Goal: Task Accomplishment & Management: Complete application form

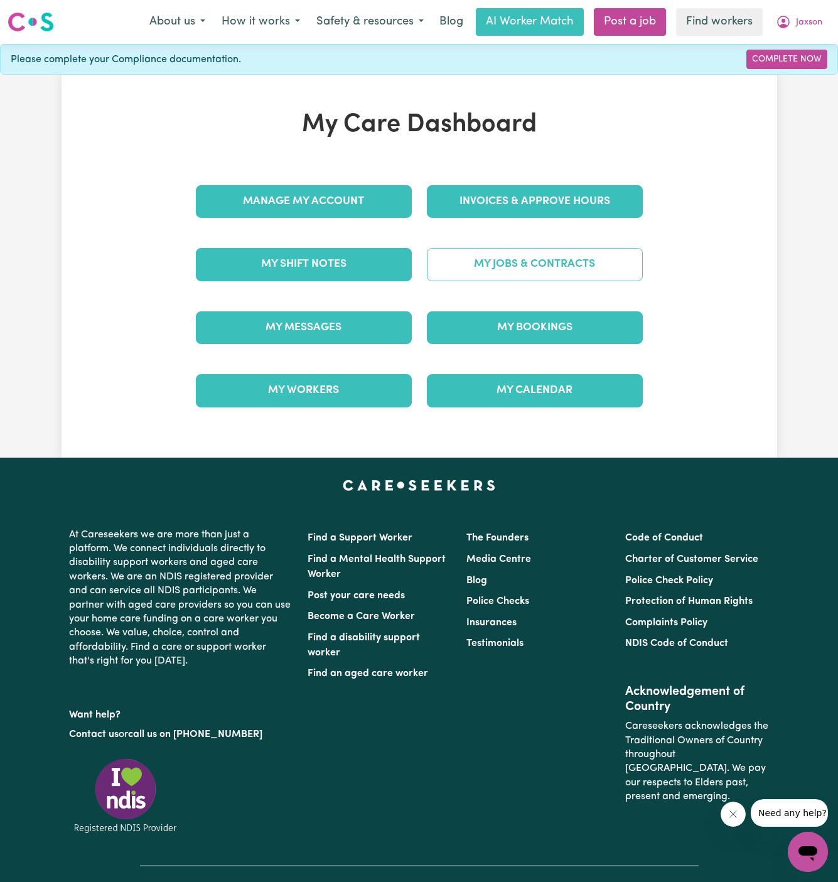
click at [566, 252] on link "My Jobs & Contracts" at bounding box center [535, 264] width 216 height 33
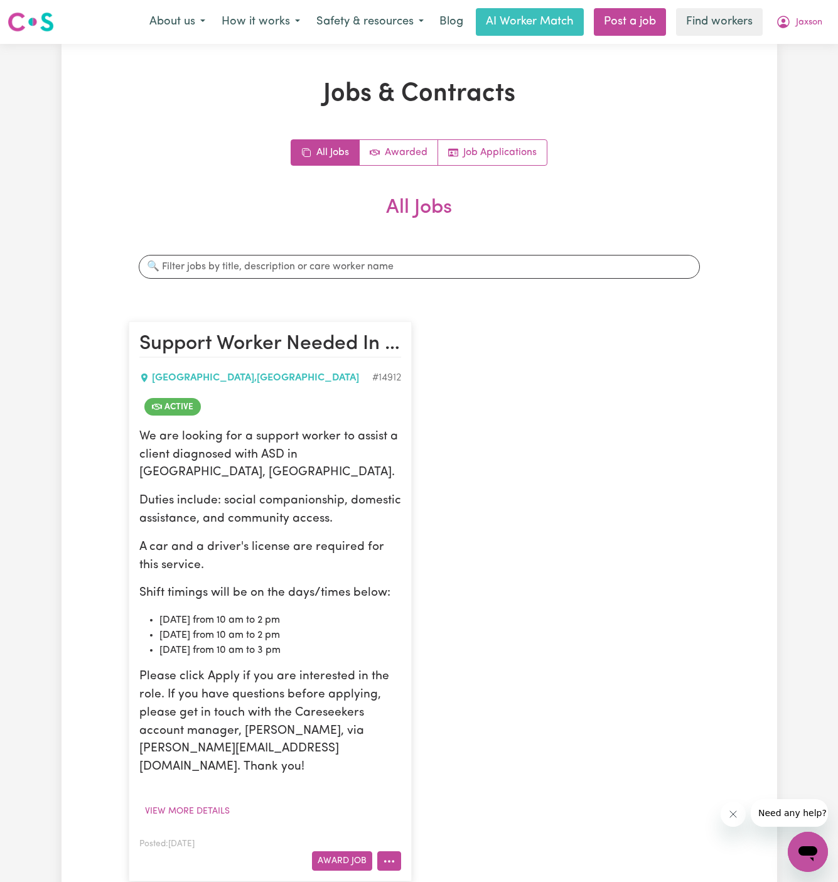
click at [388, 855] on icon "More options" at bounding box center [389, 861] width 13 height 13
click at [447, 745] on link "Hide Job" at bounding box center [439, 757] width 122 height 25
click at [202, 802] on button "View more details" at bounding box center [187, 811] width 96 height 19
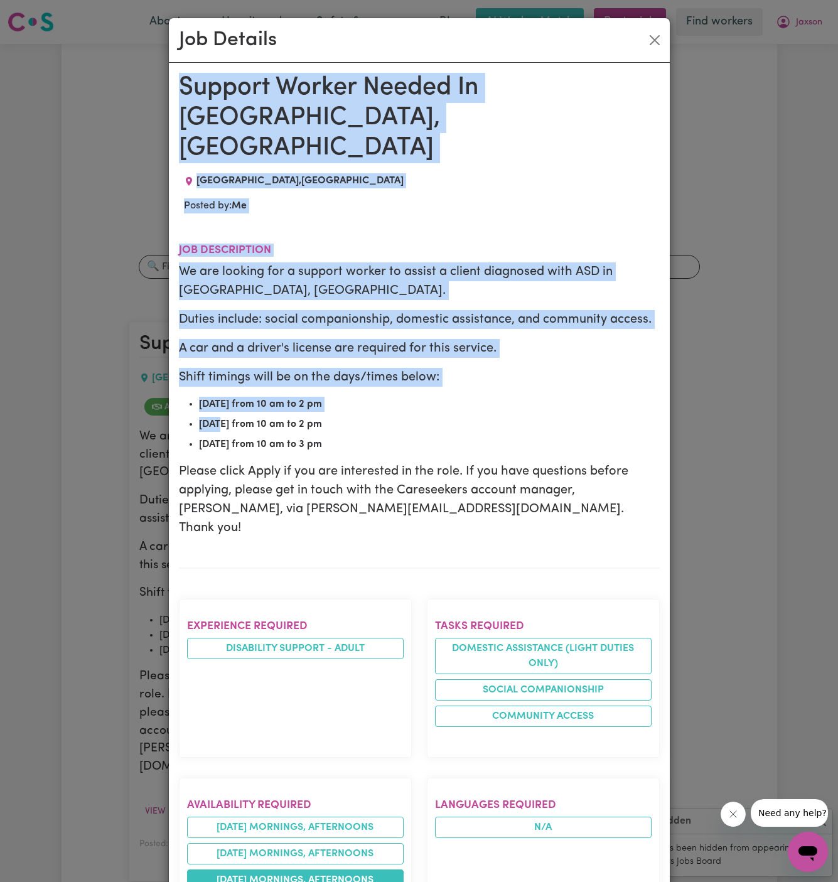
drag, startPoint x: 178, startPoint y: 84, endPoint x: 243, endPoint y: 831, distance: 749.5
click at [243, 831] on div "Support Worker Needed In [GEOGRAPHIC_DATA], [GEOGRAPHIC_DATA] , [GEOGRAPHIC_DAT…" at bounding box center [419, 808] width 481 height 1470
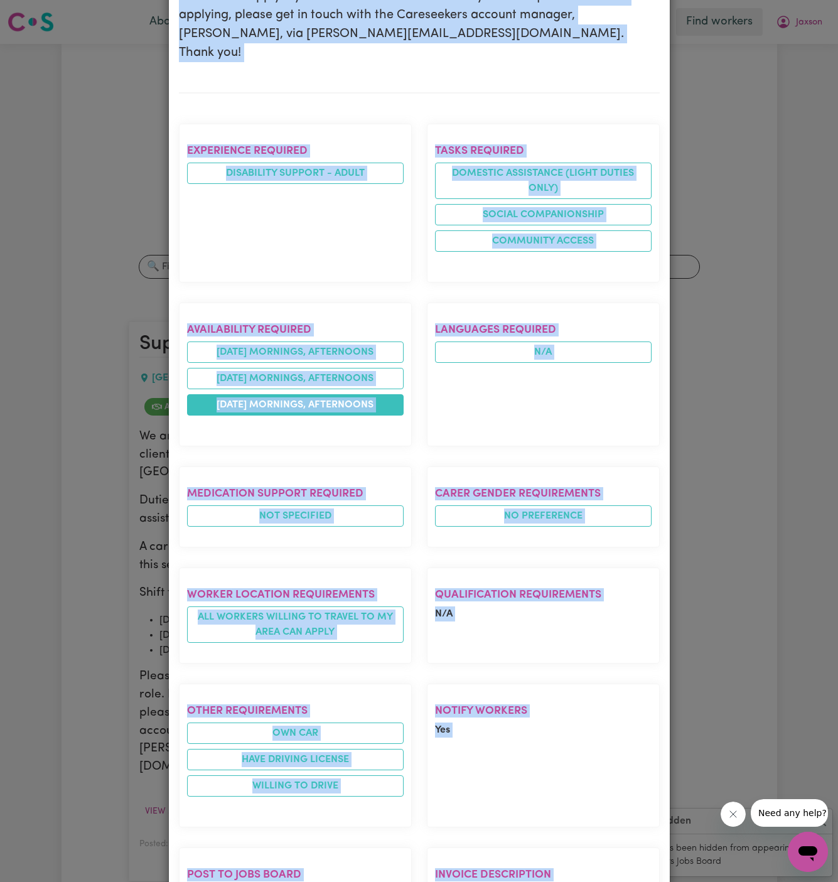
scroll to position [633, 0]
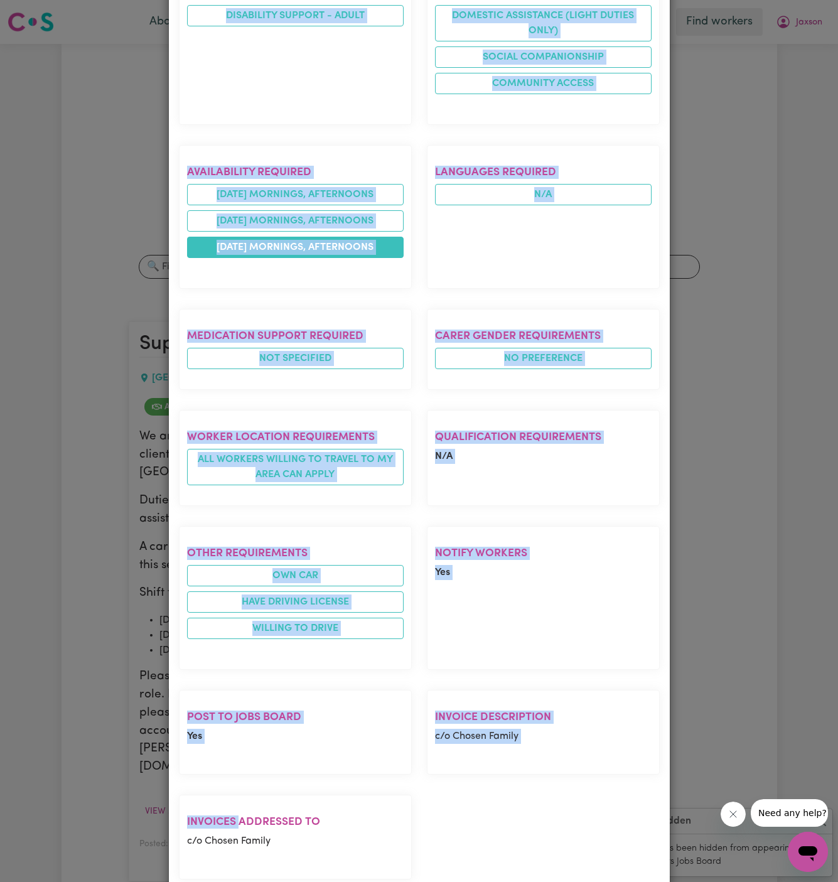
copy div "Support Worker Needed In [GEOGRAPHIC_DATA], [GEOGRAPHIC_DATA] , [GEOGRAPHIC_DAT…"
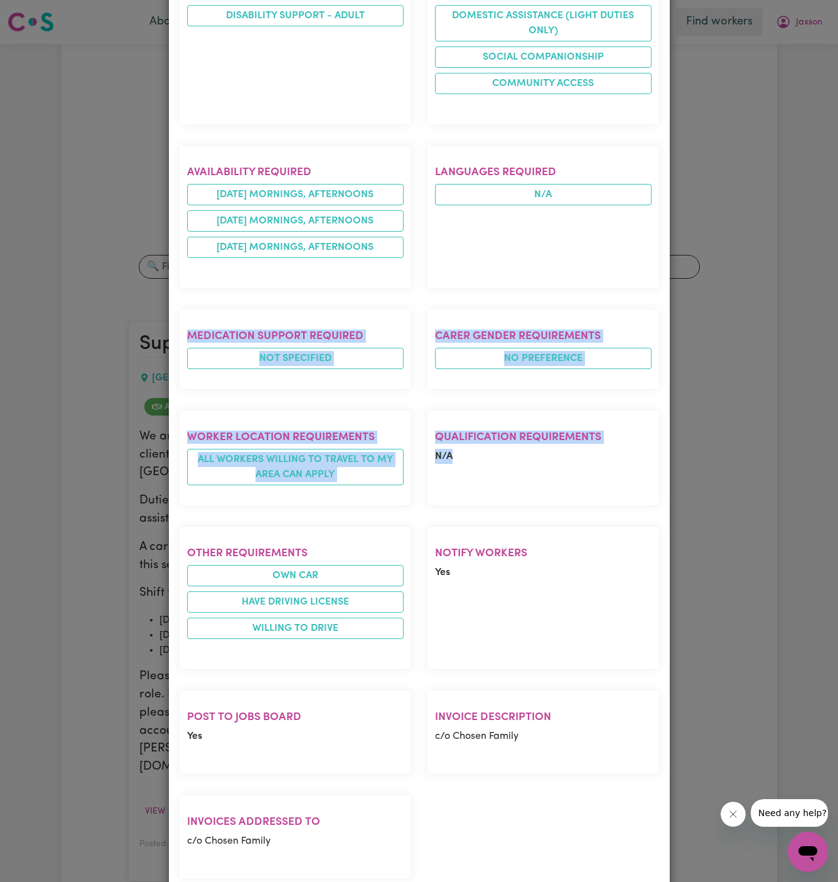
drag, startPoint x: 607, startPoint y: 228, endPoint x: 581, endPoint y: 445, distance: 218.2
click at [581, 445] on div "Experience required Disability support - Adult Tasks required Domestic assistan…" at bounding box center [419, 423] width 496 height 934
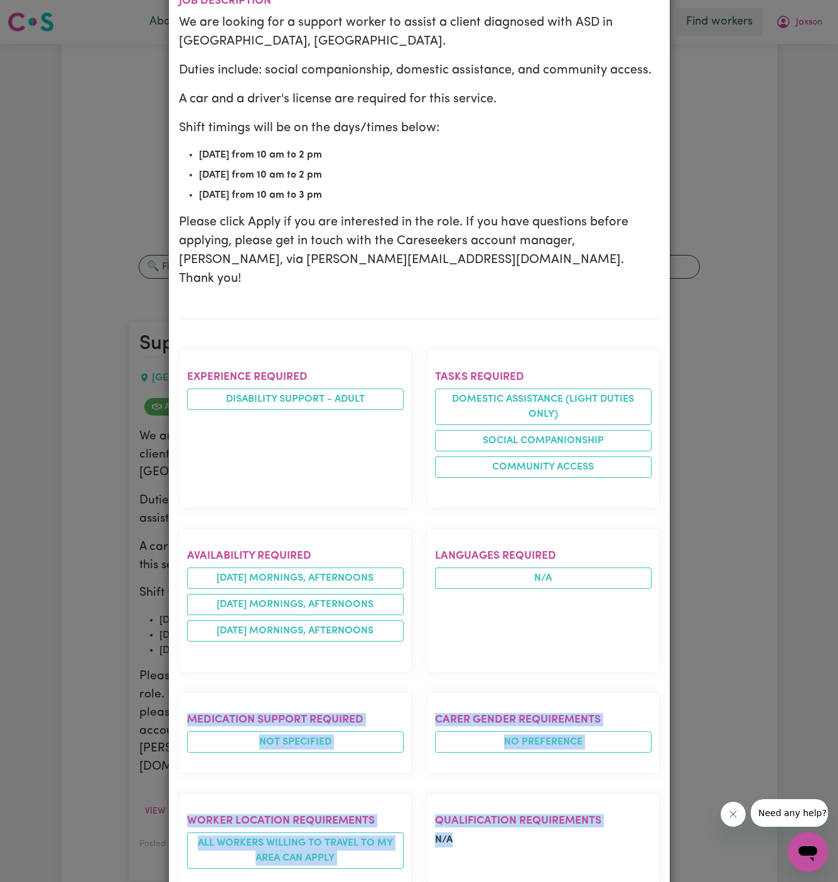
scroll to position [0, 0]
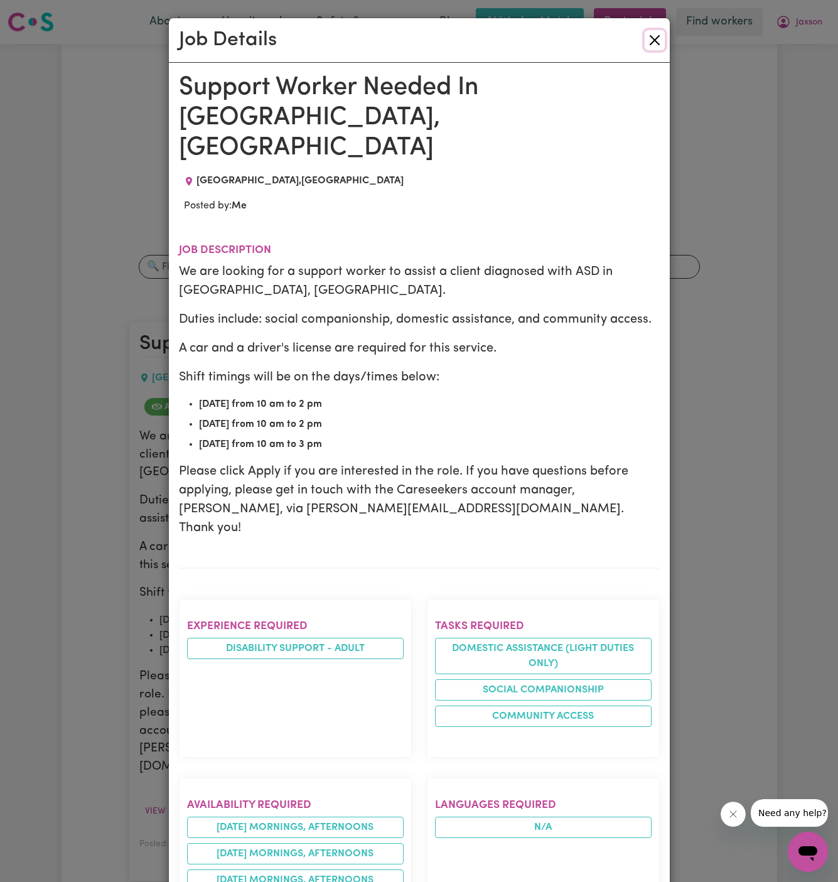
click at [656, 40] on button "Close" at bounding box center [655, 40] width 20 height 20
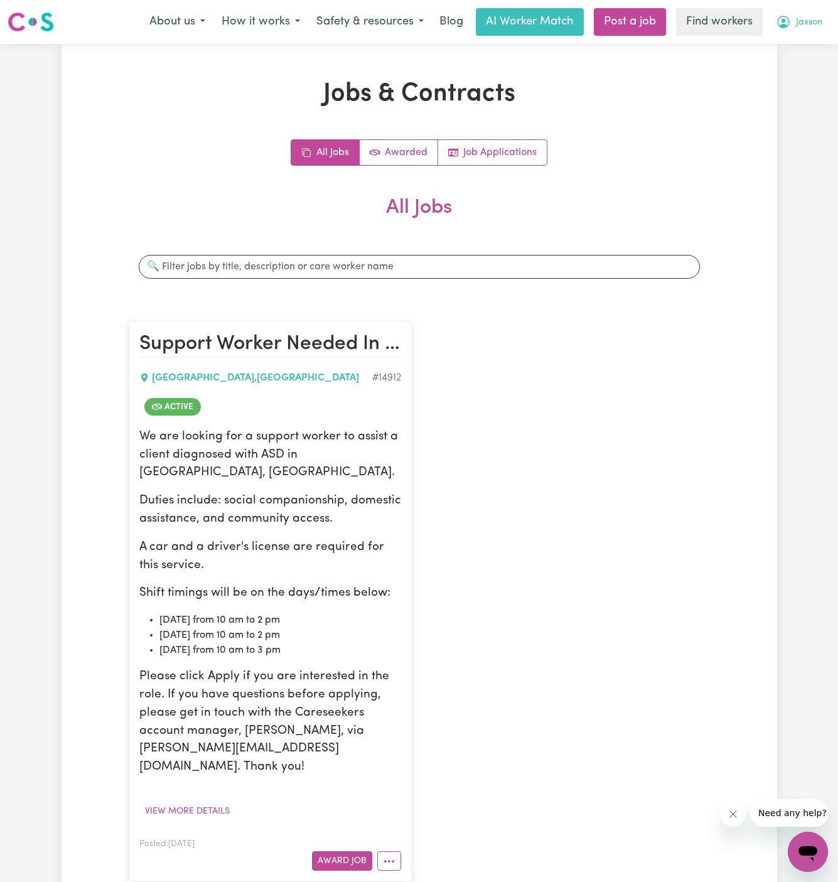
click at [812, 29] on span "Jaxson" at bounding box center [809, 23] width 26 height 14
click at [570, 463] on div "Support Worker Needed In [GEOGRAPHIC_DATA], [GEOGRAPHIC_DATA] , [GEOGRAPHIC_DAT…" at bounding box center [419, 601] width 597 height 585
click at [394, 852] on button "More options" at bounding box center [389, 861] width 24 height 19
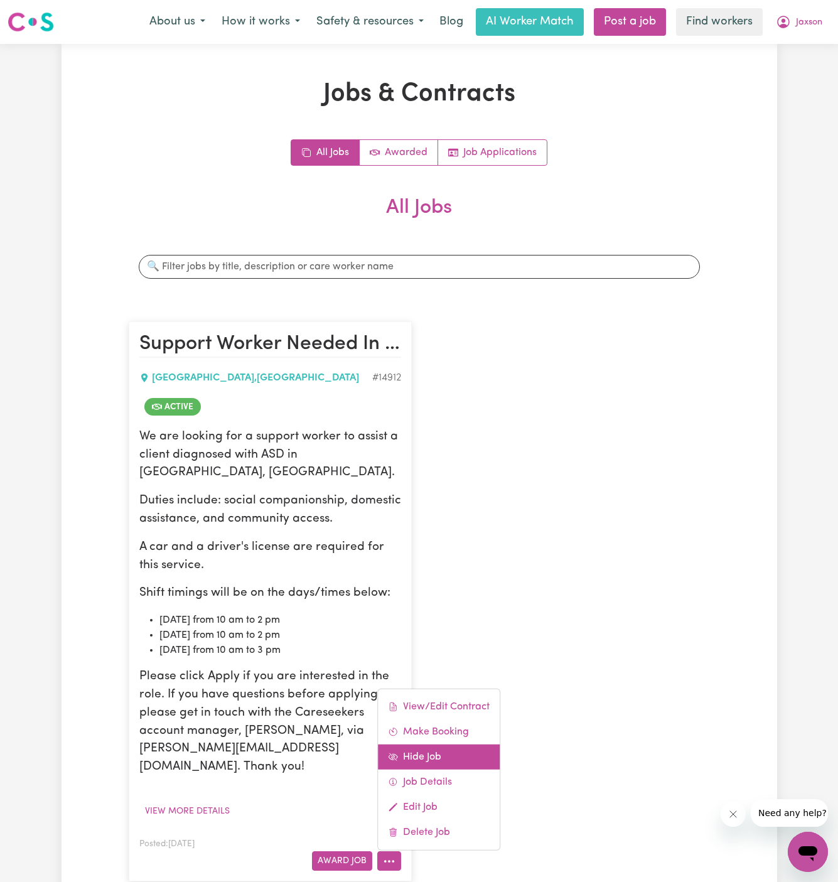
click at [436, 745] on link "Hide Job" at bounding box center [439, 757] width 122 height 25
click at [391, 852] on button "More options" at bounding box center [389, 861] width 24 height 19
click at [447, 745] on link "Hide Job" at bounding box center [439, 757] width 122 height 25
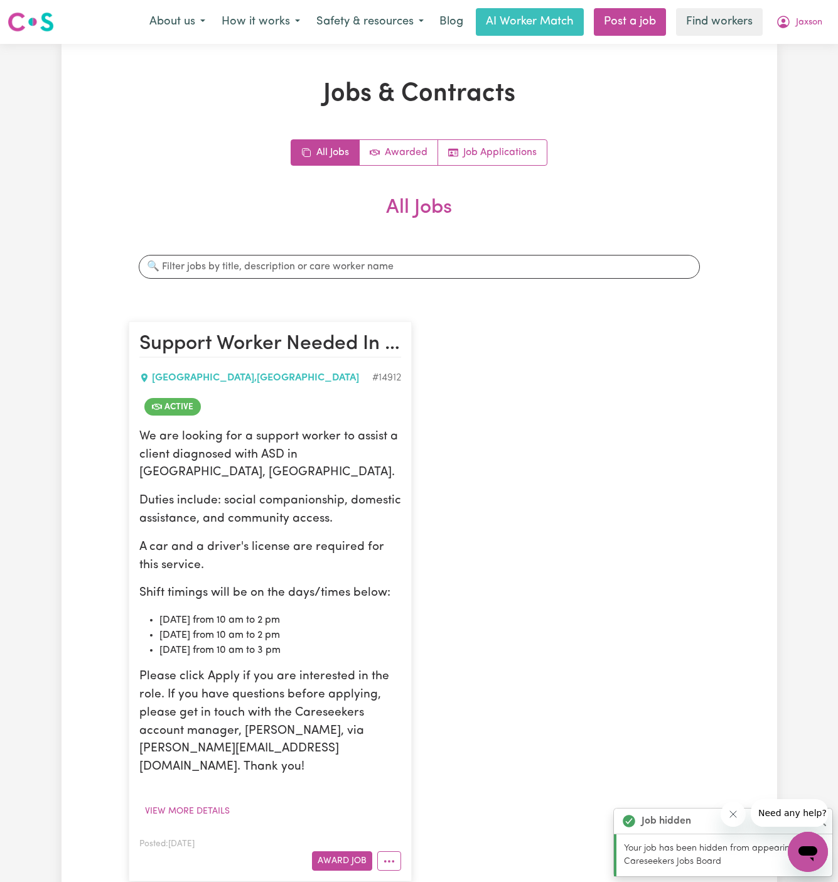
click at [585, 571] on div "Support Worker Needed In [GEOGRAPHIC_DATA], [GEOGRAPHIC_DATA] , [GEOGRAPHIC_DAT…" at bounding box center [419, 601] width 597 height 585
click at [642, 28] on link "Post a job" at bounding box center [630, 22] width 72 height 28
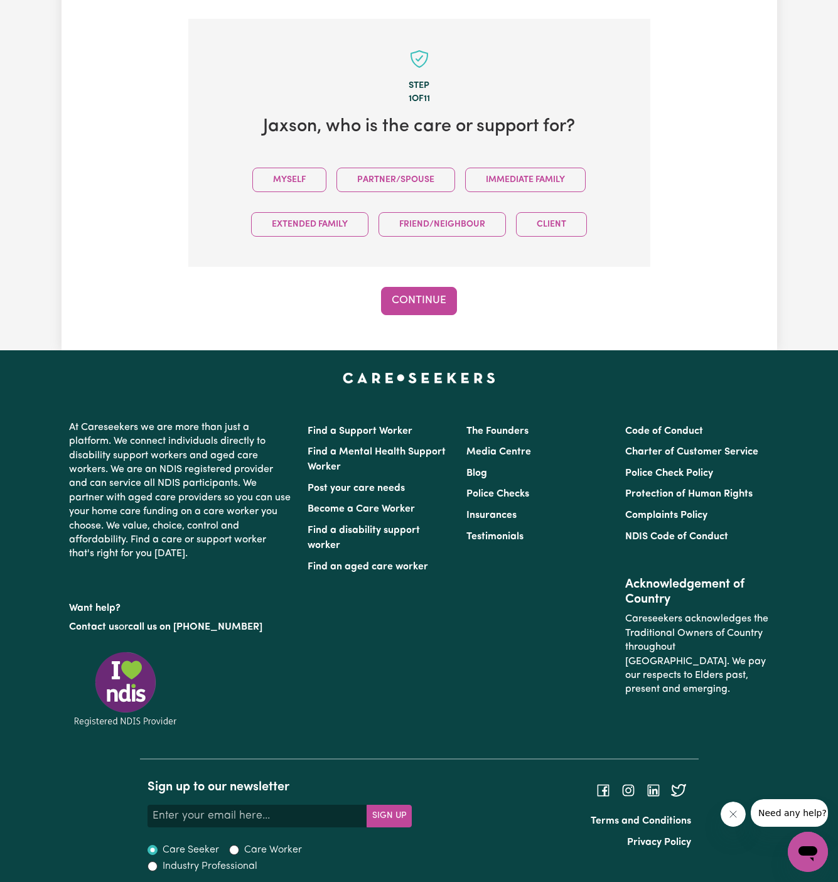
scroll to position [314, 0]
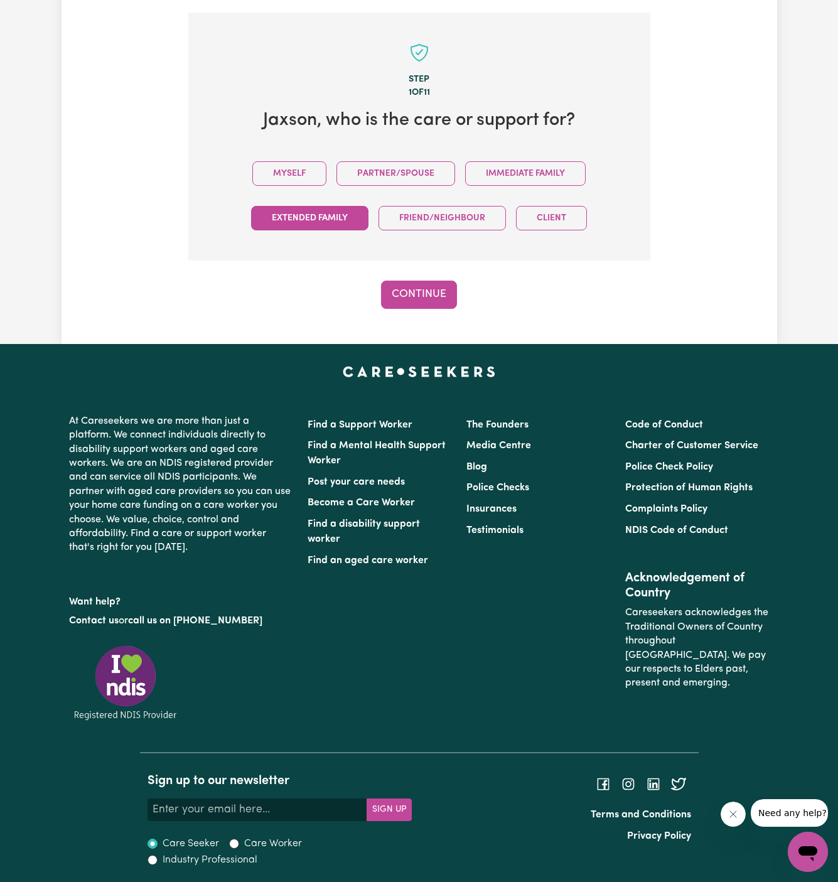
drag, startPoint x: 287, startPoint y: 178, endPoint x: 332, endPoint y: 207, distance: 53.5
click at [286, 178] on button "Myself" at bounding box center [289, 173] width 74 height 24
click at [415, 281] on button "Continue" at bounding box center [419, 295] width 76 height 28
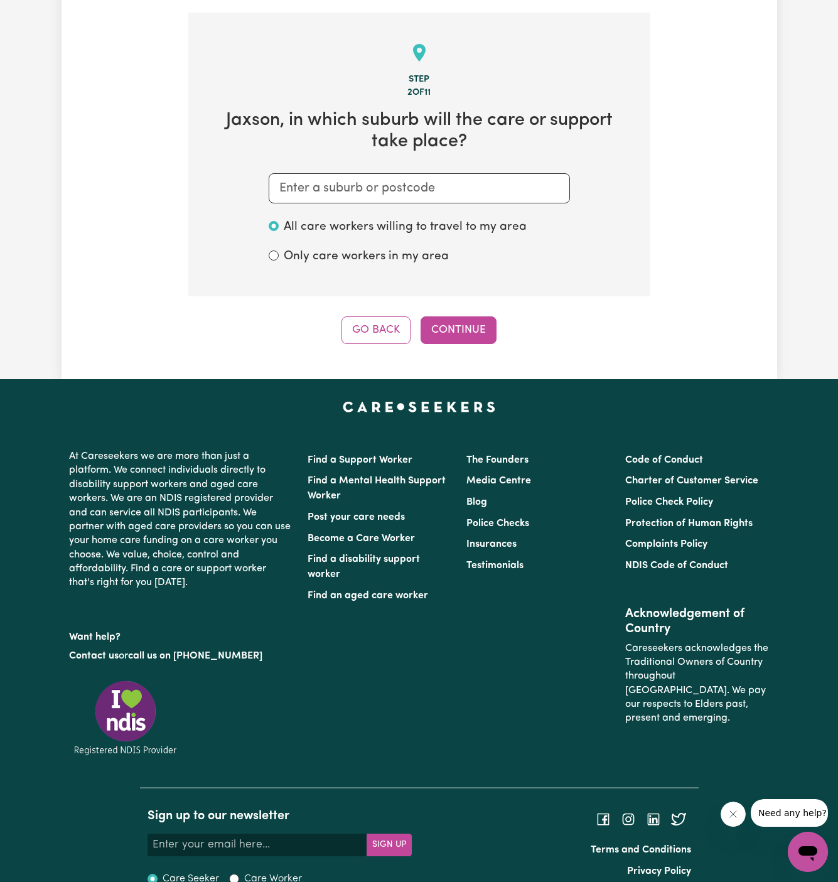
scroll to position [326, 0]
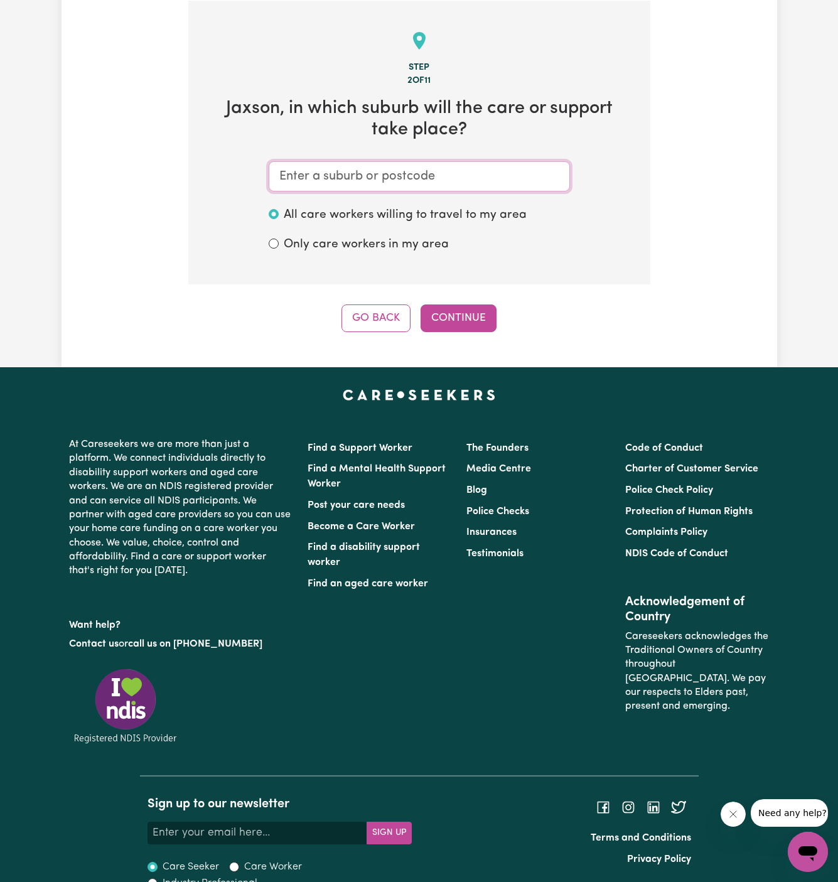
click at [455, 187] on input "text" at bounding box center [419, 176] width 301 height 30
paste input "[GEOGRAPHIC_DATA]"
type input "[GEOGRAPHIC_DATA]"
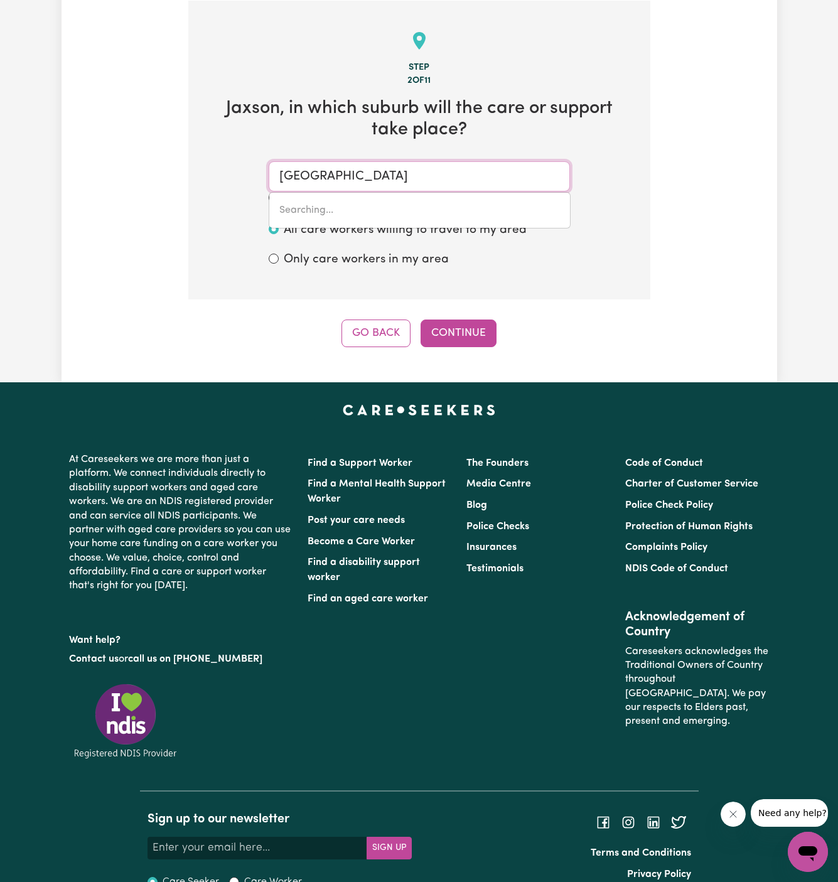
type input "[GEOGRAPHIC_DATA]"
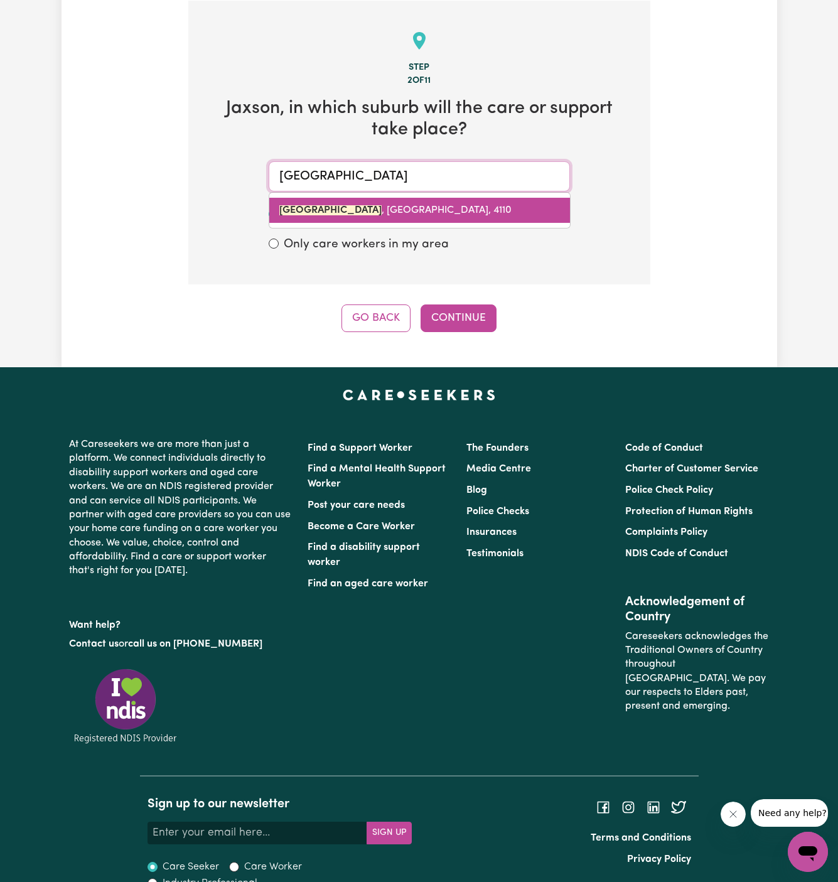
click at [442, 198] on link "[GEOGRAPHIC_DATA]" at bounding box center [419, 210] width 301 height 25
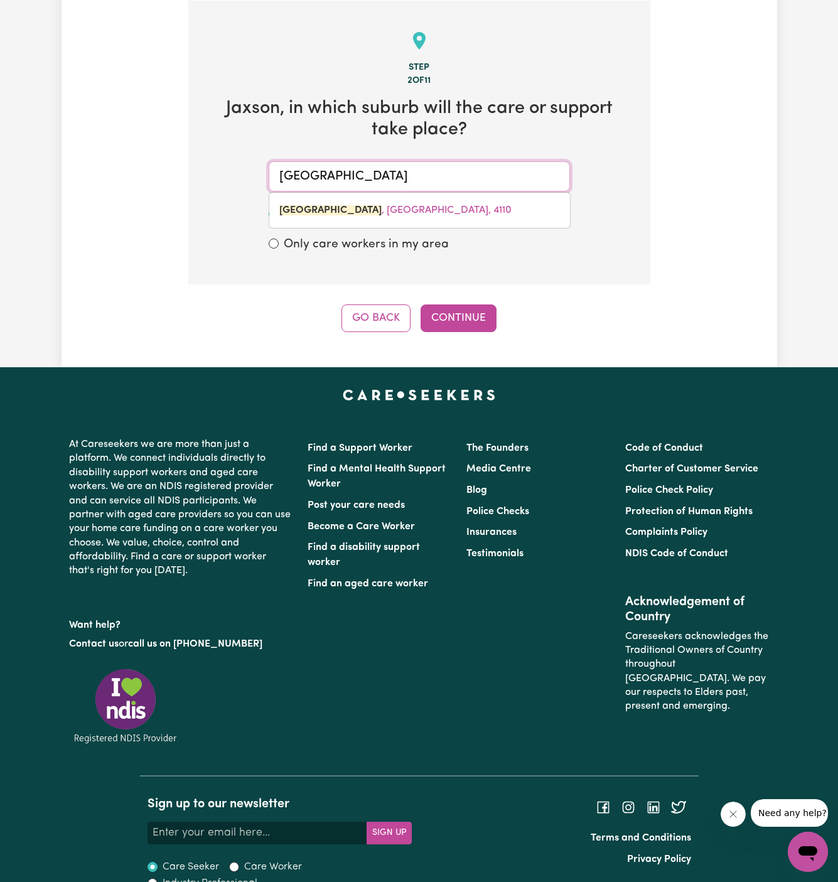
type input "[GEOGRAPHIC_DATA]"
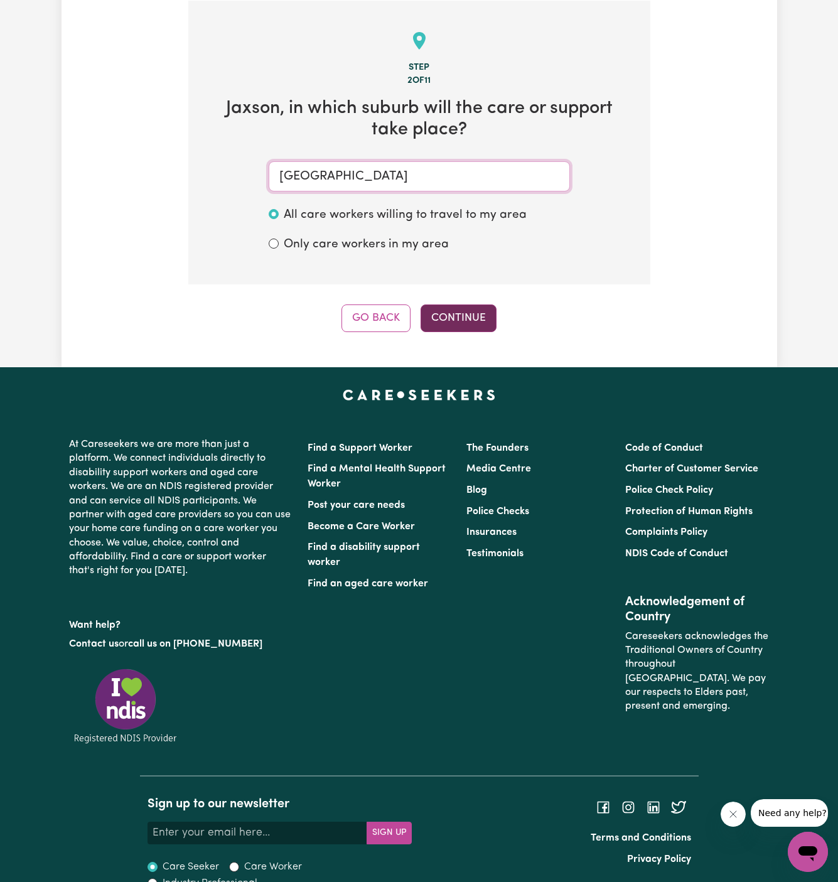
type input "[GEOGRAPHIC_DATA]"
click at [460, 325] on button "Continue" at bounding box center [459, 319] width 76 height 28
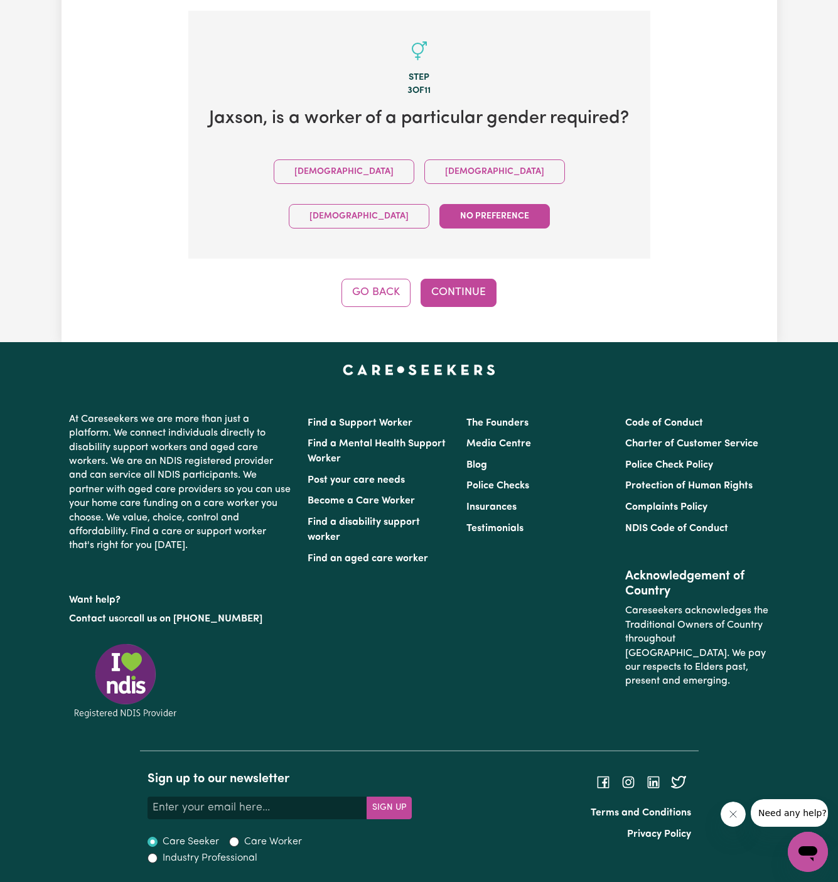
scroll to position [291, 0]
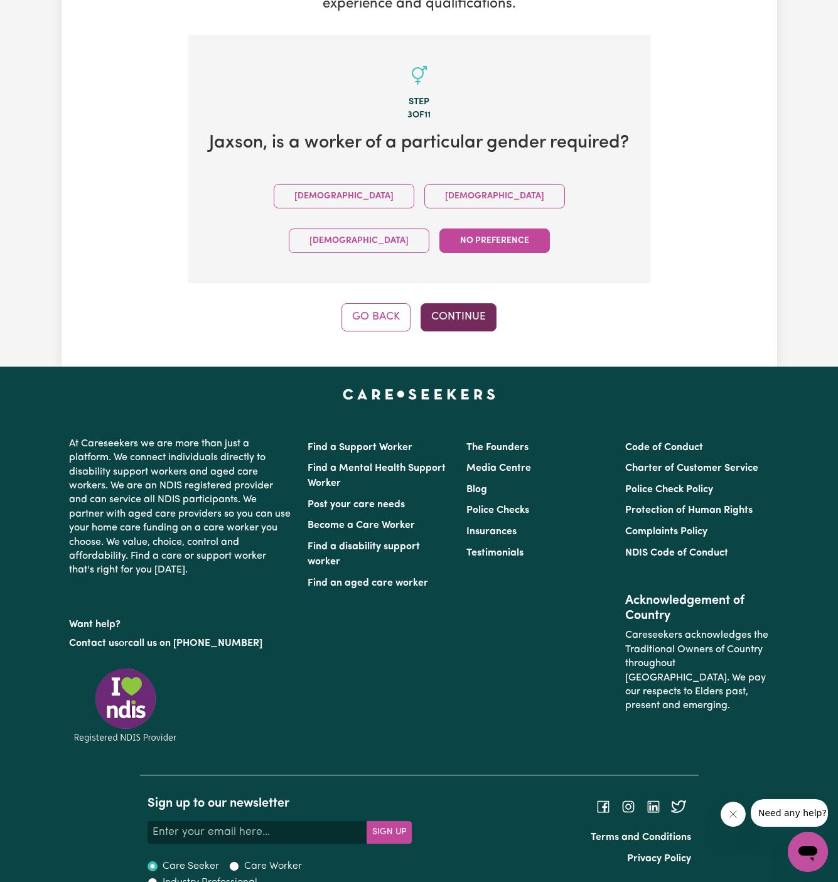
click at [481, 303] on button "Continue" at bounding box center [459, 317] width 76 height 28
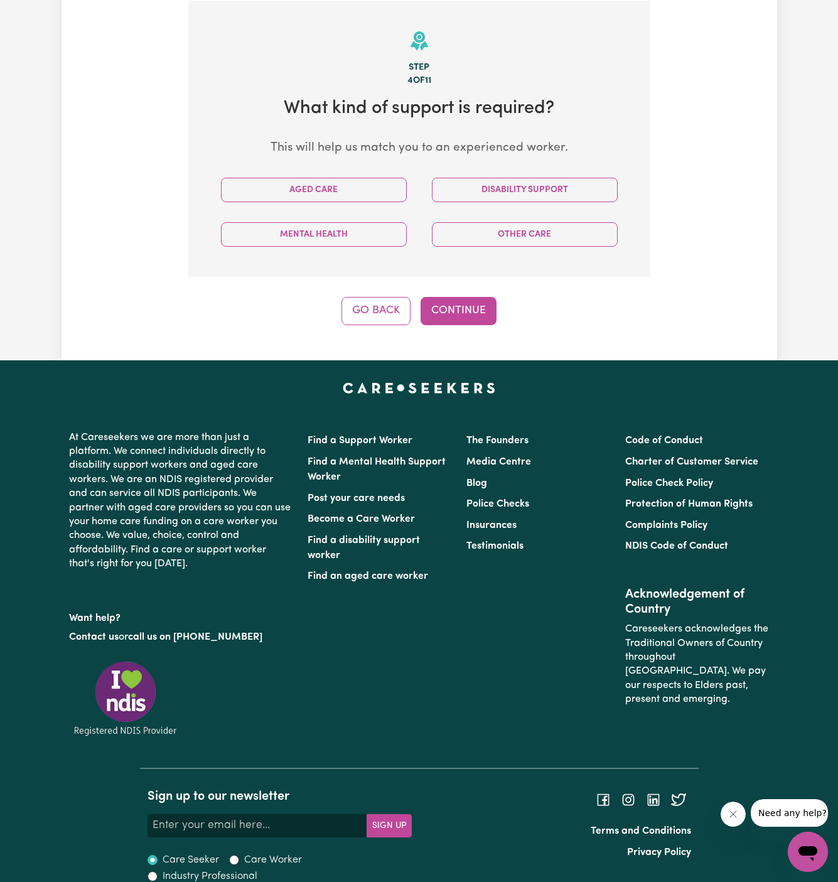
scroll to position [326, 0]
click at [504, 189] on button "Disability Support" at bounding box center [525, 190] width 186 height 24
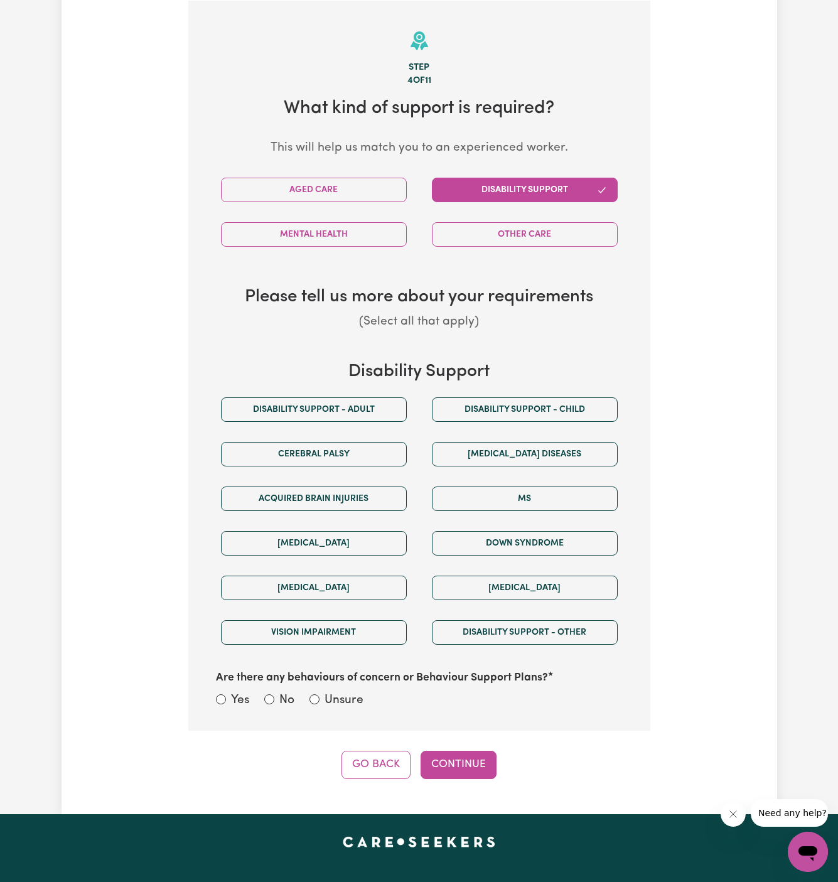
click at [327, 427] on div "Disability support - Adult" at bounding box center [313, 409] width 211 height 45
click at [332, 414] on button "Disability support - Adult" at bounding box center [314, 410] width 186 height 24
click at [345, 703] on label "Unsure" at bounding box center [344, 701] width 39 height 18
click at [320, 703] on input "Unsure" at bounding box center [315, 700] width 10 height 10
radio input "true"
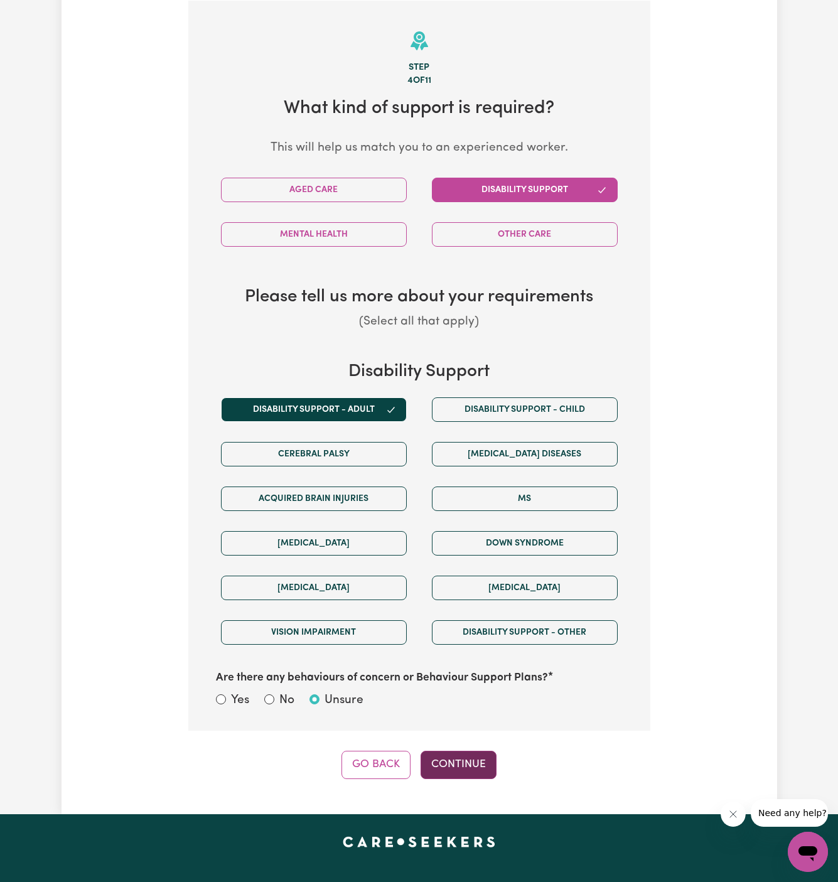
click at [472, 751] on button "Continue" at bounding box center [459, 765] width 76 height 28
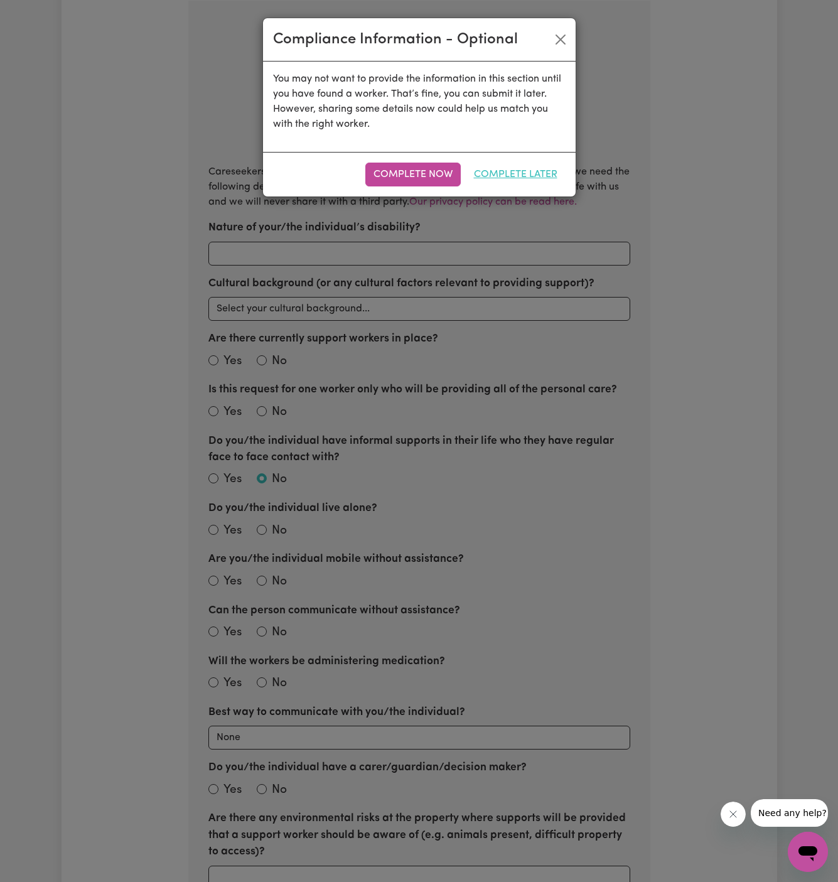
click at [530, 167] on button "Complete Later" at bounding box center [516, 175] width 100 height 24
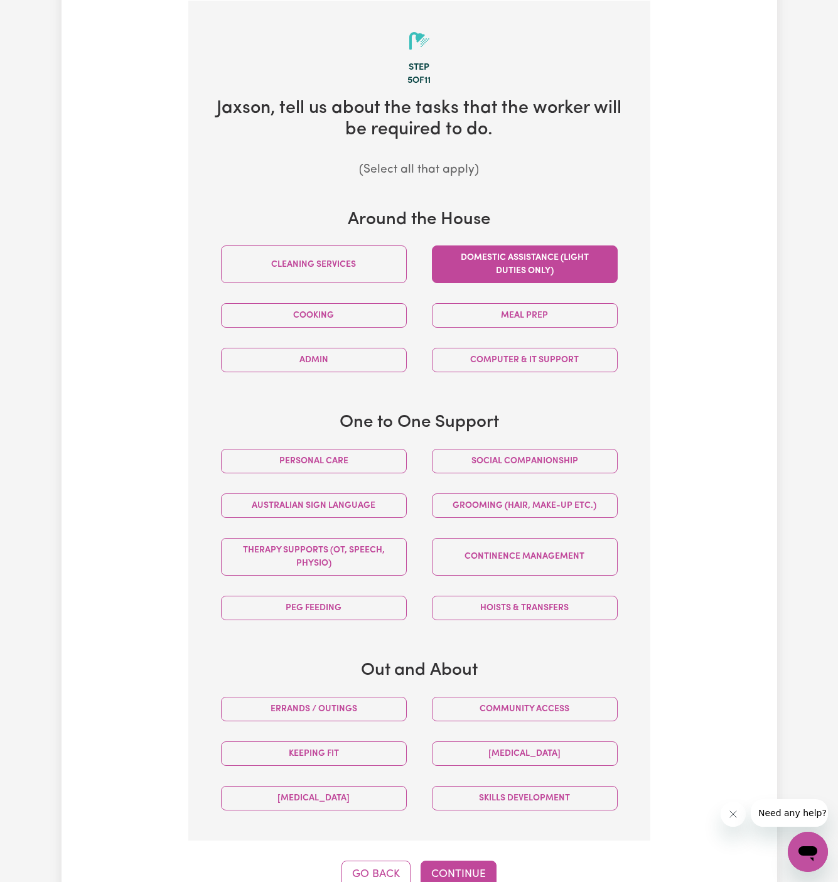
click at [494, 271] on button "Domestic assistance (light duties only)" at bounding box center [525, 265] width 186 height 38
click at [487, 464] on button "Social companionship" at bounding box center [525, 461] width 186 height 24
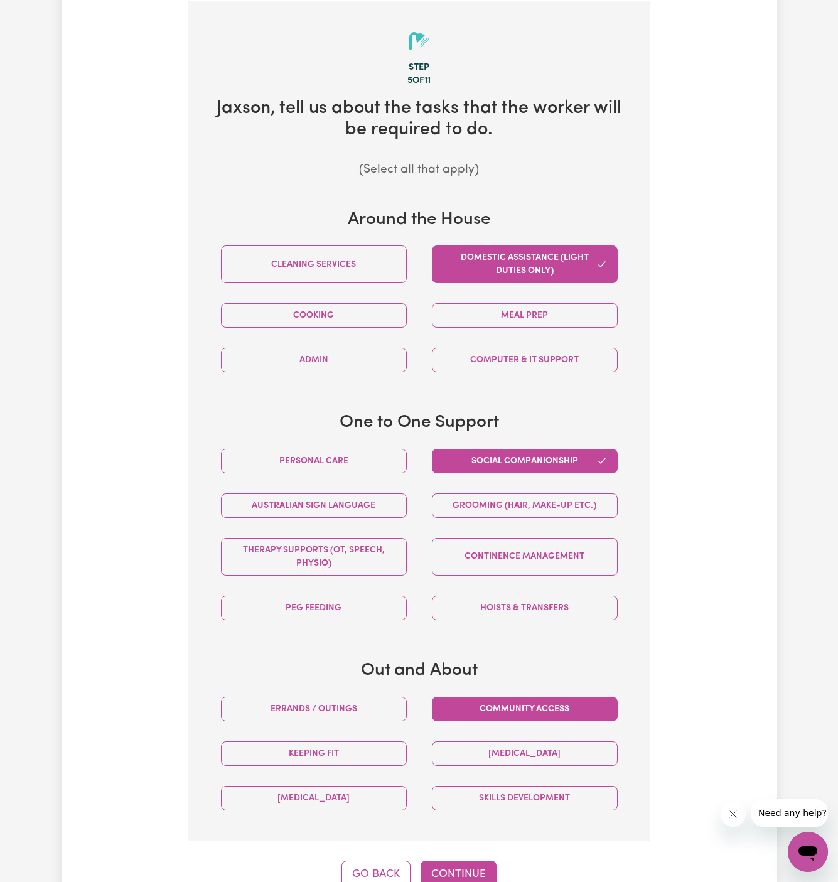
click at [532, 701] on button "Community access" at bounding box center [525, 709] width 186 height 24
click at [447, 872] on button "Continue" at bounding box center [459, 875] width 76 height 28
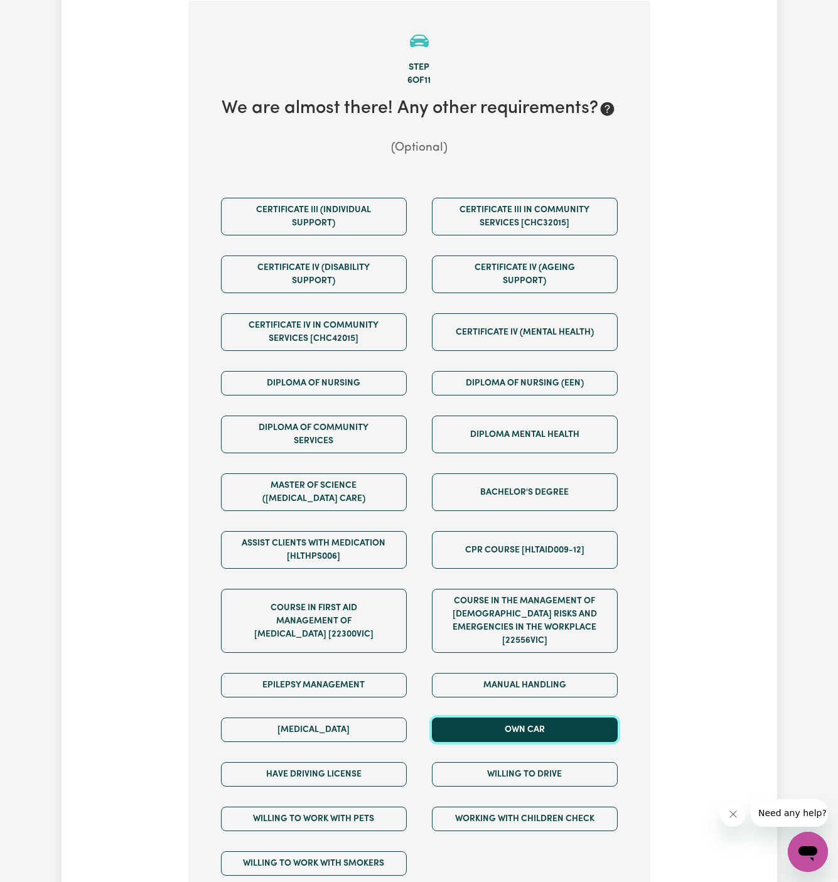
click at [531, 722] on button "Own Car" at bounding box center [525, 730] width 186 height 24
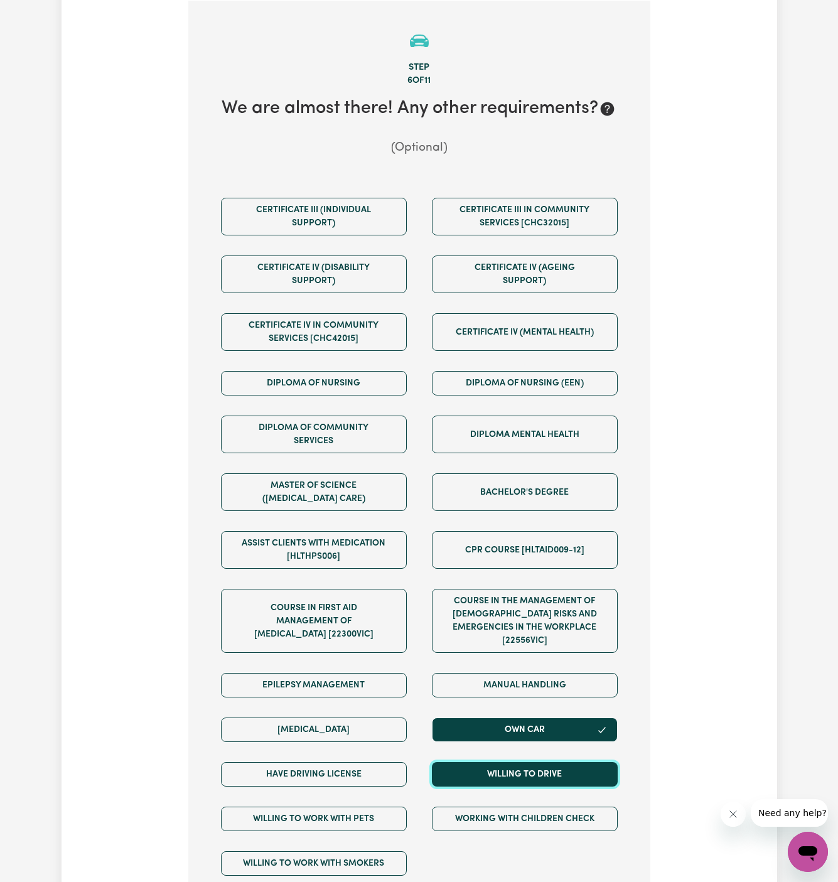
click at [531, 762] on button "Willing to drive" at bounding box center [525, 774] width 186 height 24
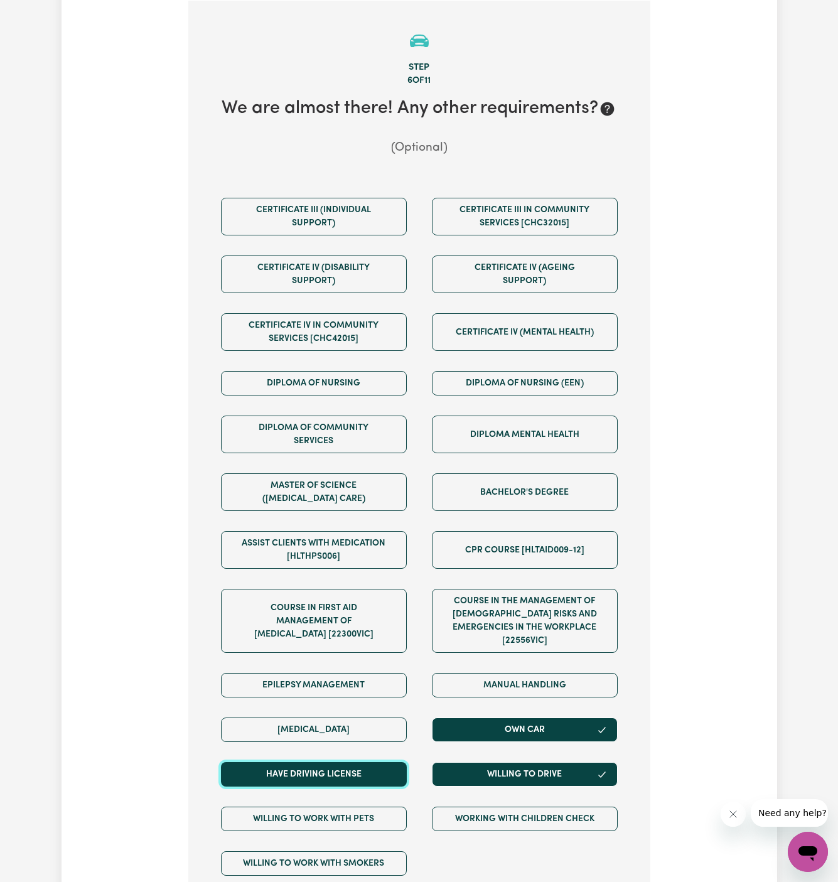
click at [357, 763] on button "Have driving license" at bounding box center [314, 774] width 186 height 24
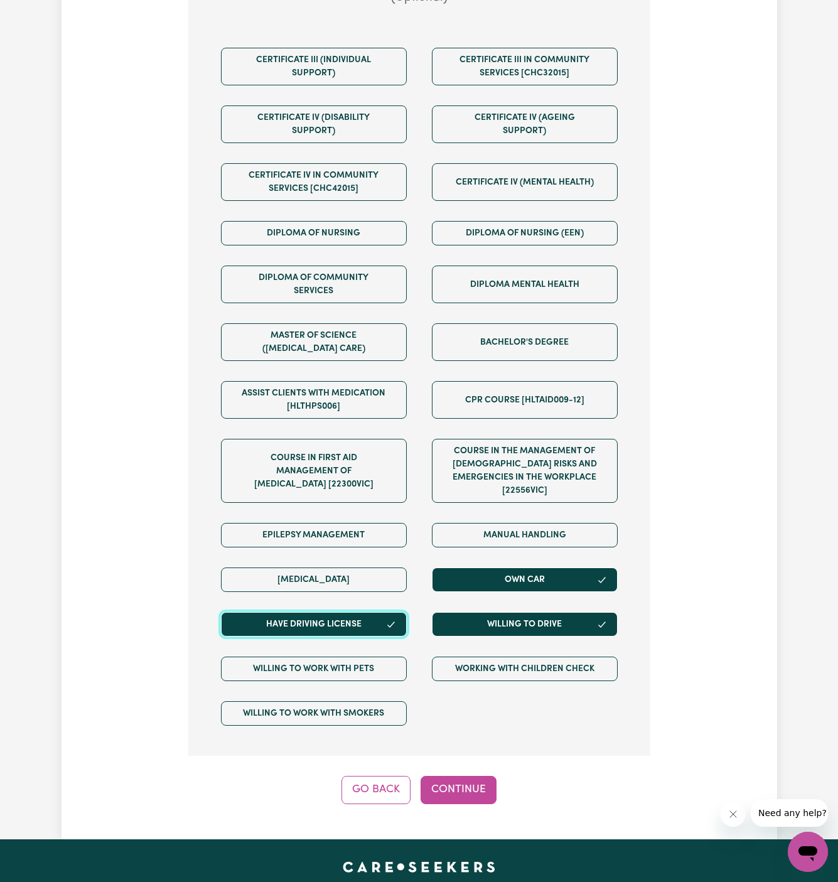
scroll to position [625, 0]
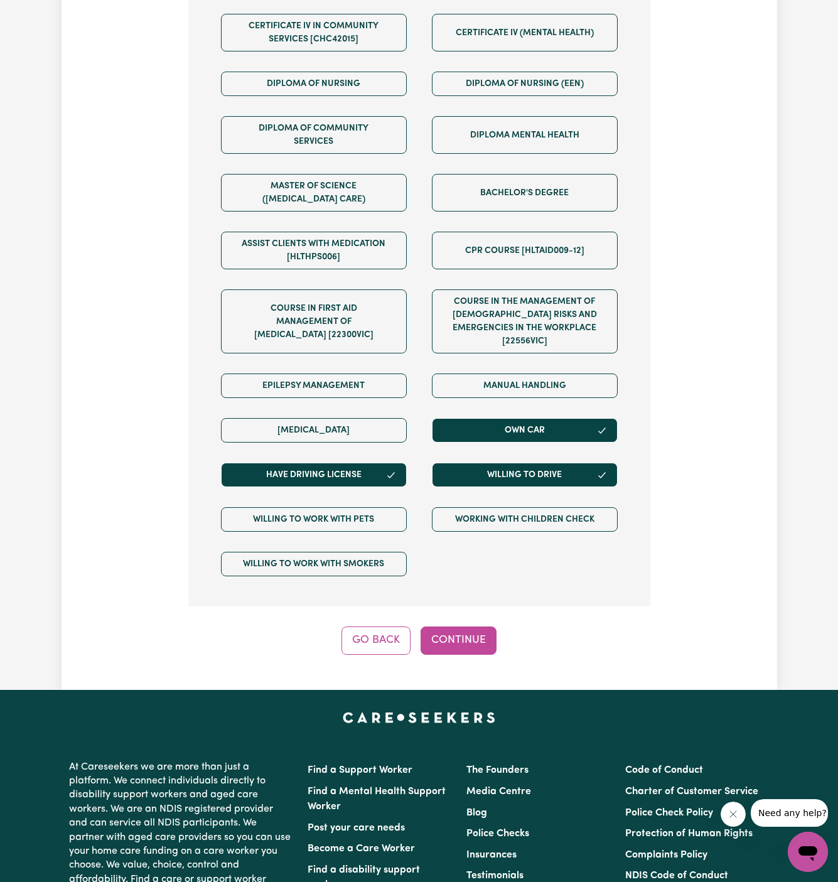
click at [465, 604] on div "Step 6 of 11 We are almost there! Any other requirements? (Optional) Certificat…" at bounding box center [419, 178] width 462 height 954
click at [463, 627] on button "Continue" at bounding box center [459, 641] width 76 height 28
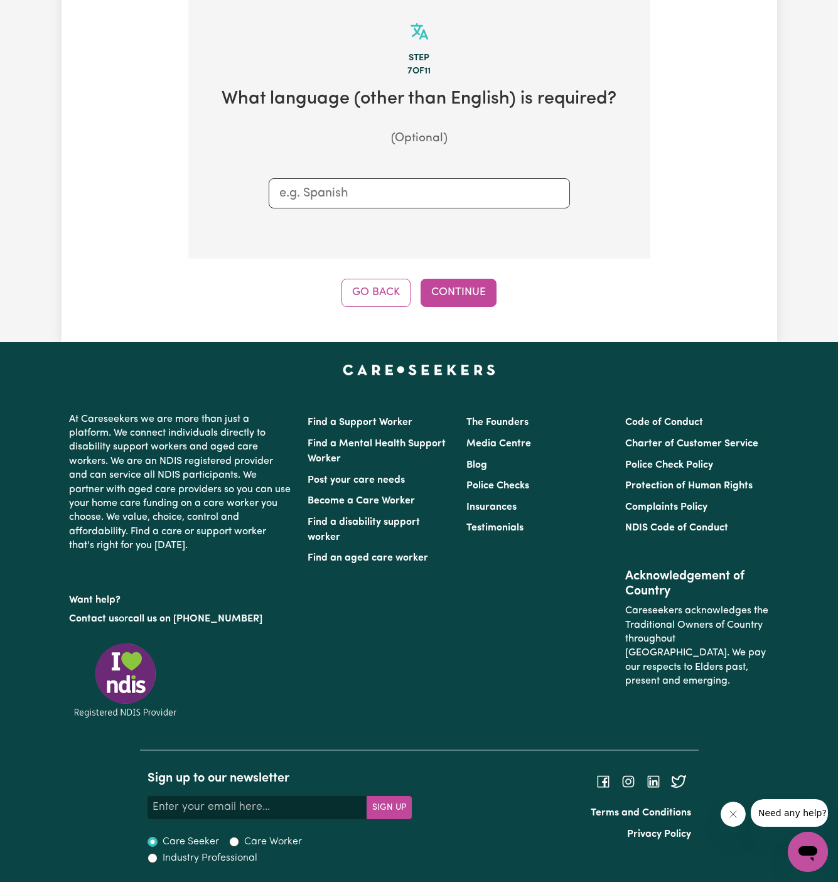
scroll to position [326, 0]
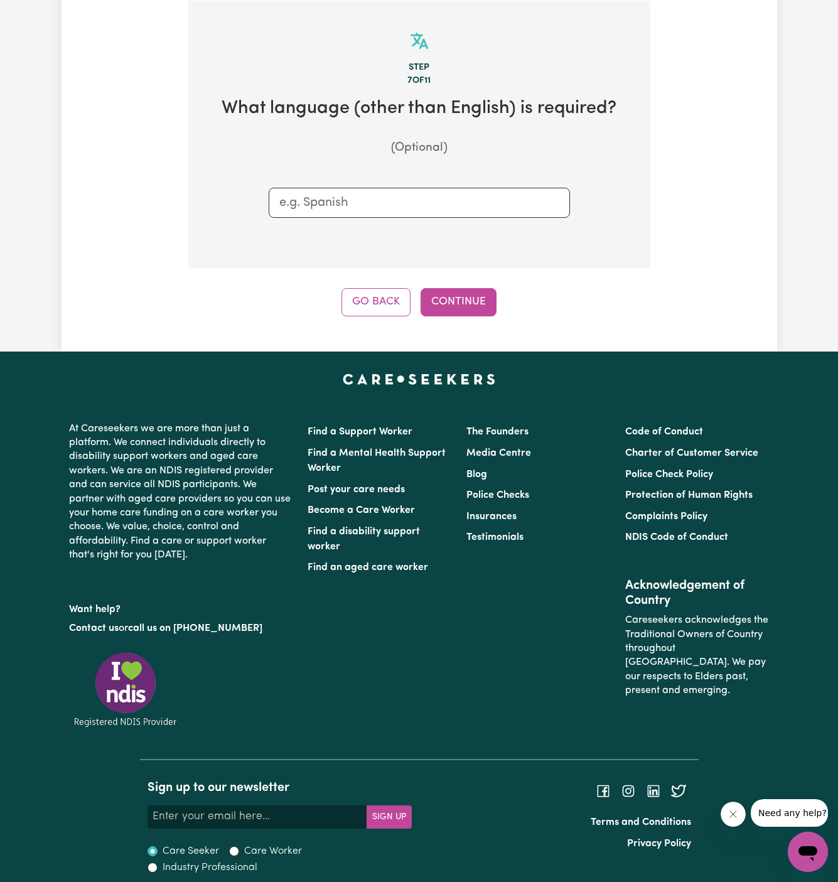
click at [470, 281] on div "Step 7 of 11 What language (other than English) is required? (Optional) Go Back…" at bounding box center [419, 159] width 462 height 316
click at [461, 296] on button "Continue" at bounding box center [459, 302] width 76 height 28
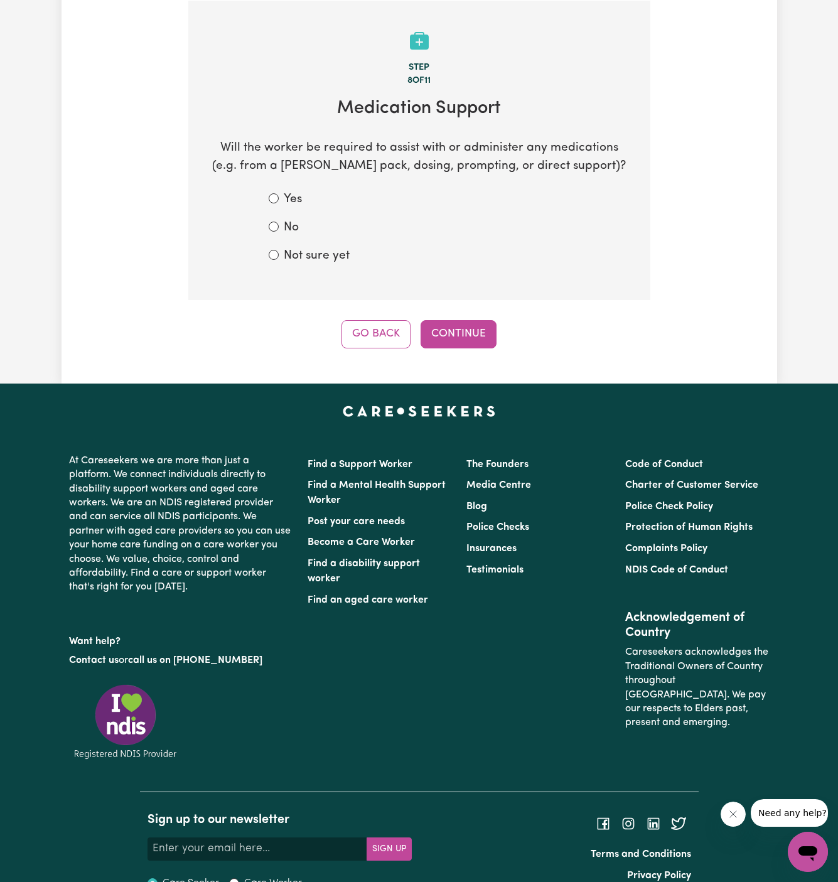
click at [313, 250] on label "Not sure yet" at bounding box center [317, 256] width 66 height 18
click at [279, 250] on input "Not sure yet" at bounding box center [274, 255] width 10 height 10
radio input "true"
click at [286, 228] on label "No" at bounding box center [291, 228] width 15 height 18
click at [279, 228] on input "No" at bounding box center [274, 227] width 10 height 10
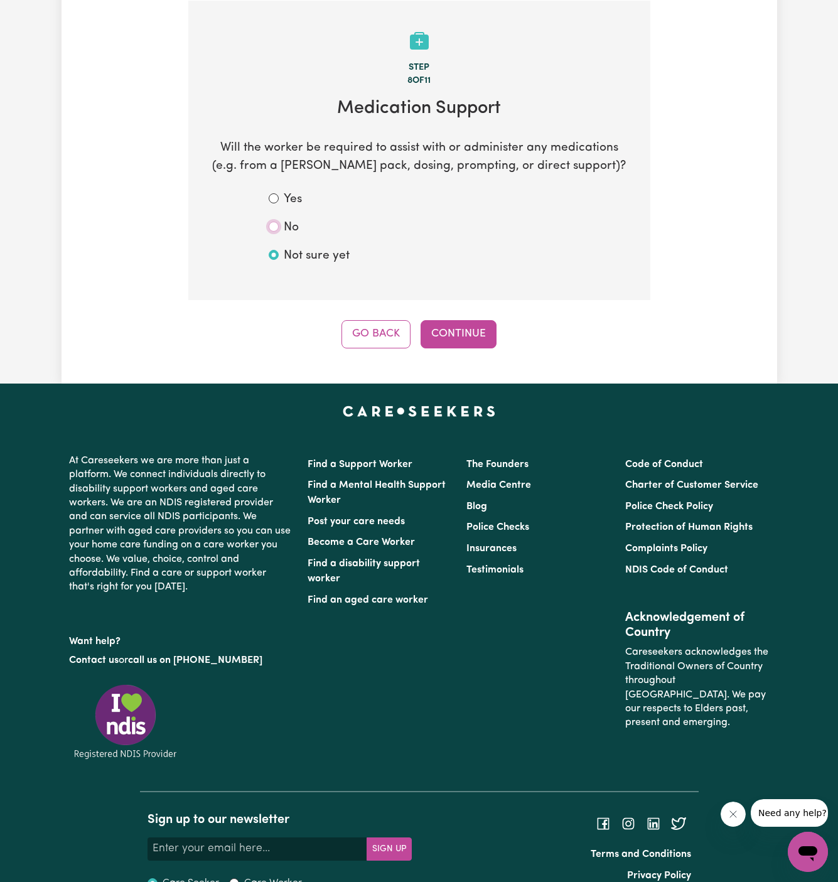
radio input "true"
click at [450, 325] on button "Continue" at bounding box center [459, 334] width 76 height 28
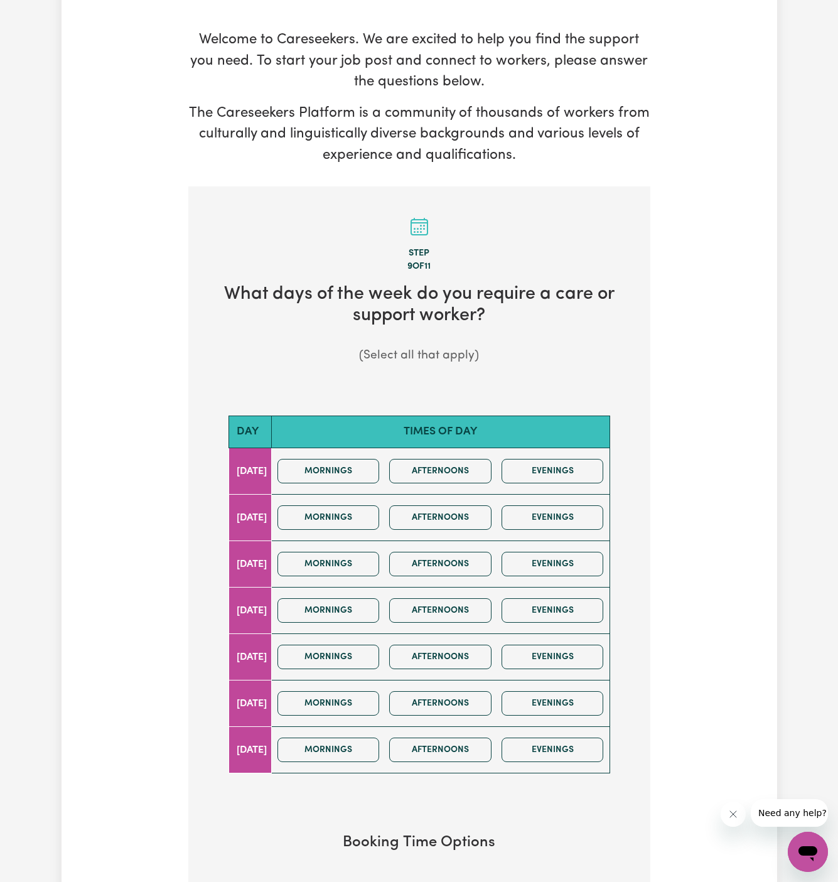
scroll to position [156, 0]
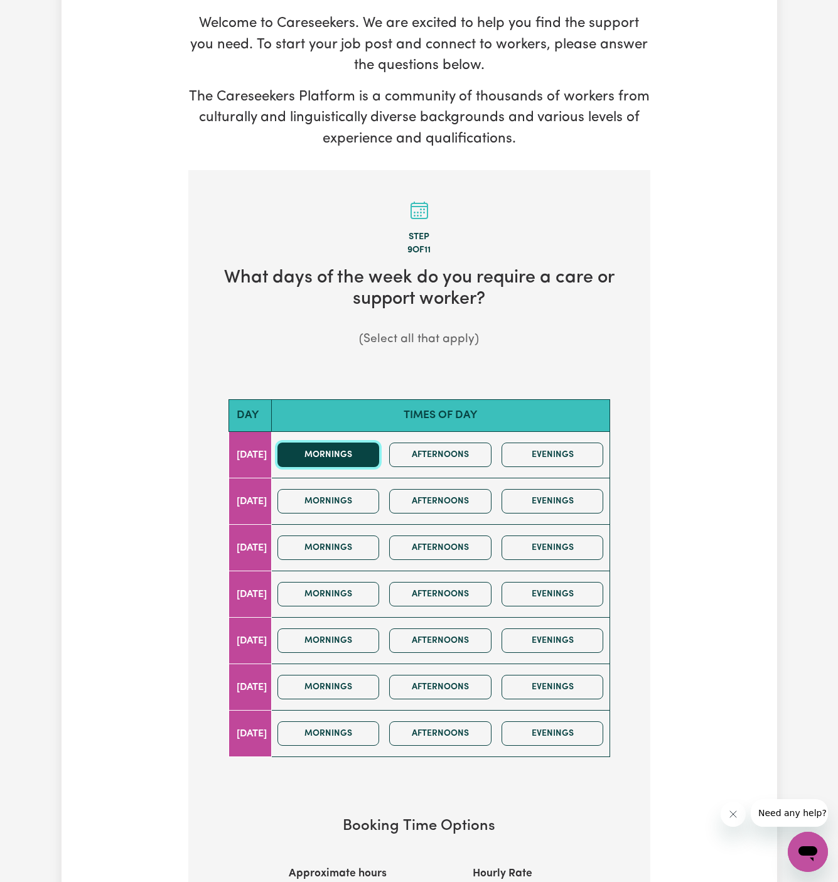
click at [366, 449] on button "Mornings" at bounding box center [329, 455] width 102 height 24
click at [423, 452] on button "Afternoons" at bounding box center [440, 455] width 102 height 24
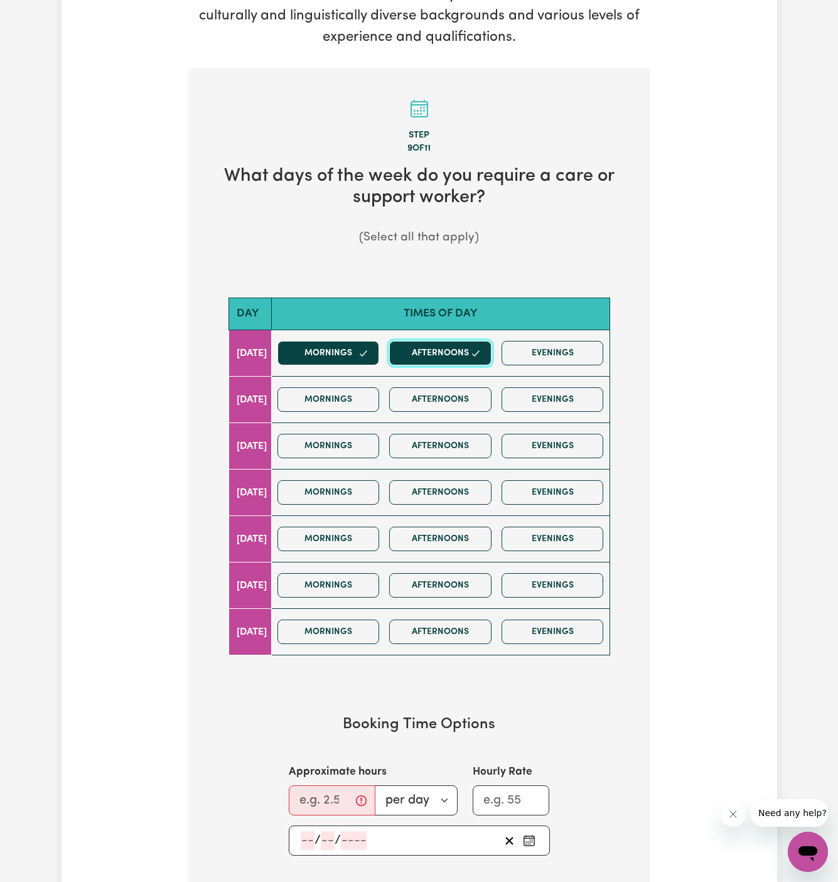
scroll to position [306, 0]
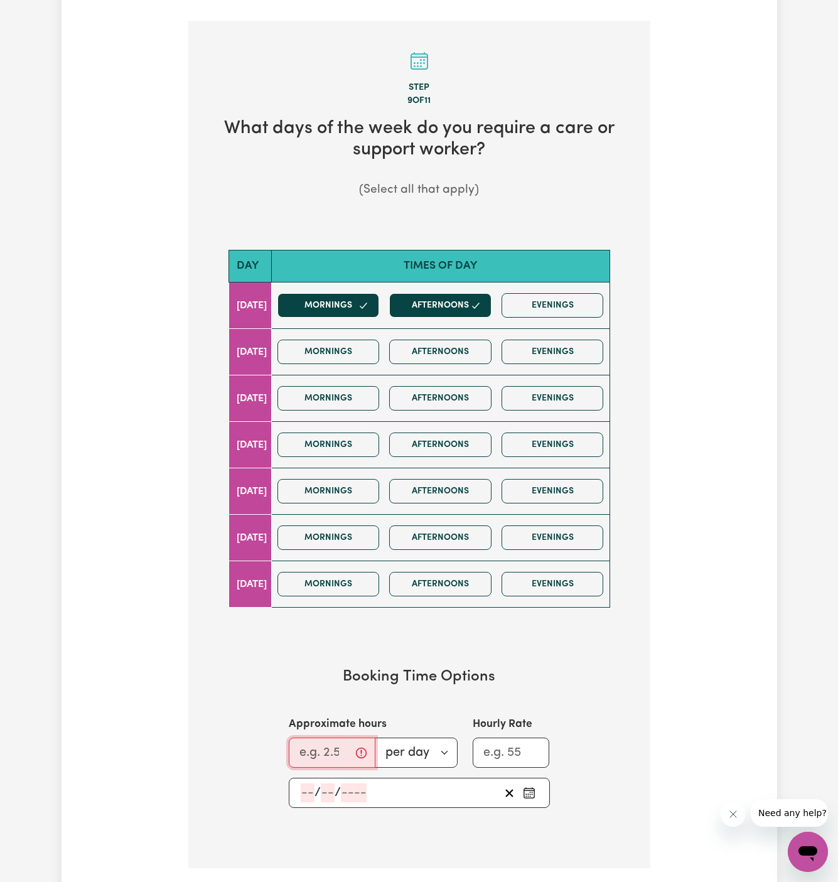
click at [325, 741] on input "Approximate hours" at bounding box center [332, 753] width 87 height 30
type input "4"
click at [311, 786] on input "number" at bounding box center [308, 793] width 14 height 19
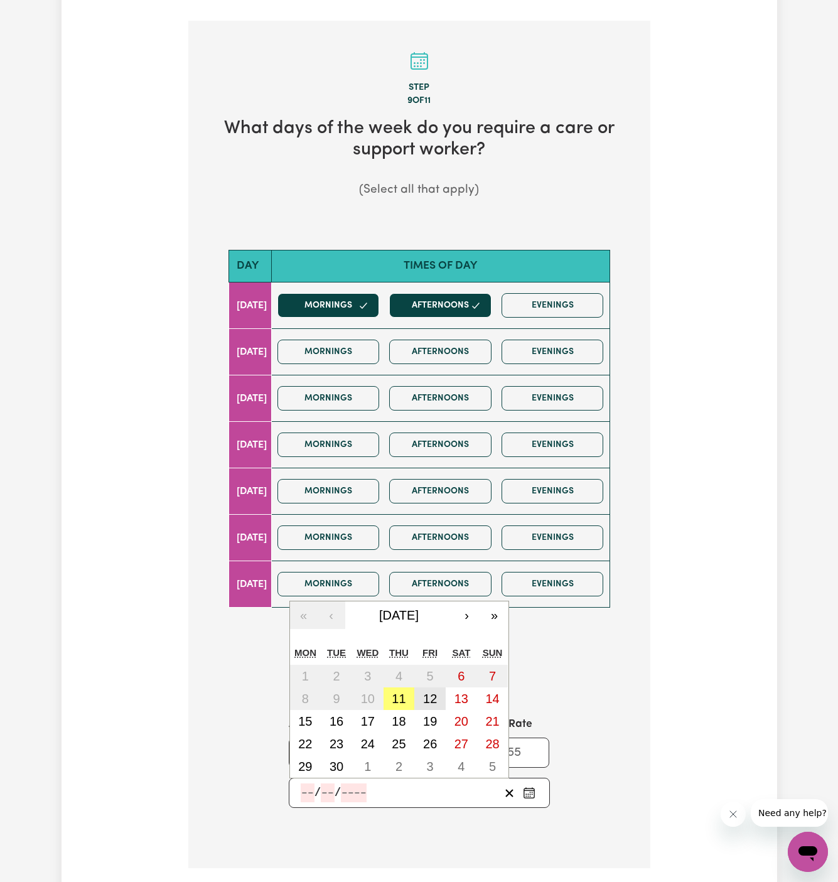
click at [434, 695] on abbr "12" at bounding box center [430, 699] width 14 height 14
type input "[DATE]"
type input "12"
type input "9"
type input "2025"
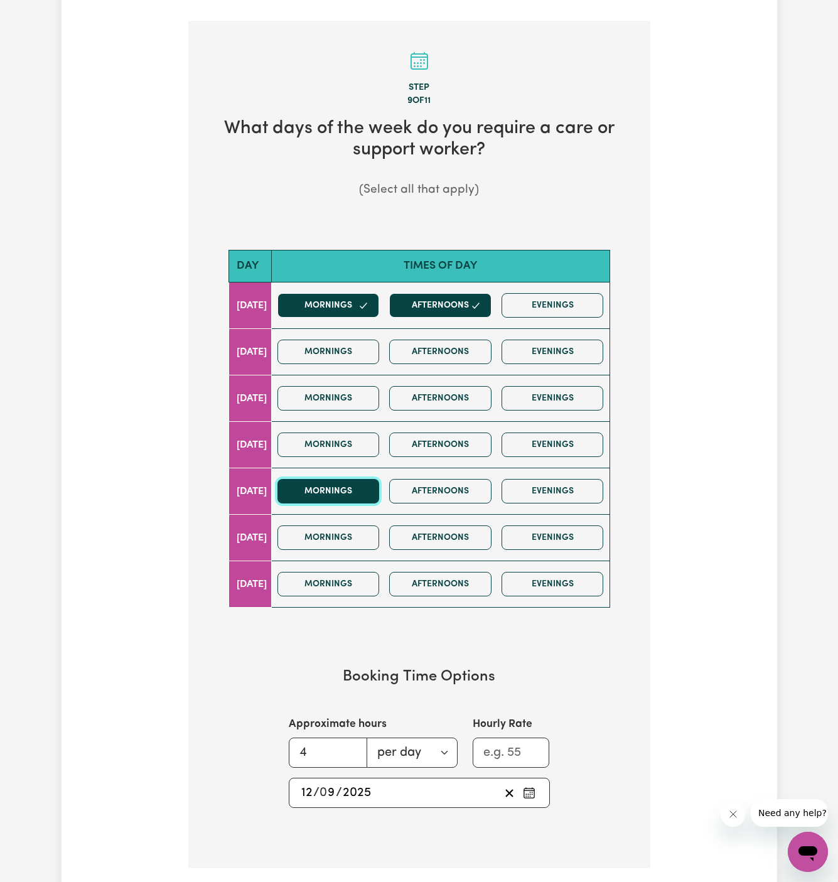
click at [357, 493] on button "Mornings" at bounding box center [329, 491] width 102 height 24
click at [548, 493] on button "Evenings" at bounding box center [553, 491] width 102 height 24
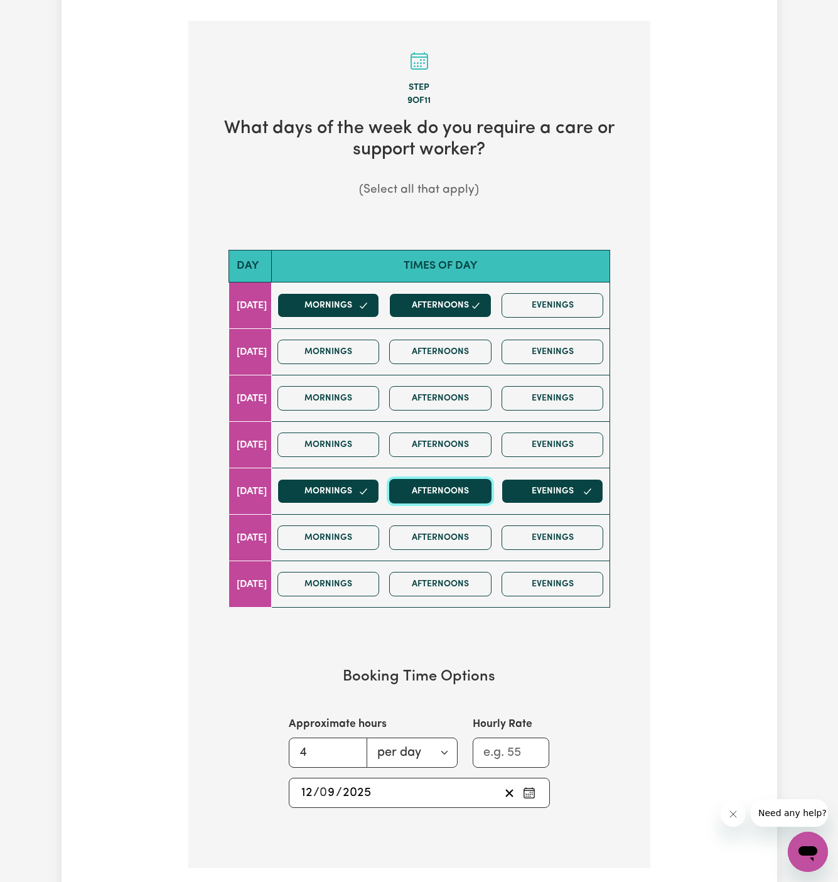
click at [436, 491] on button "Afternoons" at bounding box center [440, 491] width 102 height 24
click at [549, 490] on button "Evenings" at bounding box center [553, 491] width 102 height 24
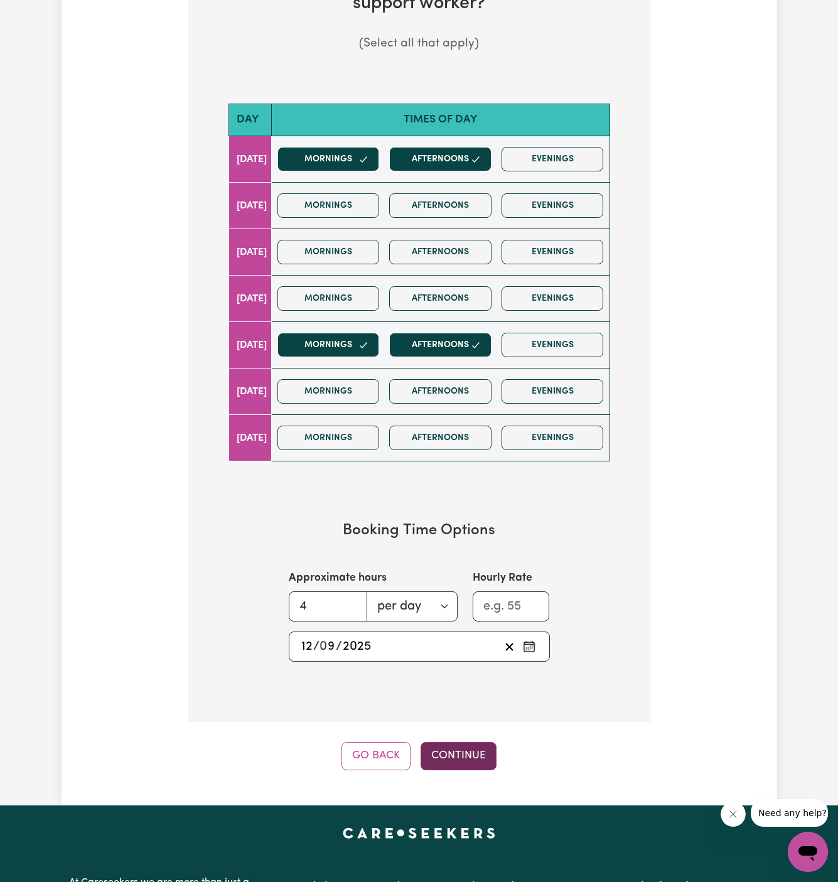
click at [479, 749] on button "Continue" at bounding box center [459, 756] width 76 height 28
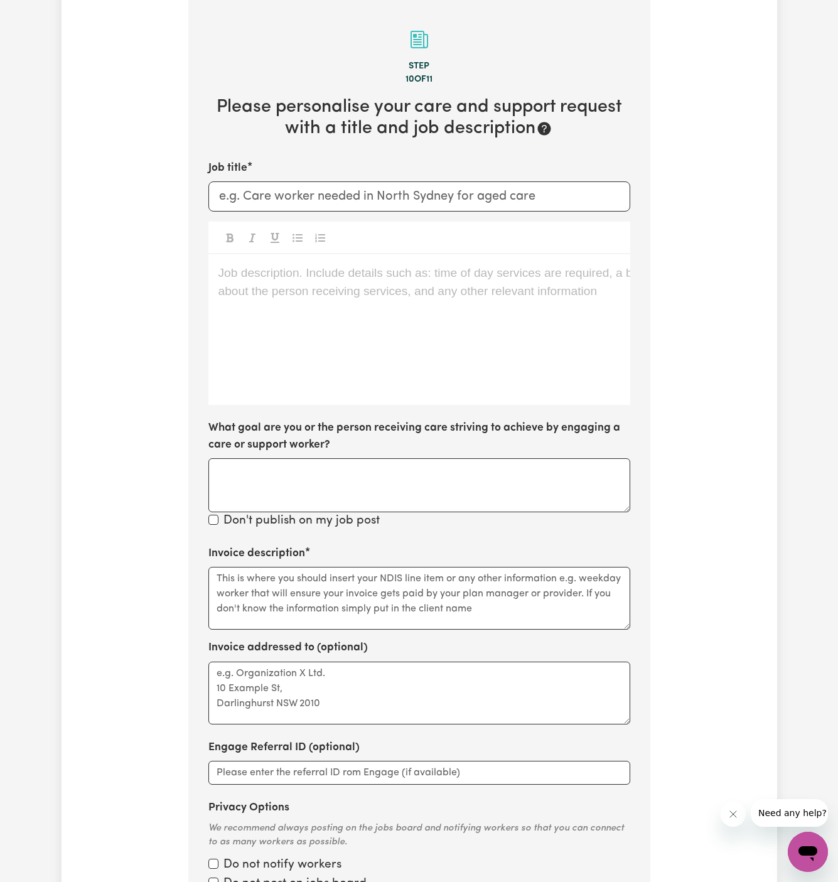
scroll to position [326, 0]
click at [402, 335] on div "Job description. Include details such as: time of day services are required, a …" at bounding box center [419, 331] width 422 height 151
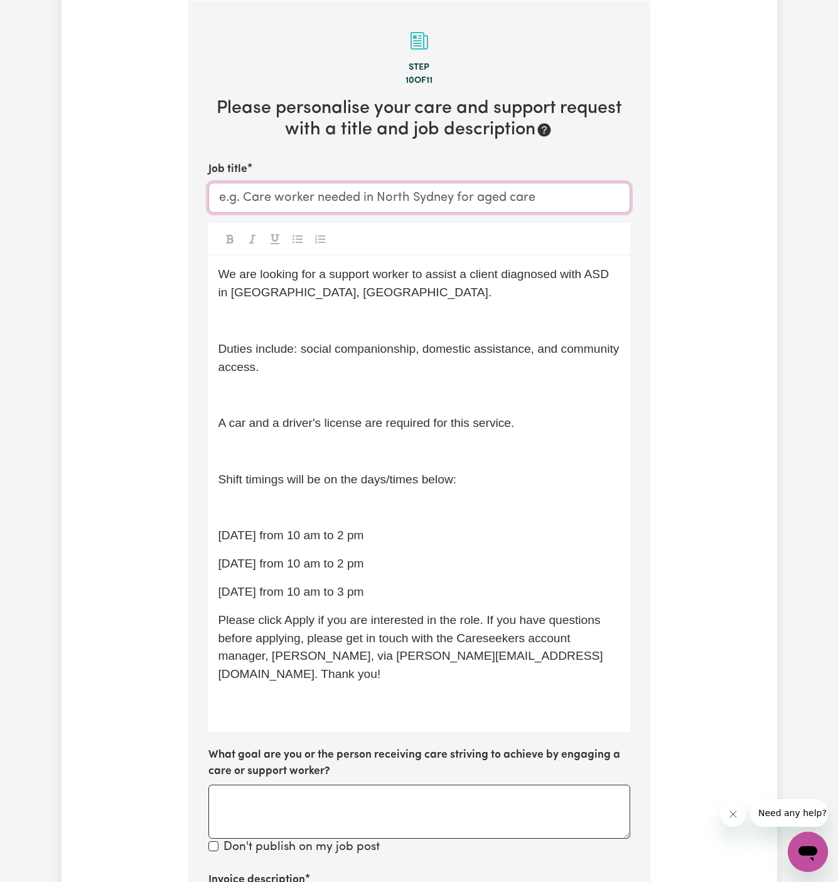
click at [514, 200] on input "Job title" at bounding box center [419, 198] width 422 height 30
paste input "Support Worker Needed In [GEOGRAPHIC_DATA], [GEOGRAPHIC_DATA]"
type input "Support Worker Needed In [GEOGRAPHIC_DATA], [GEOGRAPHIC_DATA]"
click at [387, 312] on p "﻿" at bounding box center [420, 321] width 402 height 18
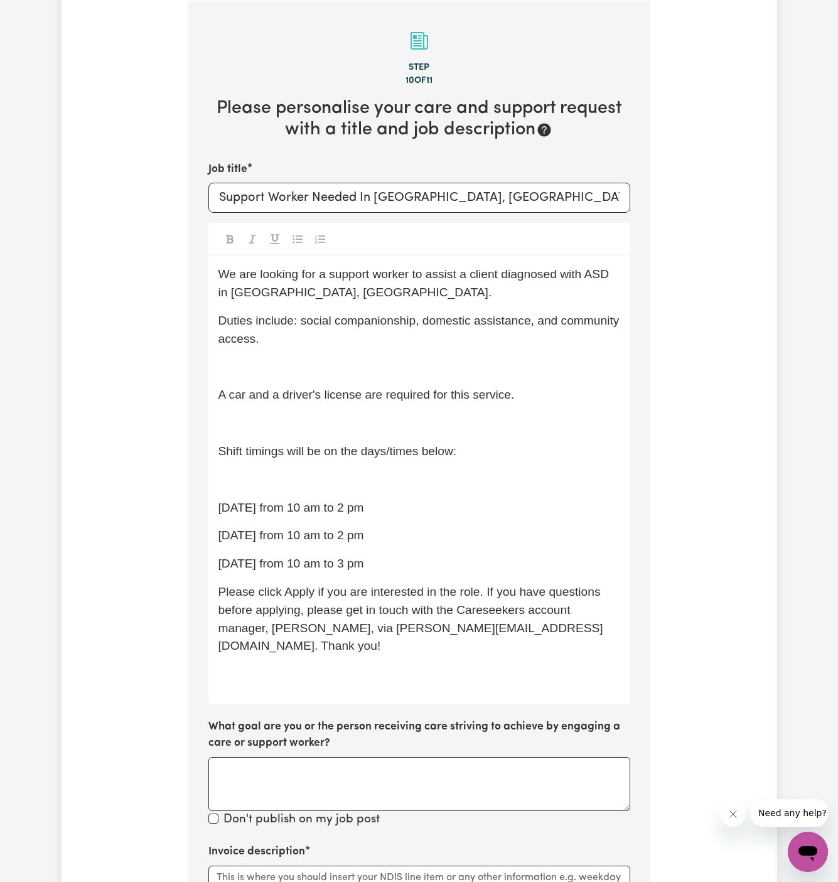
click at [391, 335] on p "Duties include: social companionship, domestic assistance, and community access." at bounding box center [420, 330] width 402 height 36
click at [391, 346] on p "Duties include: social companionship, domestic assistance, and community access." at bounding box center [420, 330] width 402 height 36
click at [390, 359] on p "﻿" at bounding box center [420, 368] width 402 height 18
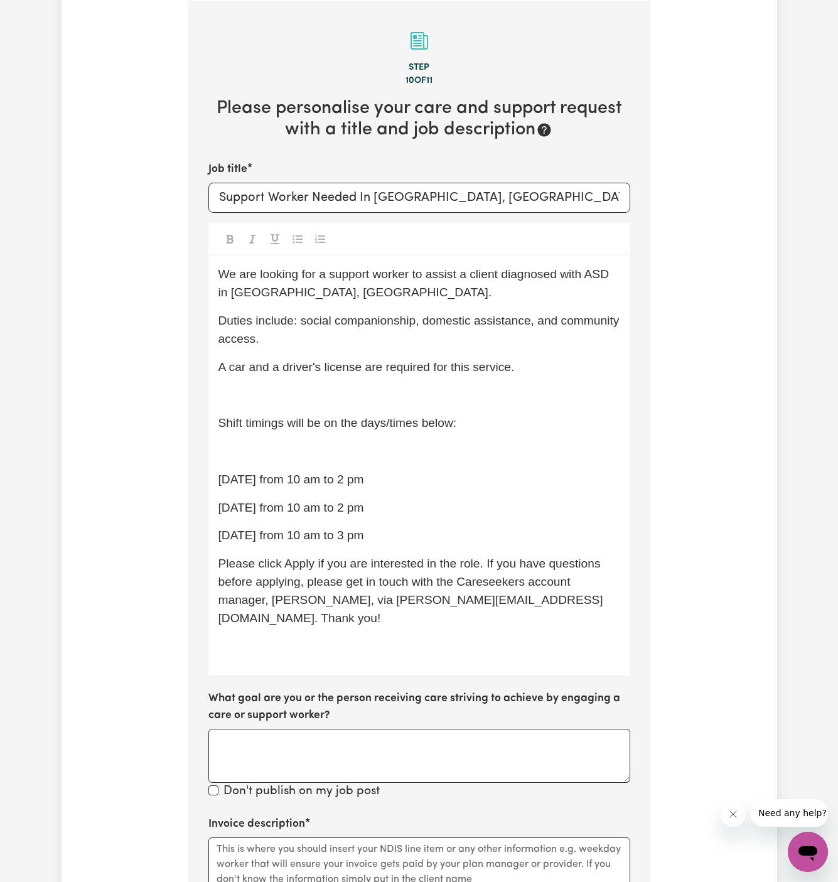
click at [386, 375] on p "A car and a driver's license are required for this service." at bounding box center [420, 368] width 402 height 18
click at [385, 398] on p "﻿" at bounding box center [420, 395] width 402 height 18
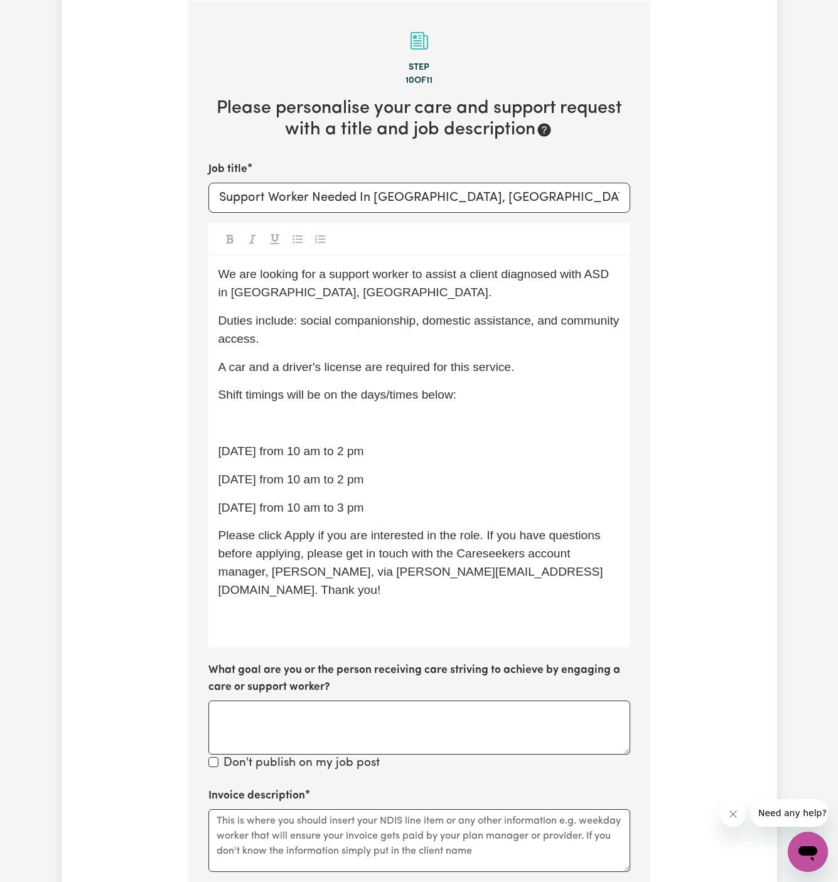
click at [383, 414] on p "﻿" at bounding box center [420, 423] width 402 height 18
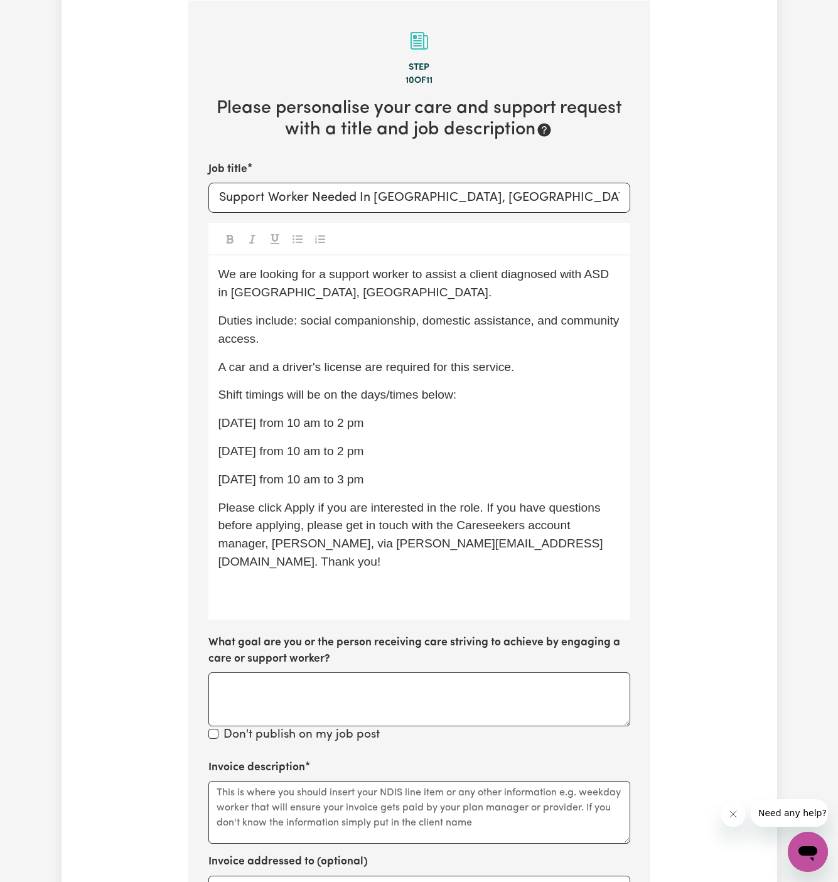
click at [398, 437] on div "We are looking for a support worker to assist a client diagnosed with ASD in [G…" at bounding box center [419, 438] width 422 height 364
drag, startPoint x: 380, startPoint y: 483, endPoint x: 197, endPoint y: 480, distance: 182.8
click at [197, 480] on section "Step 10 of 11 Please personalise your care and support request with a title and…" at bounding box center [419, 570] width 462 height 1138
drag, startPoint x: 197, startPoint y: 480, endPoint x: 256, endPoint y: 463, distance: 60.6
click at [208, 478] on section "Step 10 of 11 Please personalise your care and support request with a title and…" at bounding box center [419, 570] width 462 height 1138
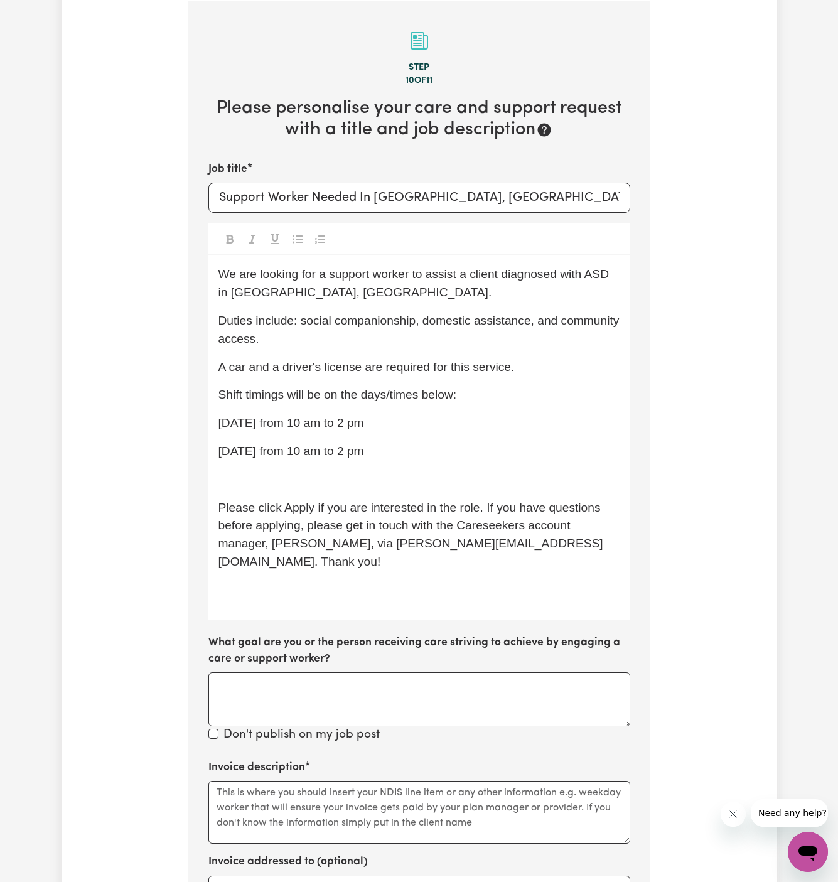
click at [256, 463] on div "We are looking for a support worker to assist a client diagnosed with ASD in [G…" at bounding box center [419, 438] width 422 height 364
drag, startPoint x: 325, startPoint y: 396, endPoint x: 626, endPoint y: 397, distance: 301.4
click at [626, 397] on div "We are looking for a support worker to assist a client diagnosed with ASD in [G…" at bounding box center [419, 438] width 422 height 364
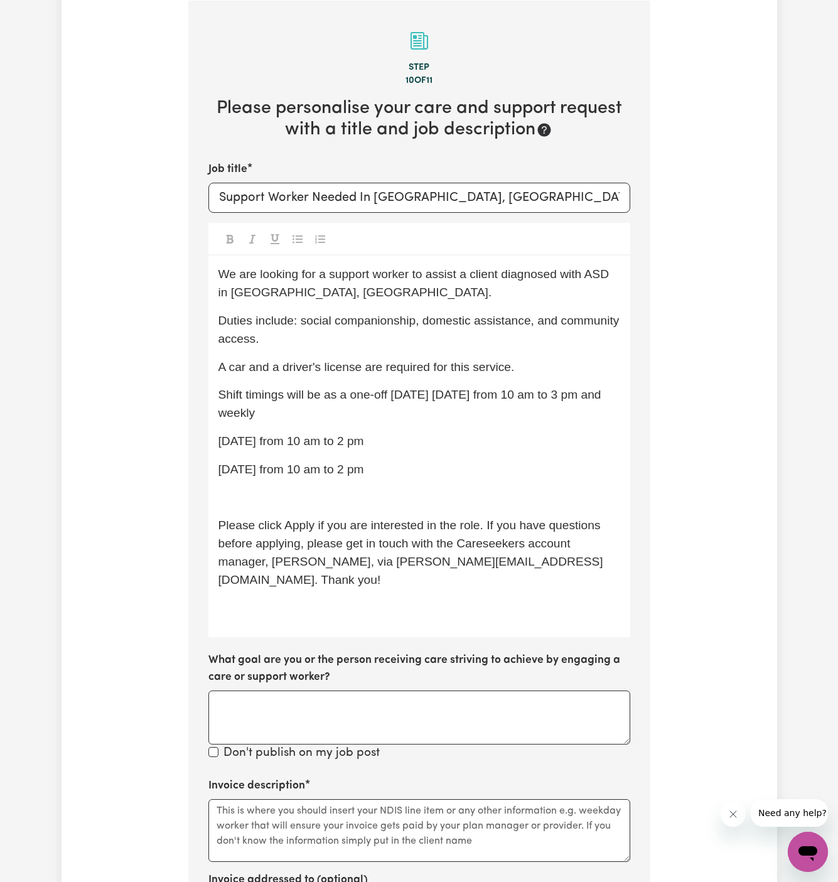
click at [220, 441] on span "[DATE] from 10 am to 2 pm" at bounding box center [292, 441] width 146 height 13
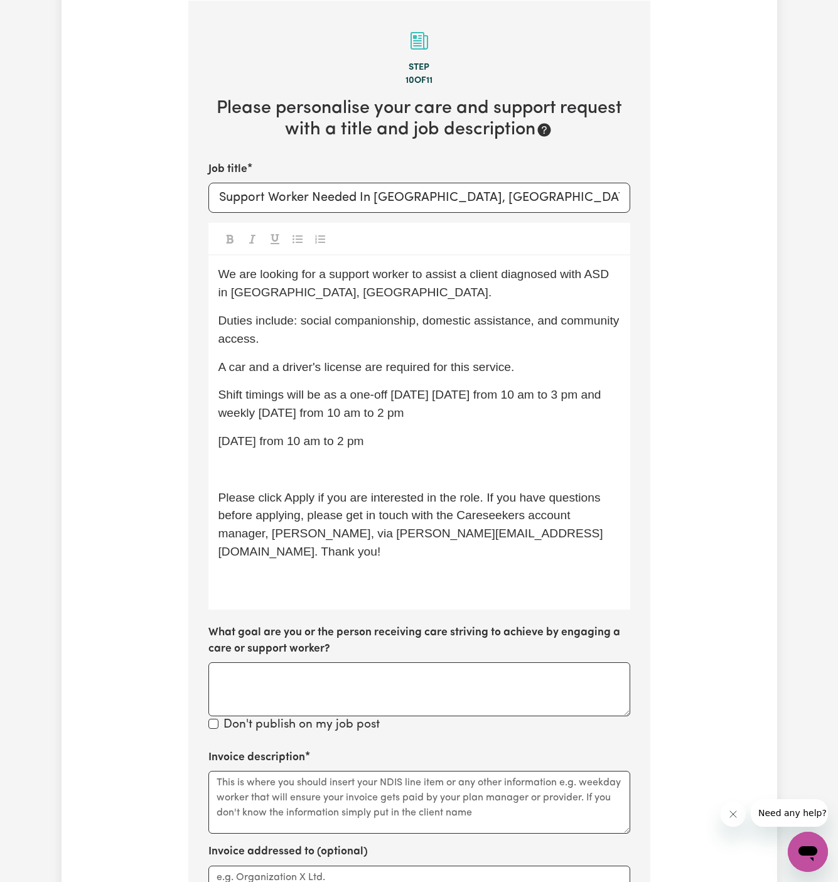
click at [318, 448] on p "[DATE] from 10 am to 2 pm" at bounding box center [420, 442] width 402 height 18
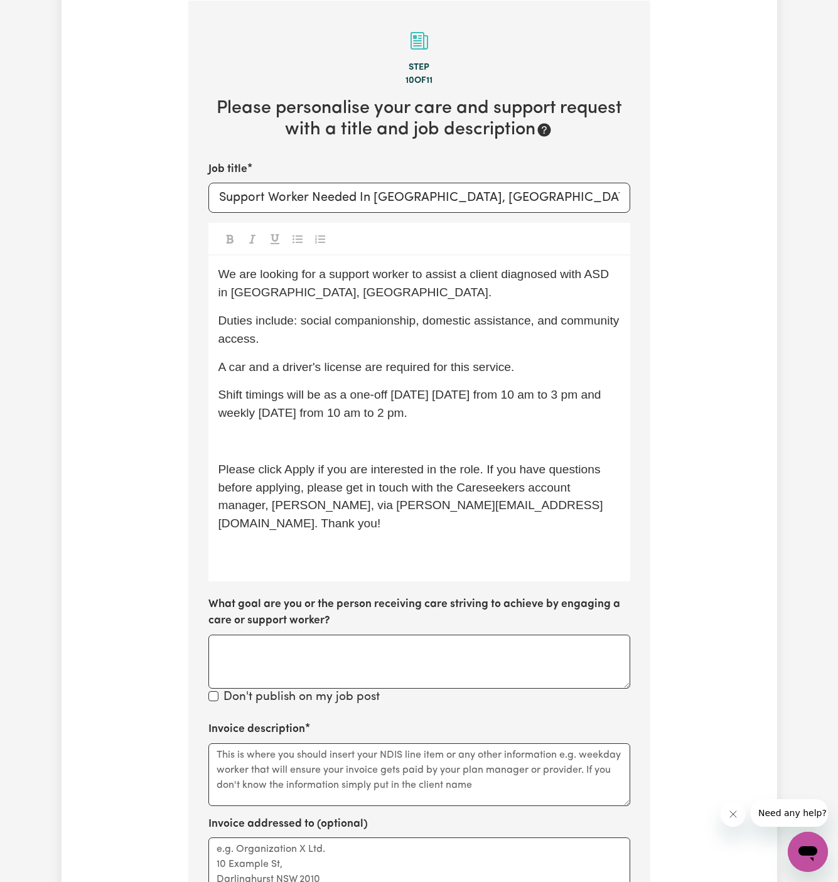
click at [303, 439] on p "﻿" at bounding box center [420, 442] width 402 height 18
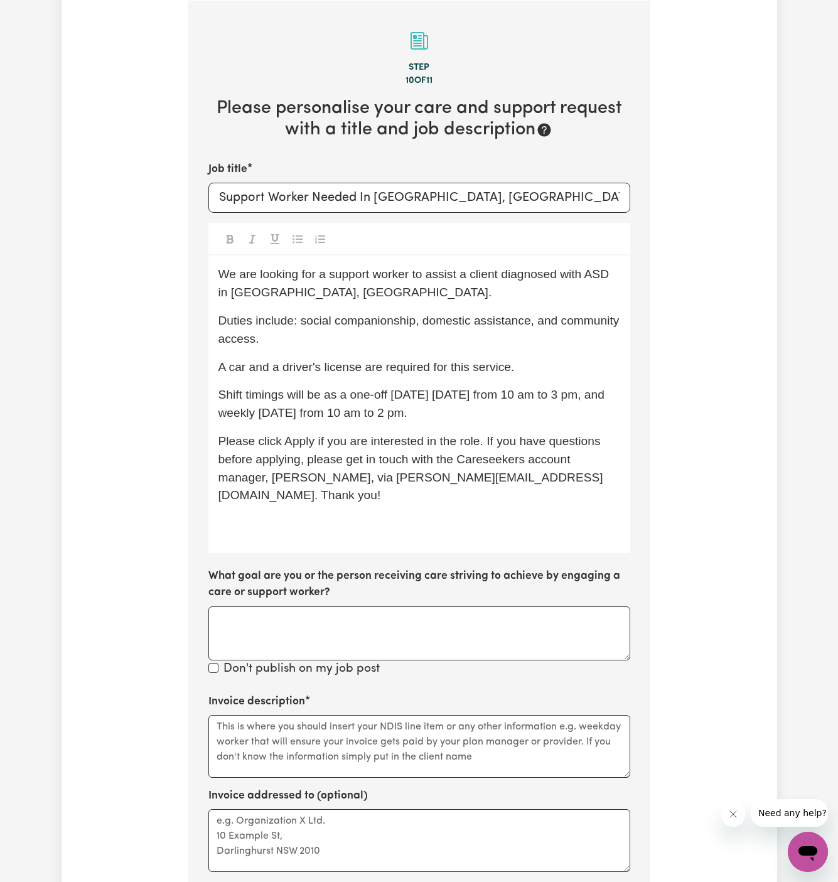
click at [465, 386] on p "Shift timings will be as a one-off [DATE] [DATE] from 10 am to 3 pm, and weekly…" at bounding box center [420, 404] width 402 height 36
click at [495, 394] on span "Shift timings will be as a one-off [DATE], [DATE] from 10 am to 3 pm, and weekl…" at bounding box center [415, 403] width 393 height 31
click at [488, 395] on span "Shift timings will be as a one-off [DATE], [DATE] from 10 am to 3 pm, and weekl…" at bounding box center [415, 403] width 393 height 31
click at [481, 399] on span "Shift timings will be as a one-off [DATE], [DATE], from 10 am to 3 pm, and week…" at bounding box center [417, 403] width 396 height 31
click at [438, 427] on div "We are looking for a support worker to assist a client diagnosed with ASD in [G…" at bounding box center [419, 405] width 422 height 298
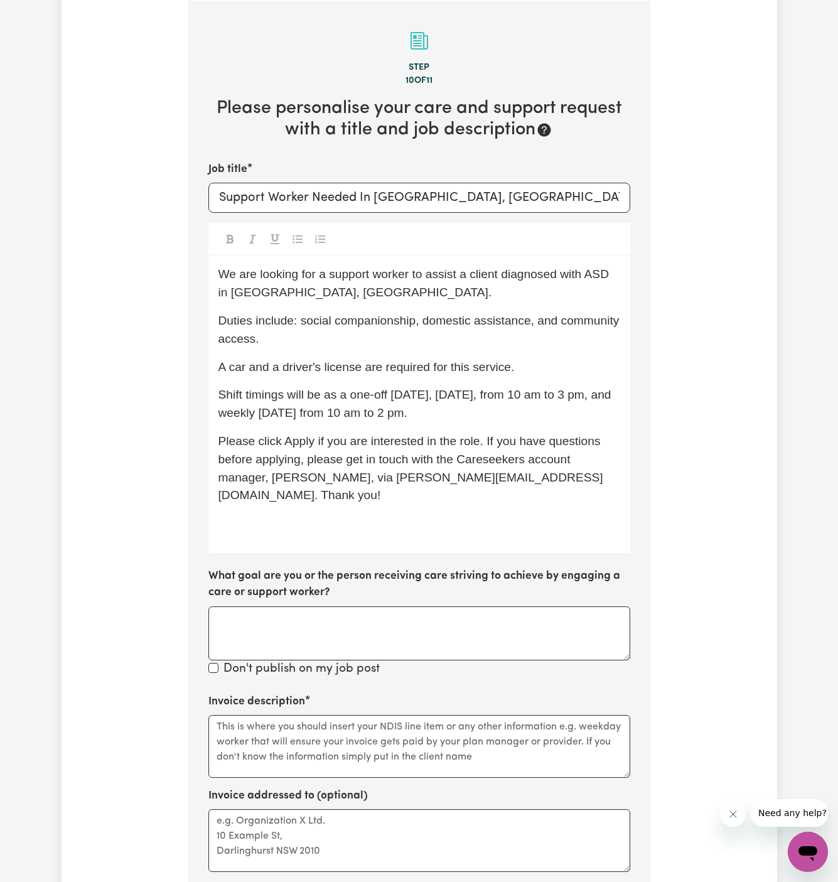
click at [495, 426] on div "We are looking for a support worker to assist a client diagnosed with ASD in [G…" at bounding box center [419, 405] width 422 height 298
click at [291, 515] on p "﻿" at bounding box center [420, 524] width 402 height 18
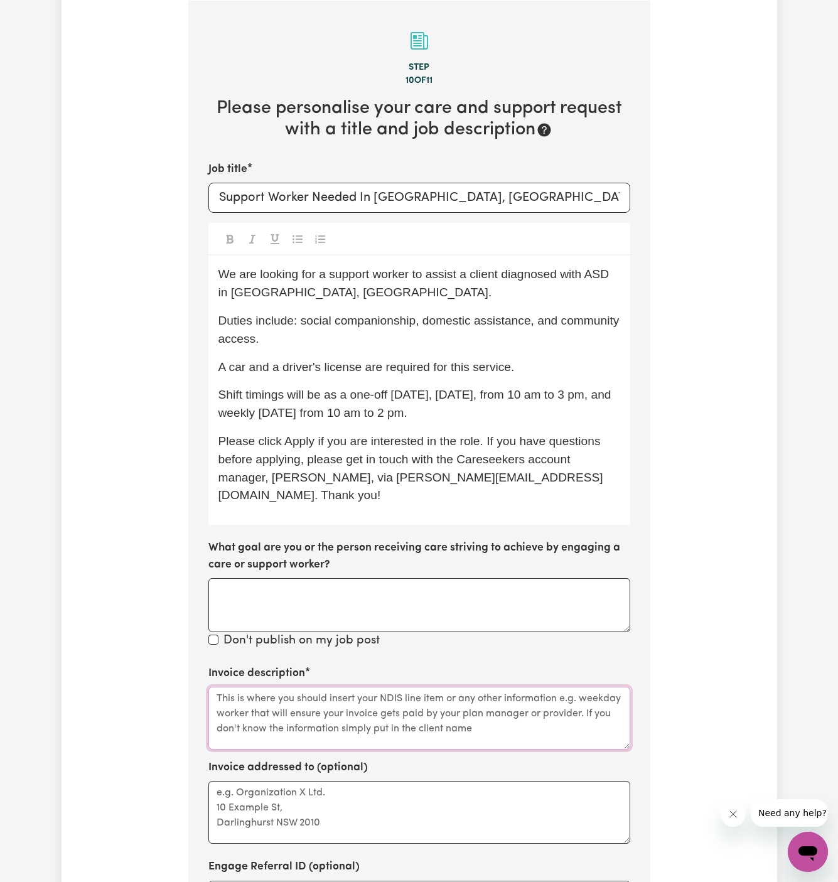
click at [396, 701] on textarea "Invoice description" at bounding box center [419, 718] width 422 height 63
paste textarea "Domestic assistance (light duties only) Social companionship Community access"
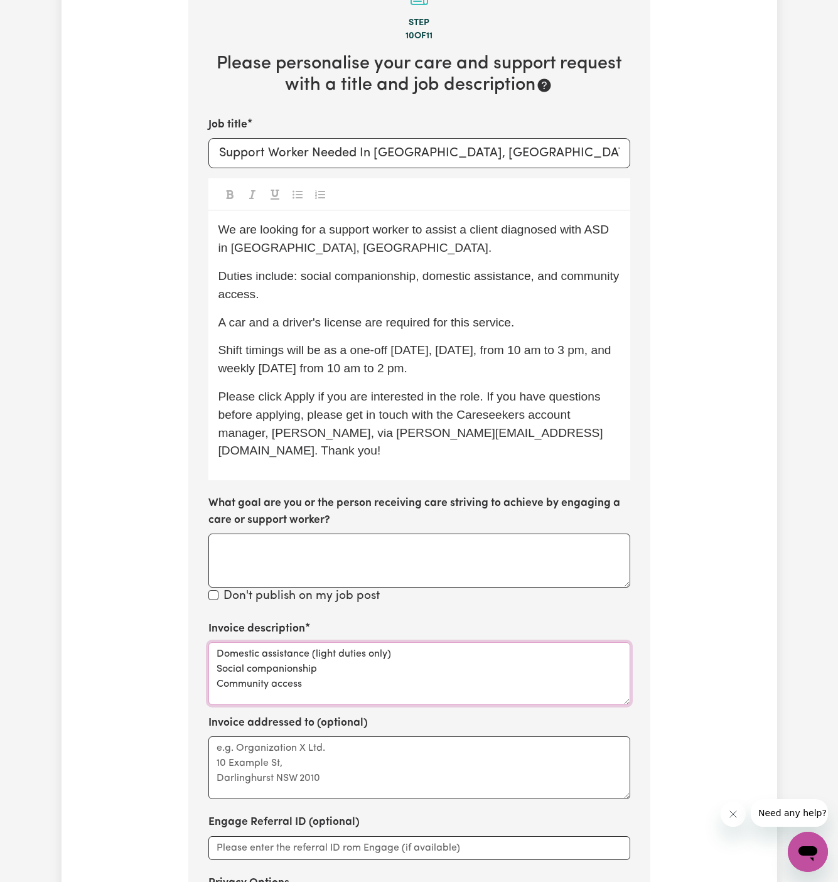
scroll to position [397, 0]
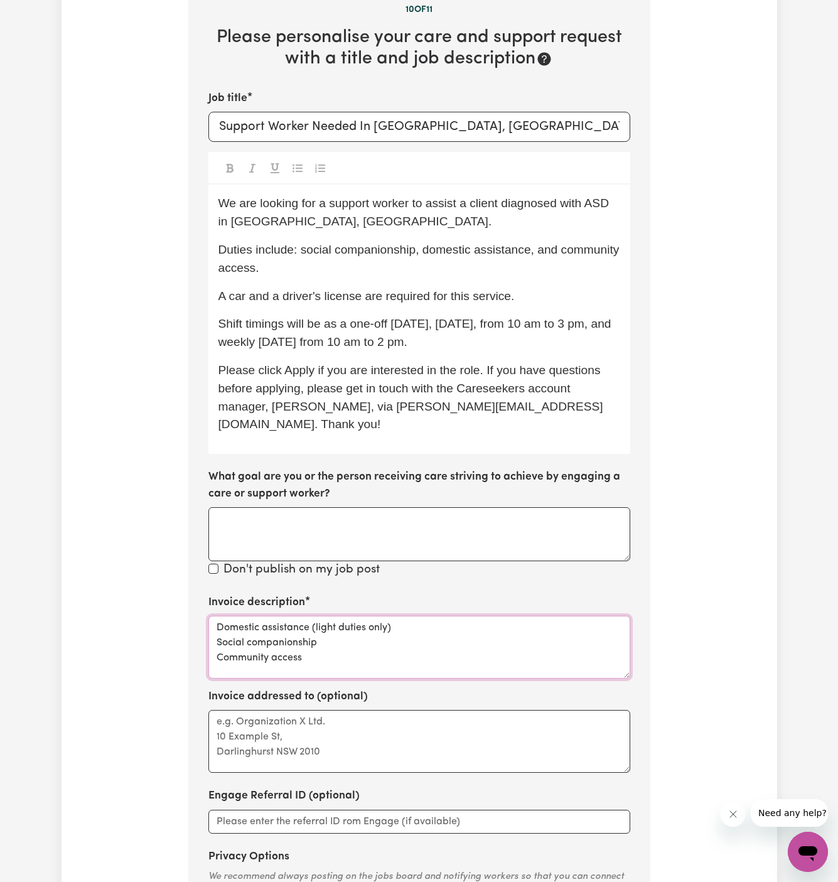
type textarea "Domestic assistance (light duties only) Social companionship Community access"
click at [393, 710] on textarea "Invoice addressed to (optional)" at bounding box center [419, 741] width 422 height 63
click at [284, 714] on textarea "Invoice addressed to (optional)" at bounding box center [419, 741] width 422 height 63
paste textarea "c/o Chosen Family"
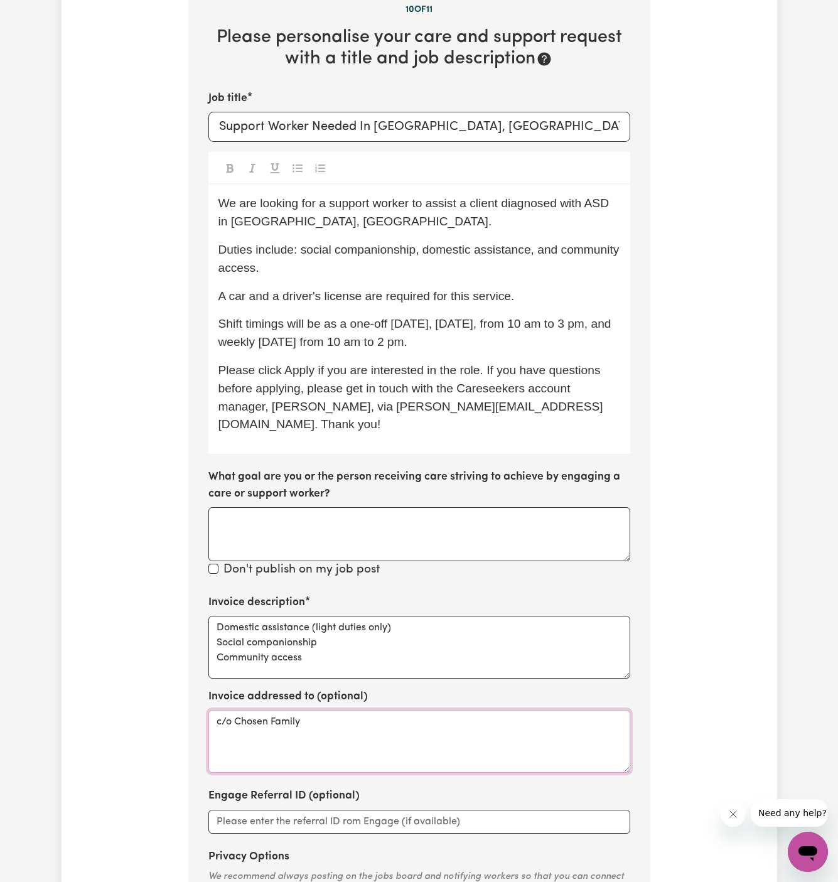
type textarea "c/o Chosen Family"
click at [255, 203] on span "We are looking for a support worker to assist a client diagnosed with ASD in [G…" at bounding box center [416, 212] width 394 height 31
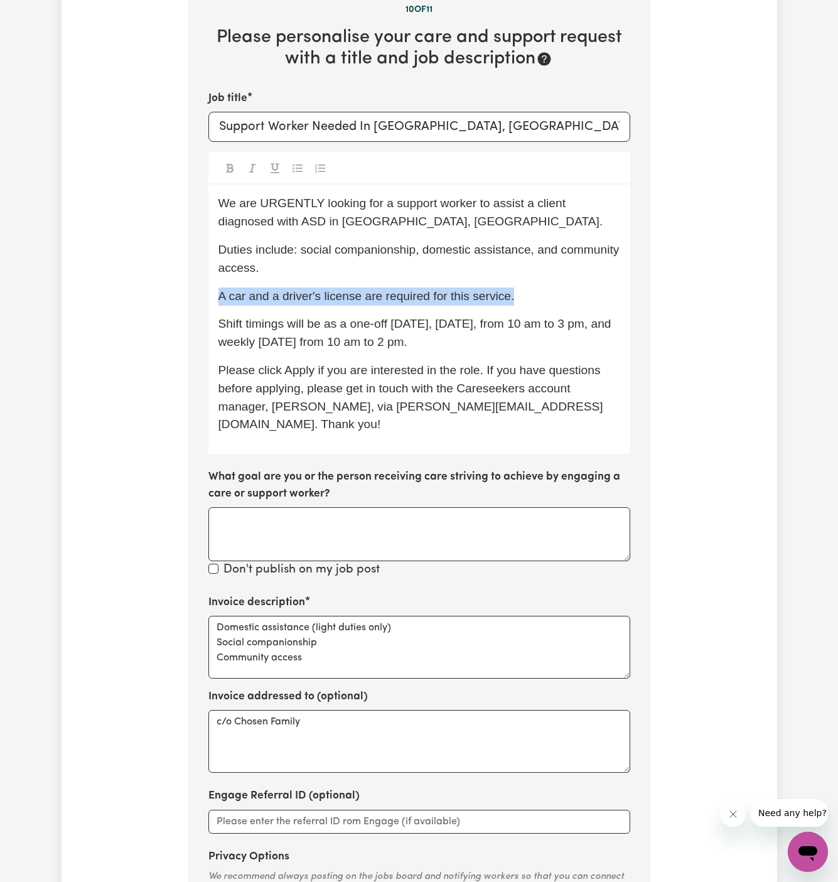
drag, startPoint x: 487, startPoint y: 276, endPoint x: 555, endPoint y: 298, distance: 71.3
click at [555, 298] on div "We are URGENTLY looking for a support worker to assist a client diagnosed with …" at bounding box center [419, 319] width 422 height 269
click at [565, 340] on p "Shift timings will be as a one-off [DATE], [DATE], from 10 am to 3 pm, and week…" at bounding box center [420, 333] width 402 height 36
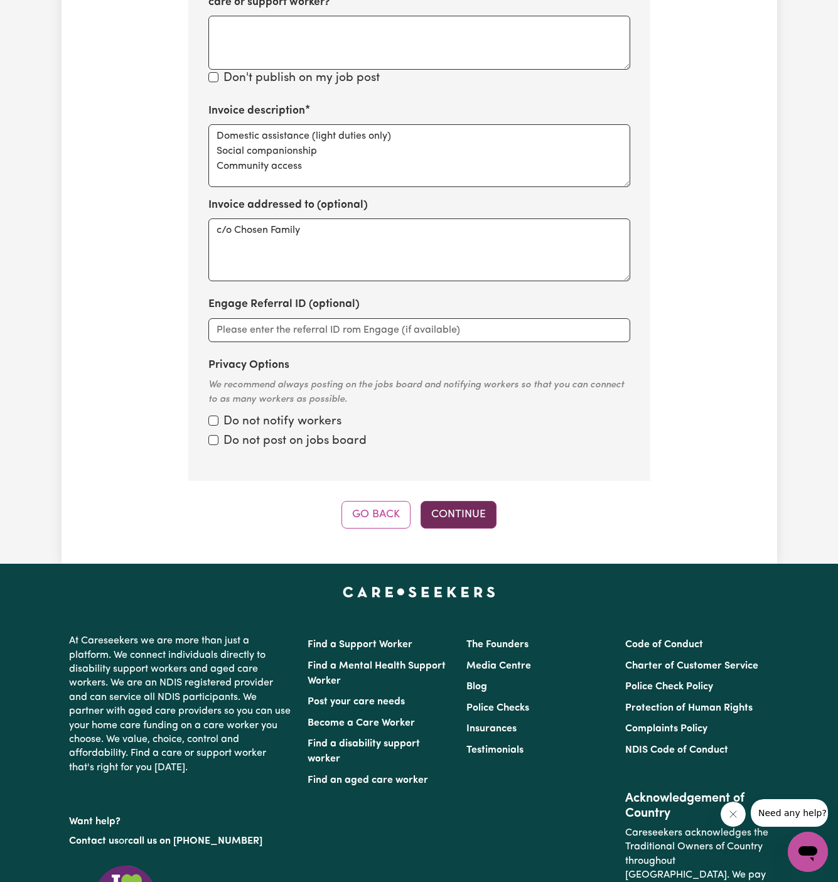
click at [455, 501] on button "Continue" at bounding box center [459, 515] width 76 height 28
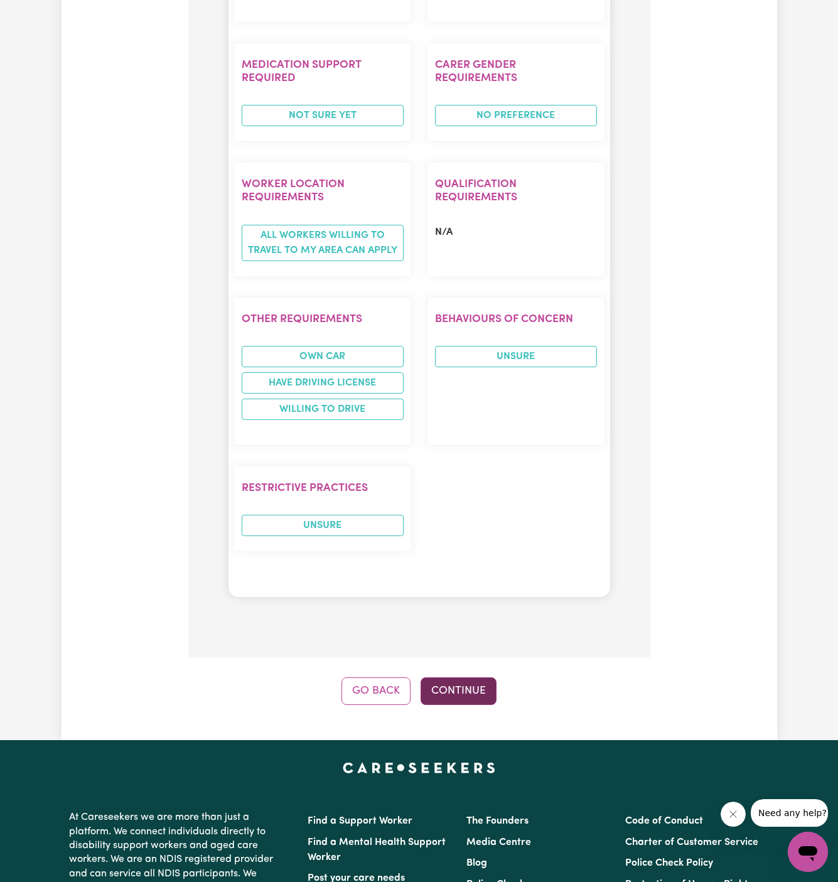
click at [467, 678] on button "Continue" at bounding box center [459, 692] width 76 height 28
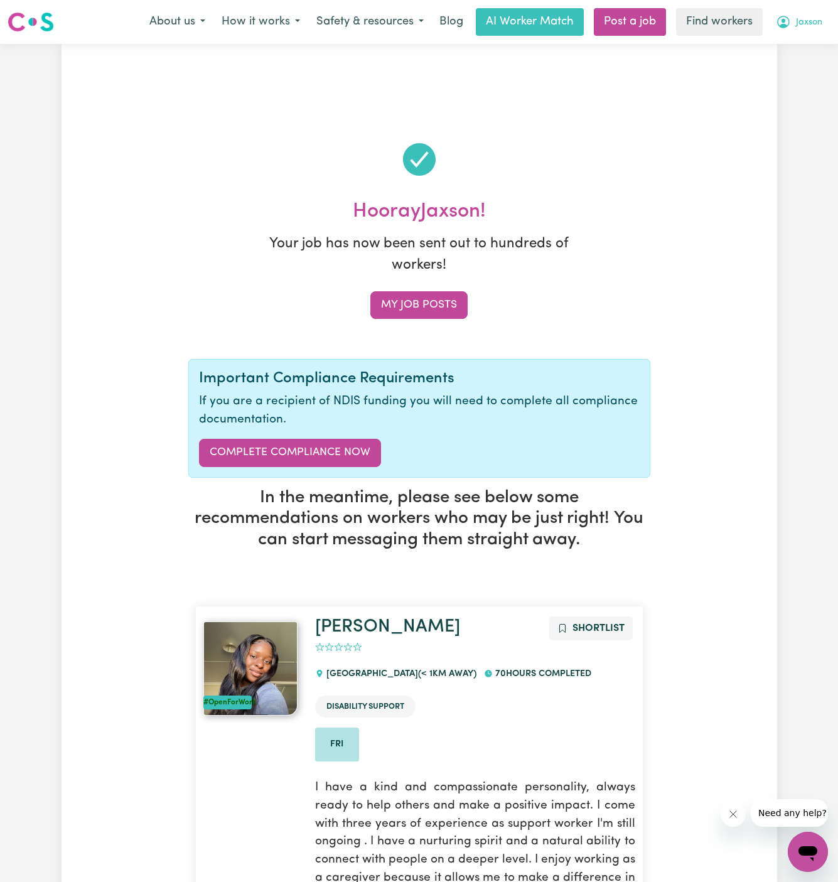
click at [809, 23] on span "Jaxson" at bounding box center [809, 23] width 26 height 14
click at [808, 41] on link "My Dashboard" at bounding box center [780, 49] width 99 height 24
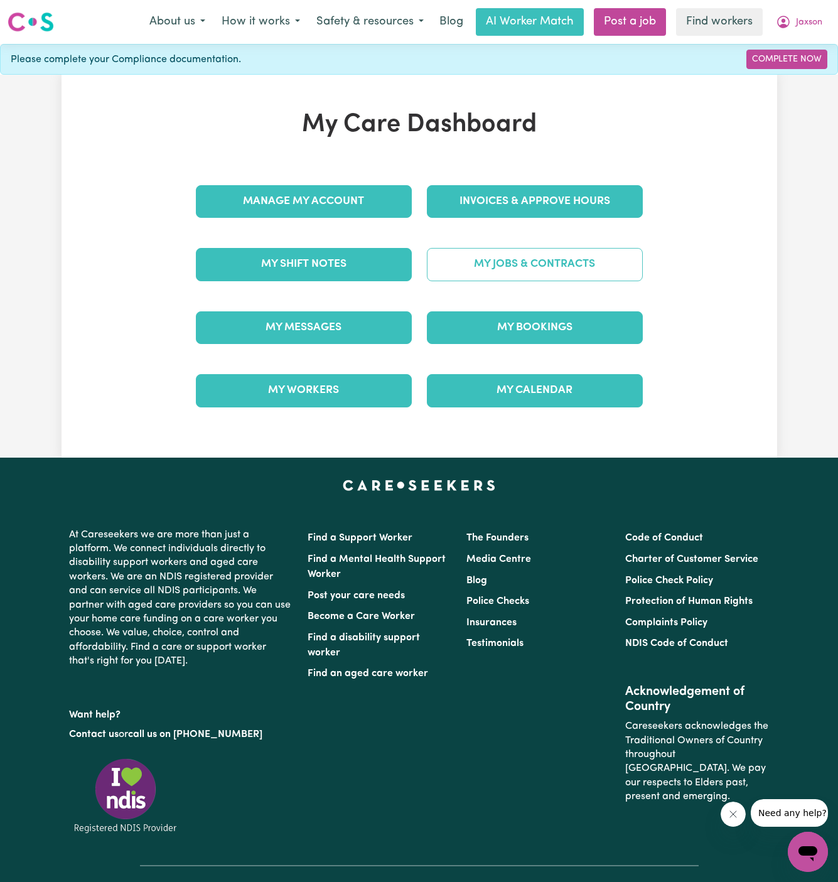
click at [518, 268] on link "My Jobs & Contracts" at bounding box center [535, 264] width 216 height 33
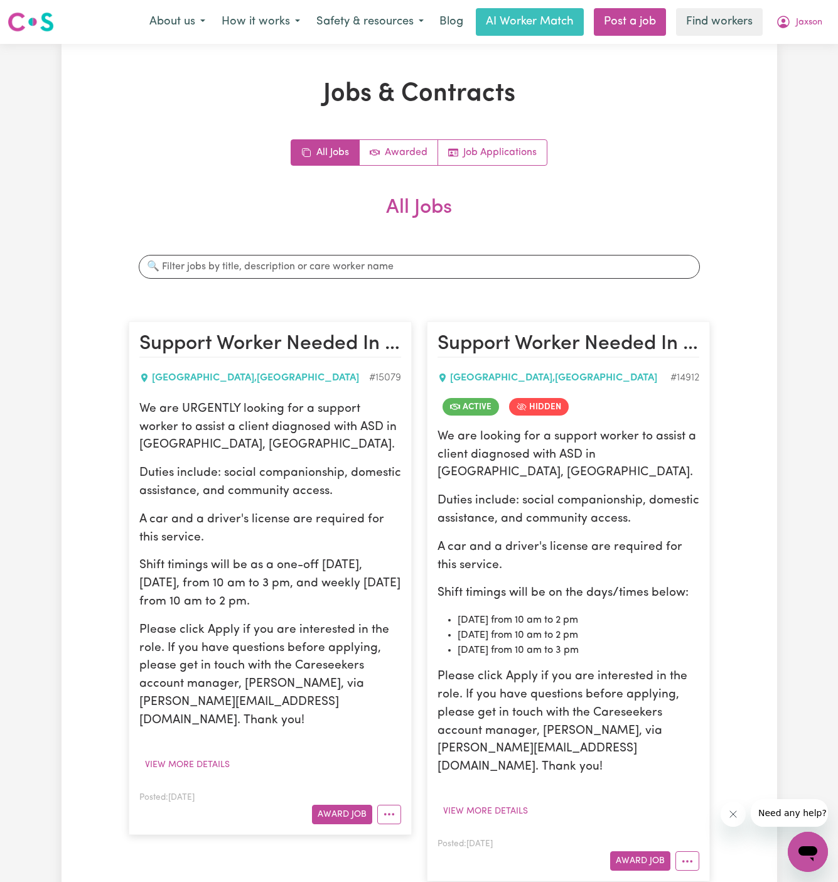
click at [244, 472] on p "Duties include: social companionship, domestic assistance, and community access." at bounding box center [270, 483] width 262 height 36
drag, startPoint x: 140, startPoint y: 407, endPoint x: 384, endPoint y: 605, distance: 314.7
click at [384, 605] on div "We are URGENTLY looking for a support worker to assist a client diagnosed with …" at bounding box center [270, 566] width 262 height 330
copy div "We are URGENTLY looking for a support worker to assist a client diagnosed with …"
click at [805, 26] on span "Jaxson" at bounding box center [809, 23] width 26 height 14
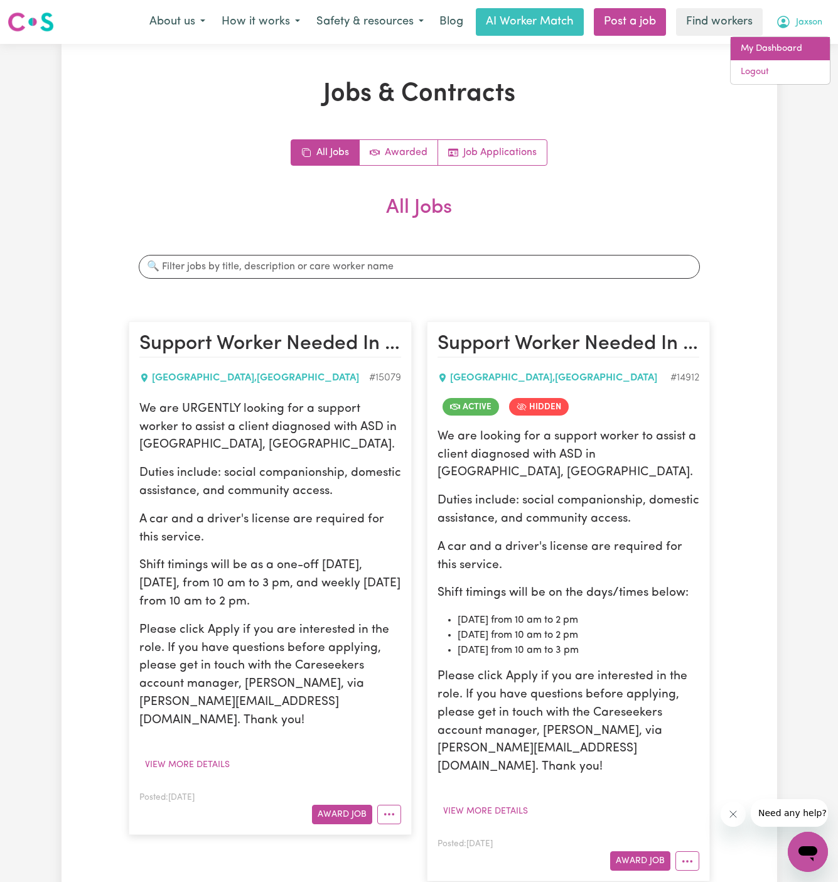
click at [805, 38] on link "My Dashboard" at bounding box center [780, 49] width 99 height 24
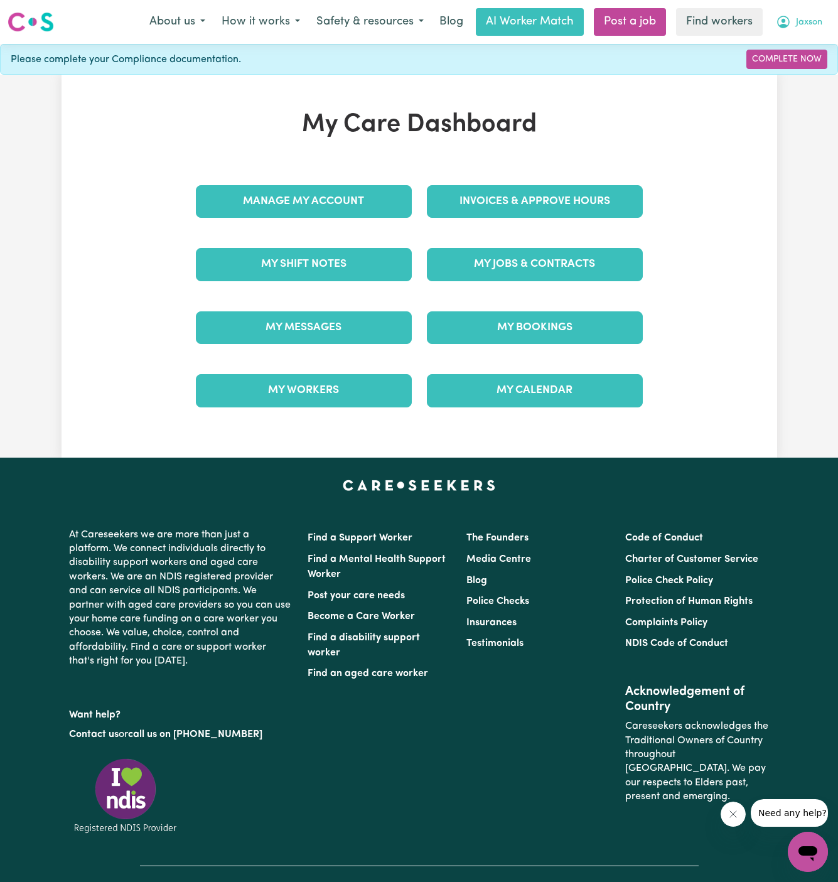
click at [805, 13] on button "Jaxson" at bounding box center [799, 22] width 63 height 26
click at [801, 60] on link "Logout" at bounding box center [780, 72] width 99 height 24
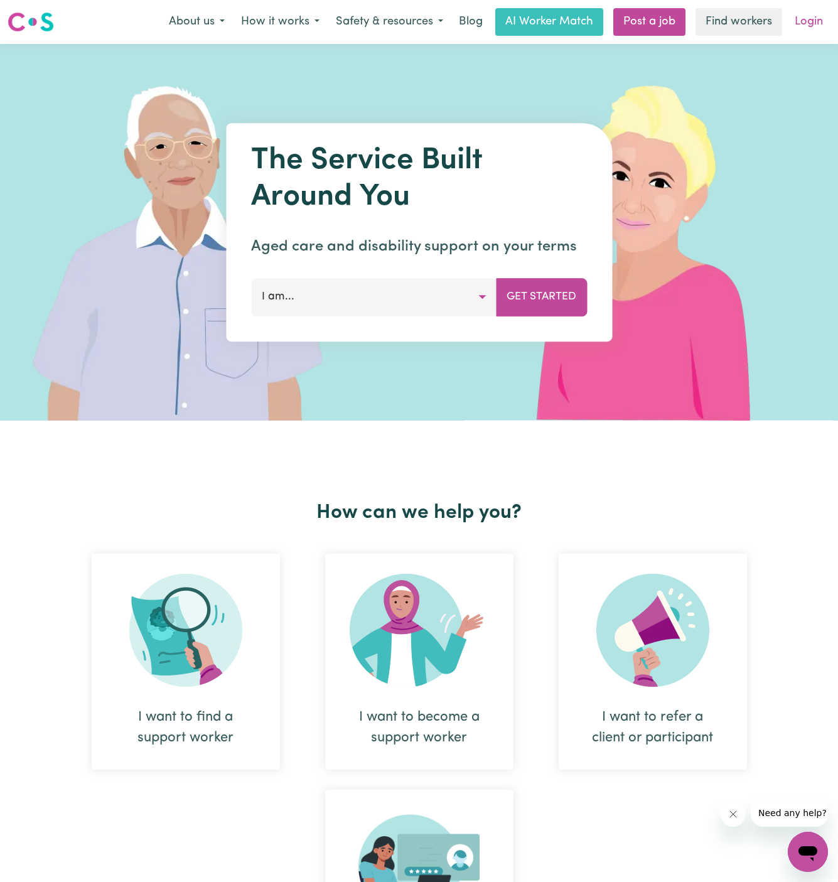
click at [810, 24] on link "Login" at bounding box center [809, 22] width 43 height 28
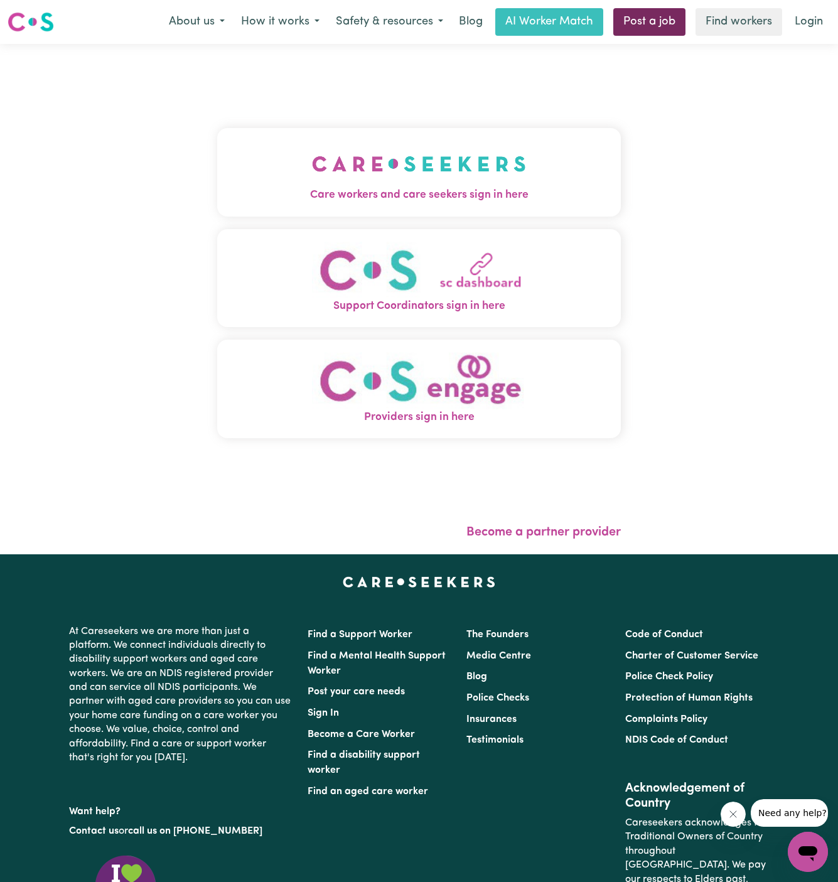
click at [639, 16] on link "Post a job" at bounding box center [650, 22] width 72 height 28
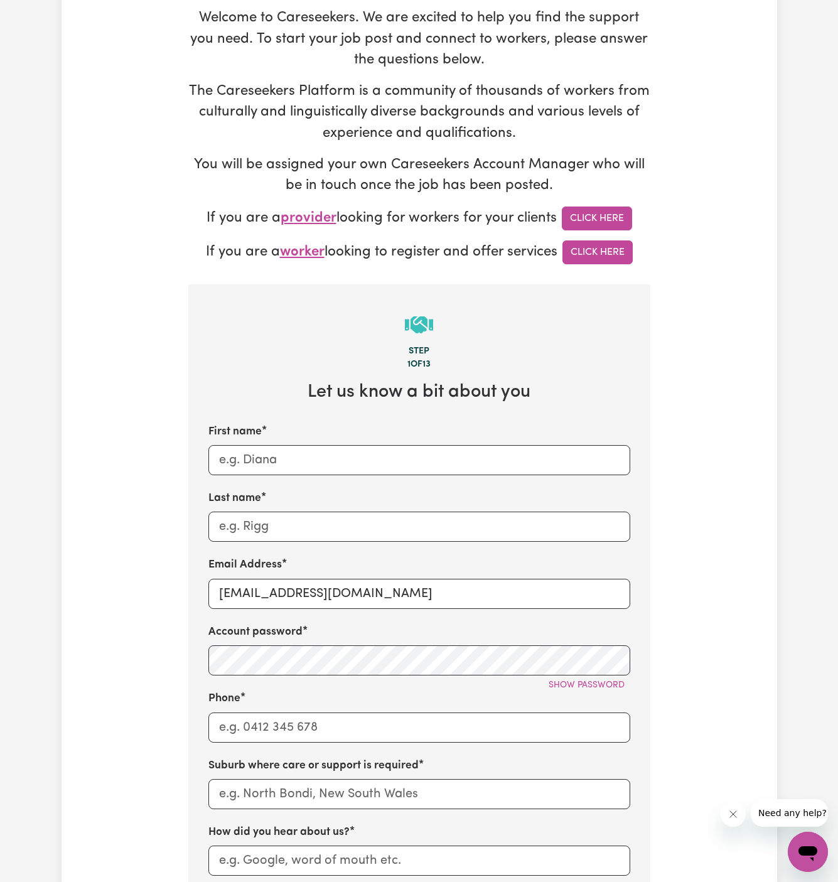
scroll to position [292, 0]
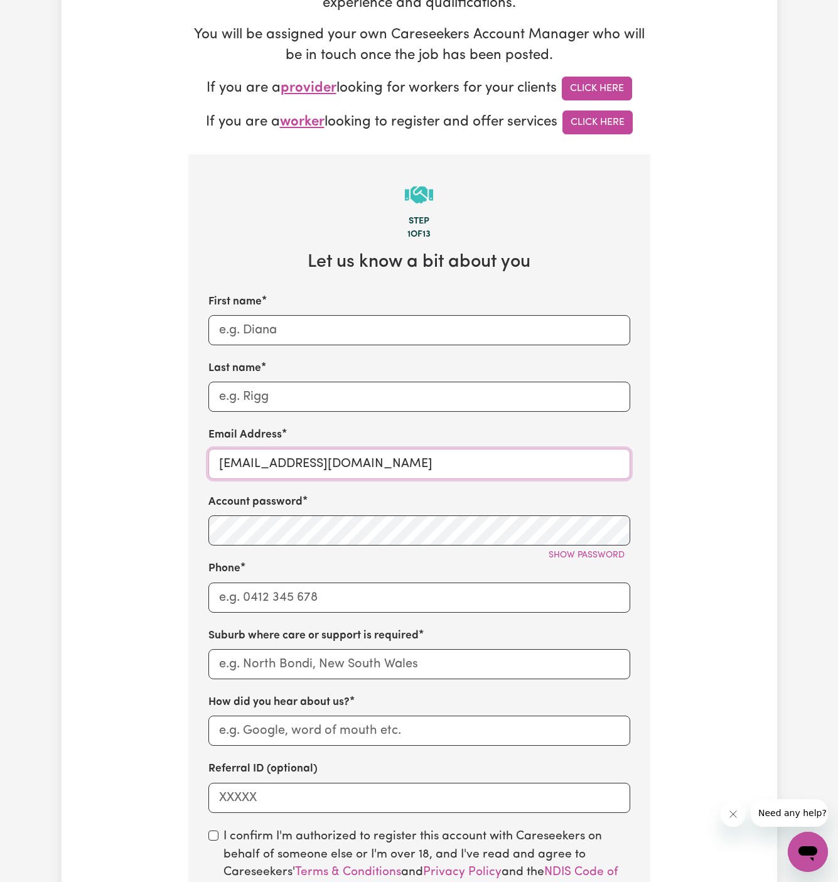
drag, startPoint x: 387, startPoint y: 462, endPoint x: 673, endPoint y: 460, distance: 286.4
click at [673, 460] on div "Tell us your care and support requirements Welcome to Careseekers. We are excit…" at bounding box center [420, 466] width 716 height 1359
drag, startPoint x: 290, startPoint y: 546, endPoint x: 352, endPoint y: 514, distance: 69.7
click at [352, 514] on div "Account password Show password" at bounding box center [419, 519] width 422 height 51
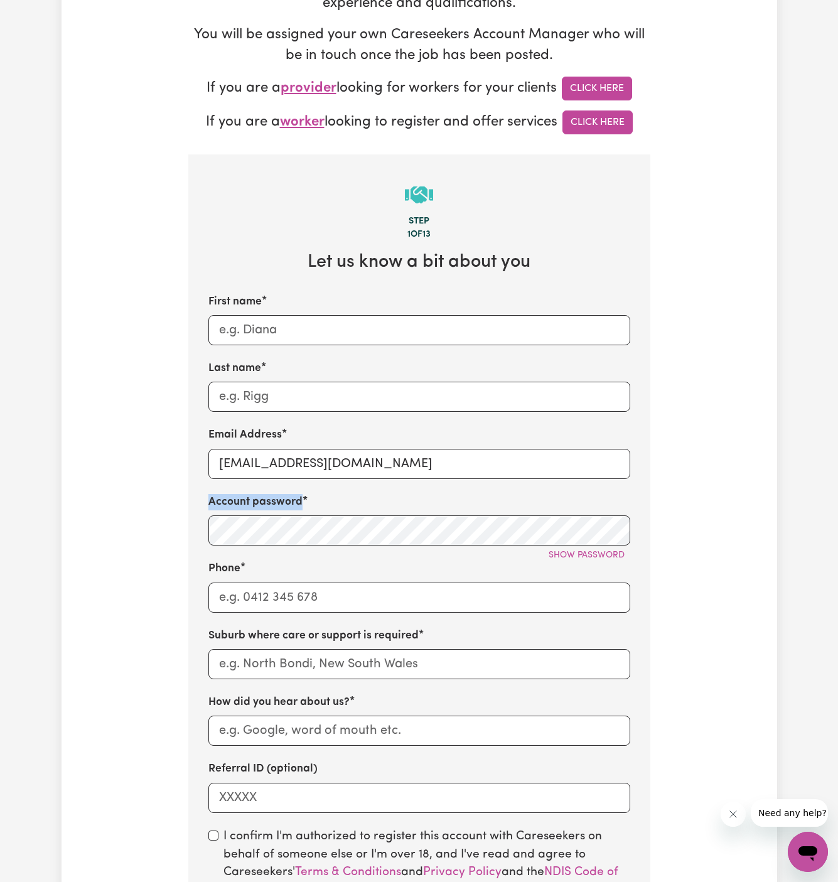
click at [352, 514] on div "Account password Show password" at bounding box center [419, 519] width 422 height 51
click at [338, 463] on input "[EMAIL_ADDRESS][DOMAIN_NAME]" at bounding box center [419, 464] width 422 height 30
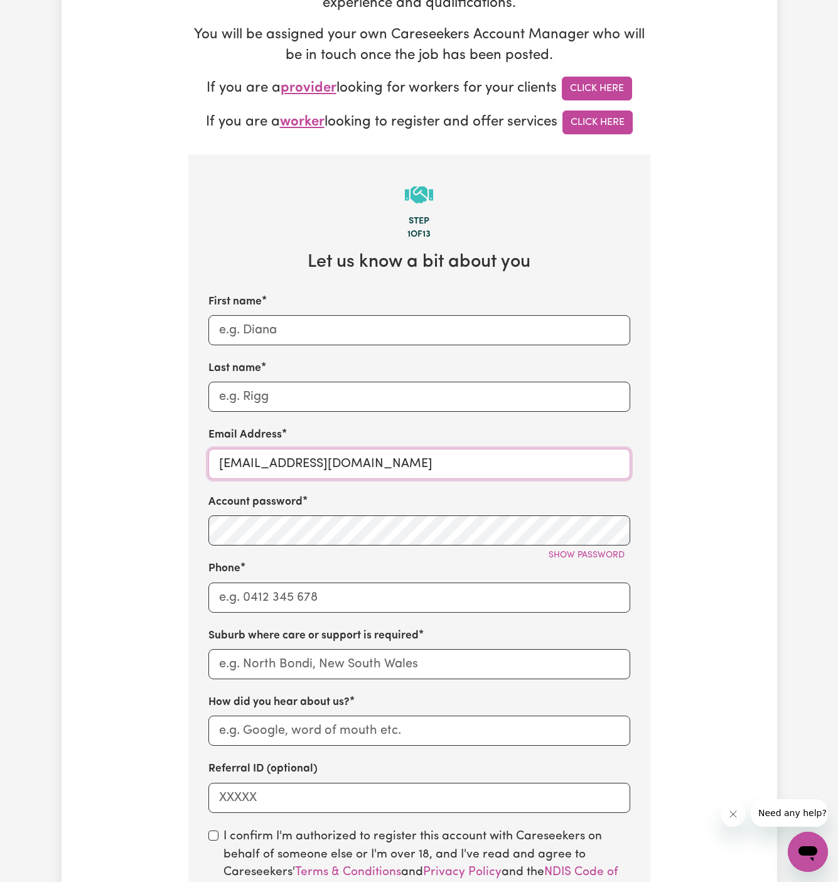
click at [338, 463] on input "[EMAIL_ADDRESS][DOMAIN_NAME]" at bounding box center [419, 464] width 422 height 30
paste input "ClientPenrithCF"
drag, startPoint x: 295, startPoint y: 463, endPoint x: 154, endPoint y: 463, distance: 140.7
click at [154, 463] on div "Tell us your care and support requirements Welcome to Careseekers. We are excit…" at bounding box center [420, 466] width 716 height 1359
type input "[EMAIL_ADDRESS][DOMAIN_NAME]"
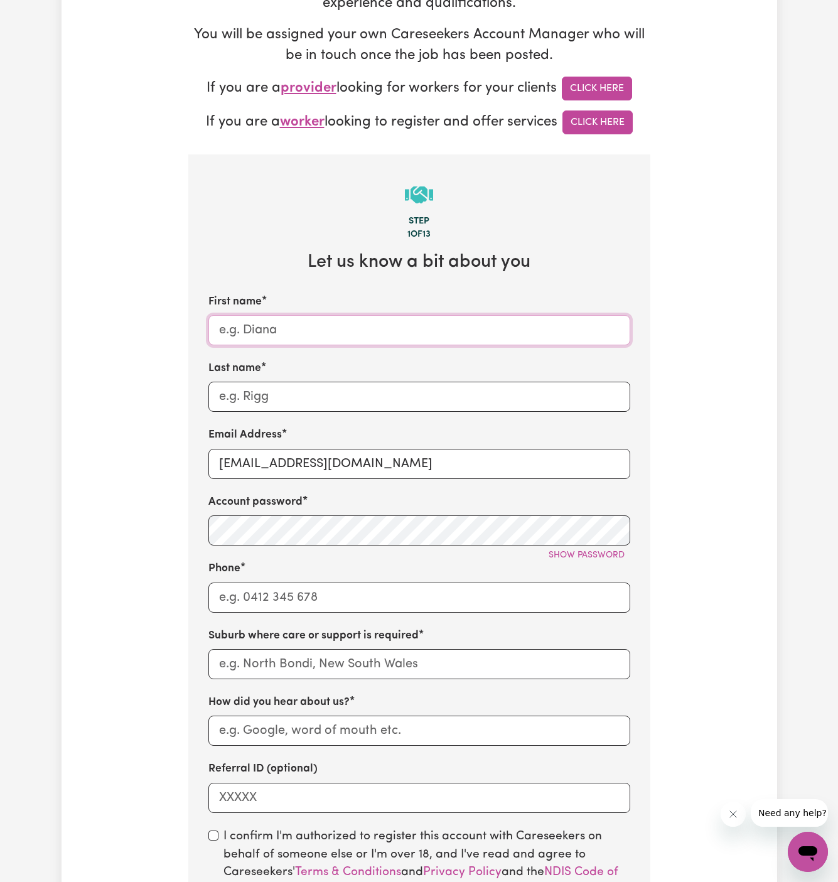
click at [258, 333] on input "First name" at bounding box center [419, 330] width 422 height 30
paste input "ClientPenrith"
click at [258, 333] on input "ClientPenrith" at bounding box center [419, 330] width 422 height 30
click at [251, 330] on input "ClientPenrith" at bounding box center [419, 330] width 422 height 30
type input "Client [GEOGRAPHIC_DATA]"
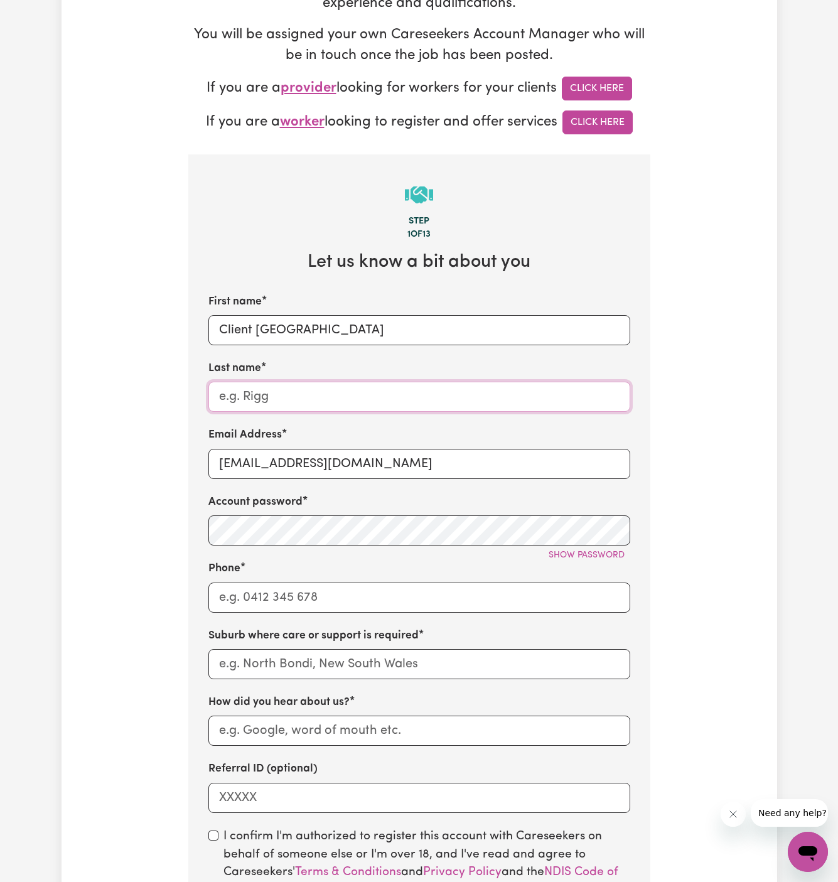
click at [502, 385] on input "Last name" at bounding box center [419, 397] width 422 height 30
paste input "Chosen Family"
type input "Chosen Family"
click at [379, 604] on input "Phone" at bounding box center [419, 598] width 422 height 30
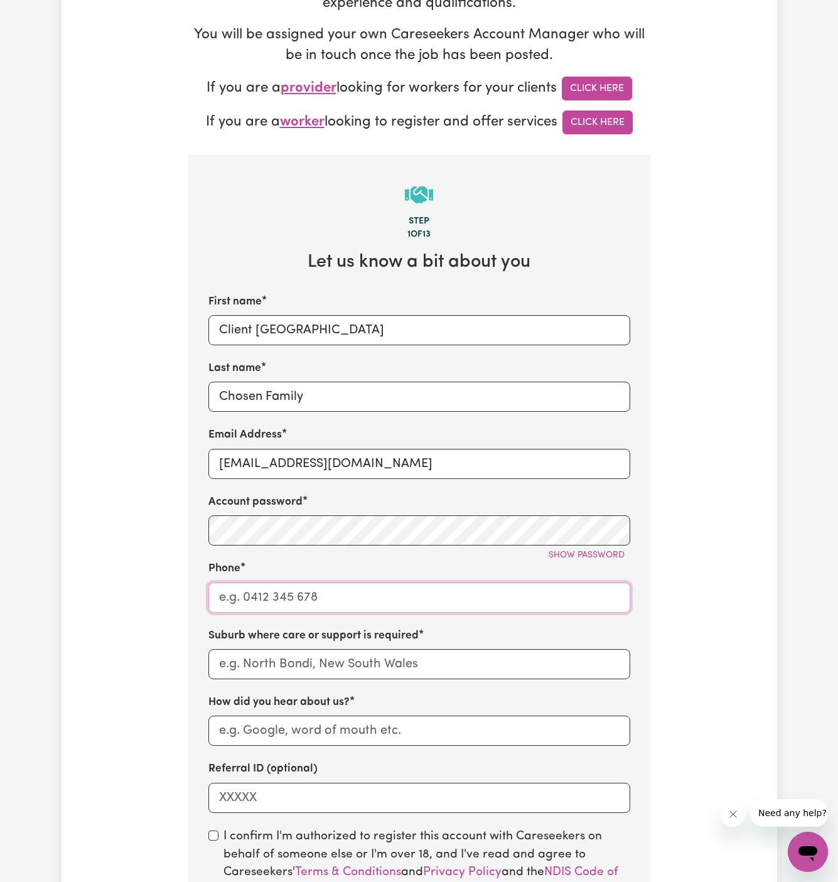
type input "1300765465"
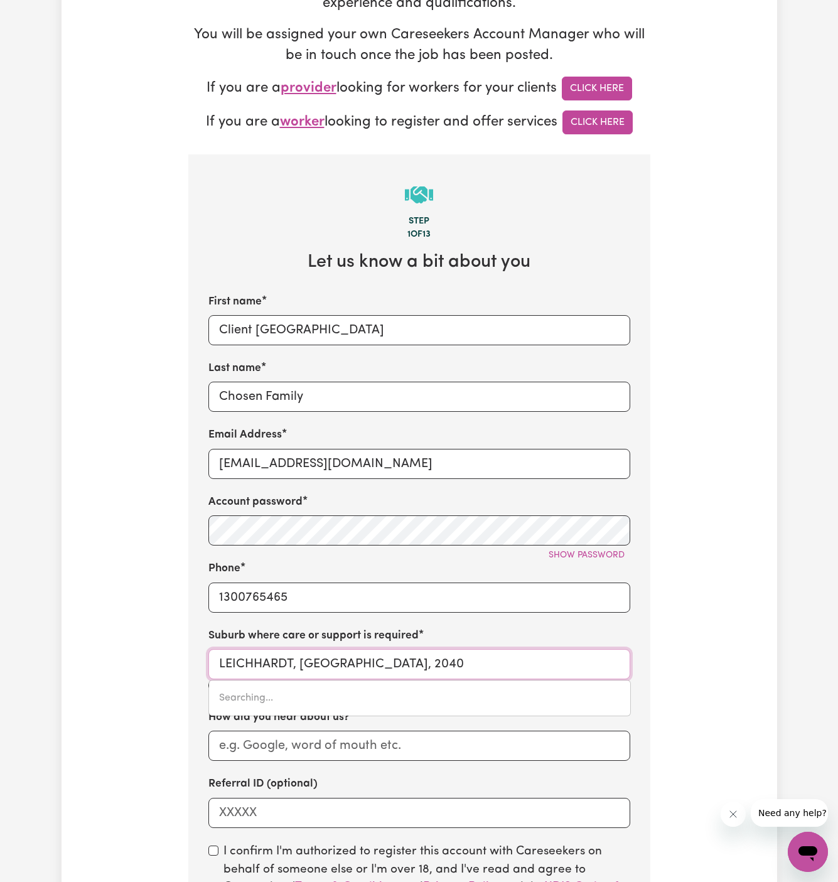
click at [385, 659] on input "LEICHHARDT, [GEOGRAPHIC_DATA], 2040" at bounding box center [419, 664] width 422 height 30
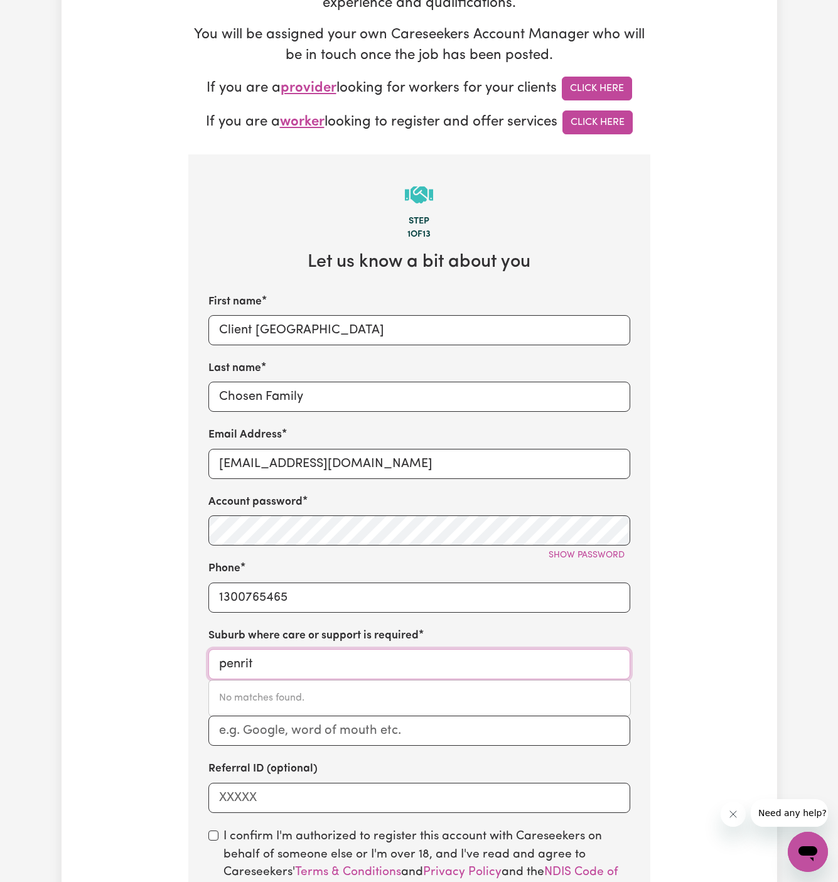
type input "penrith"
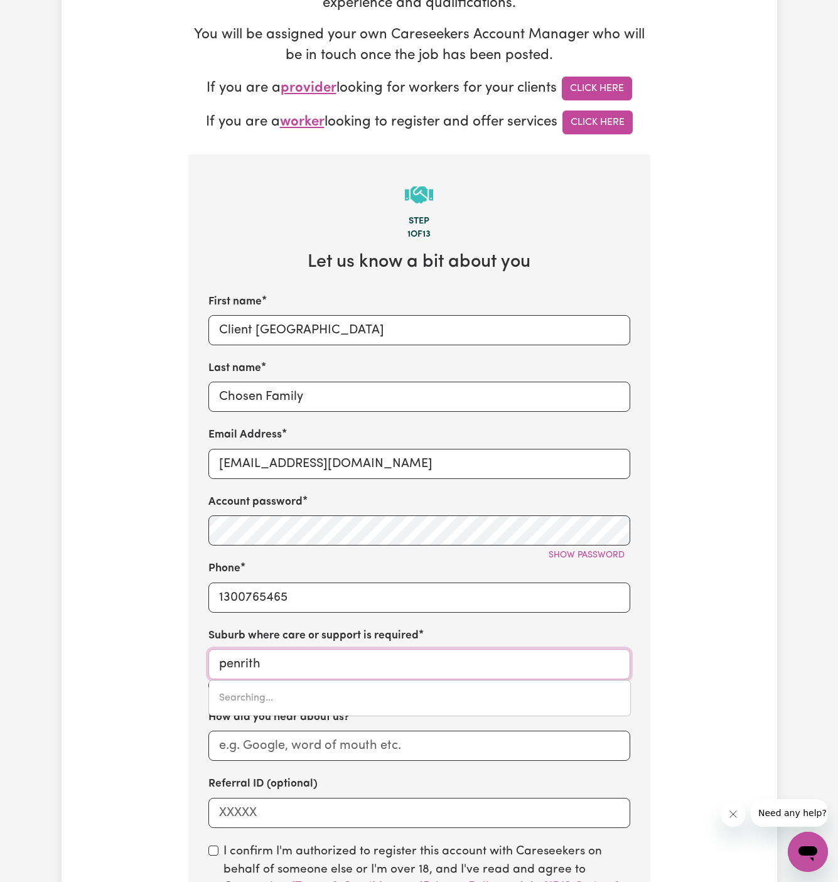
type input "[GEOGRAPHIC_DATA], [GEOGRAPHIC_DATA], 2750"
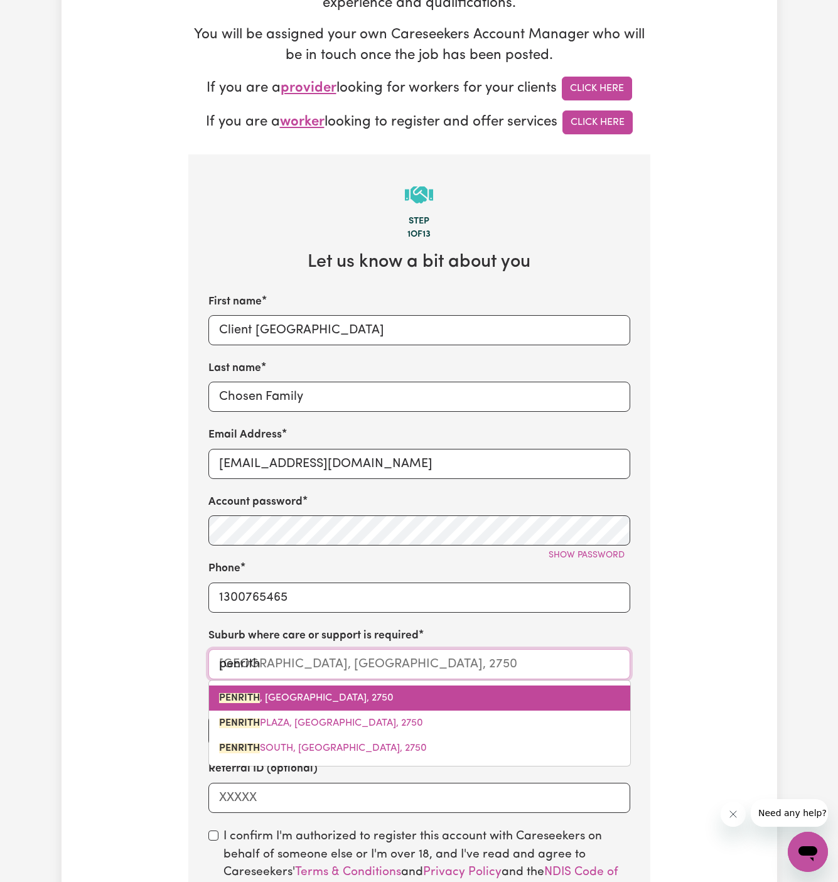
click at [347, 695] on span "PENRITH , [GEOGRAPHIC_DATA], 2750" at bounding box center [306, 698] width 175 height 10
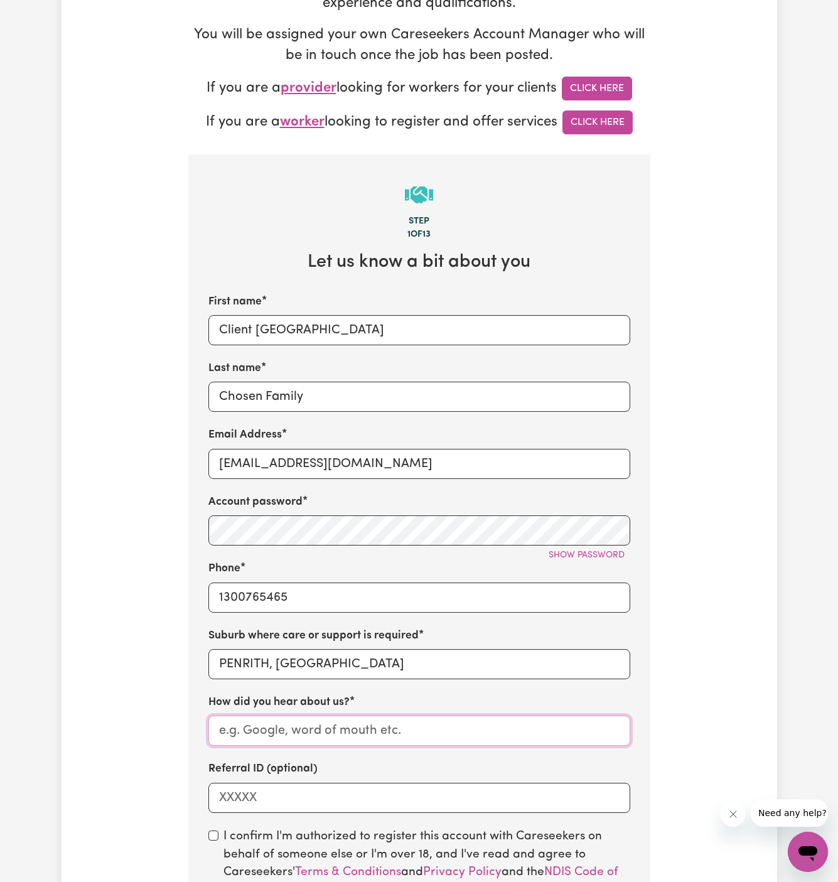
click at [344, 728] on input "How did you hear about us?" at bounding box center [419, 731] width 422 height 30
paste input "Chosen Family"
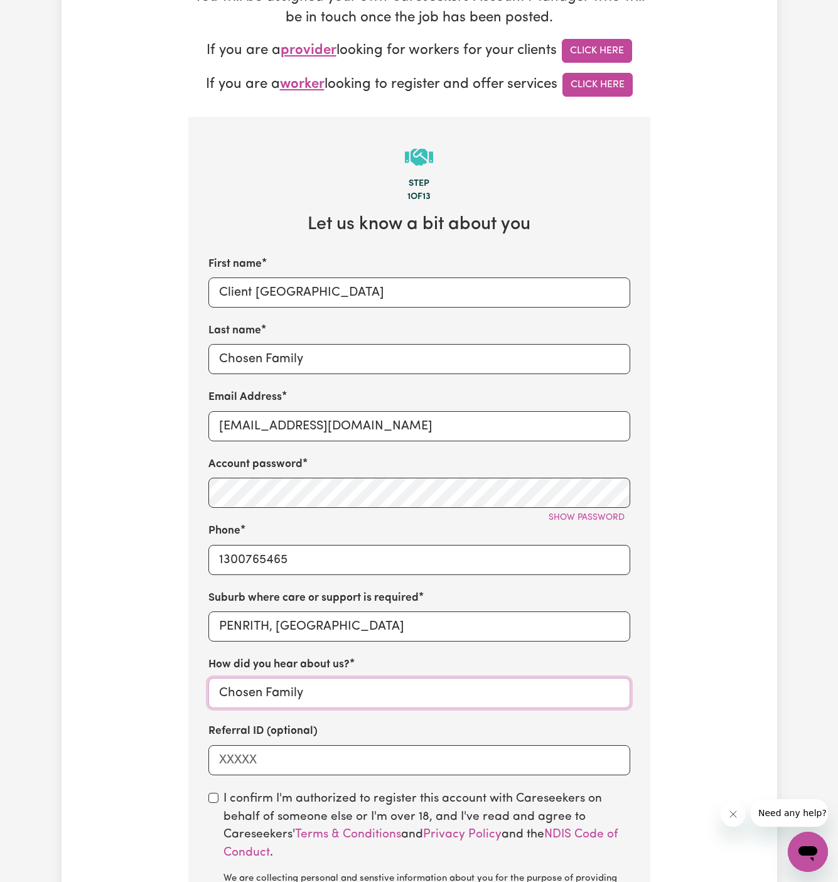
scroll to position [364, 0]
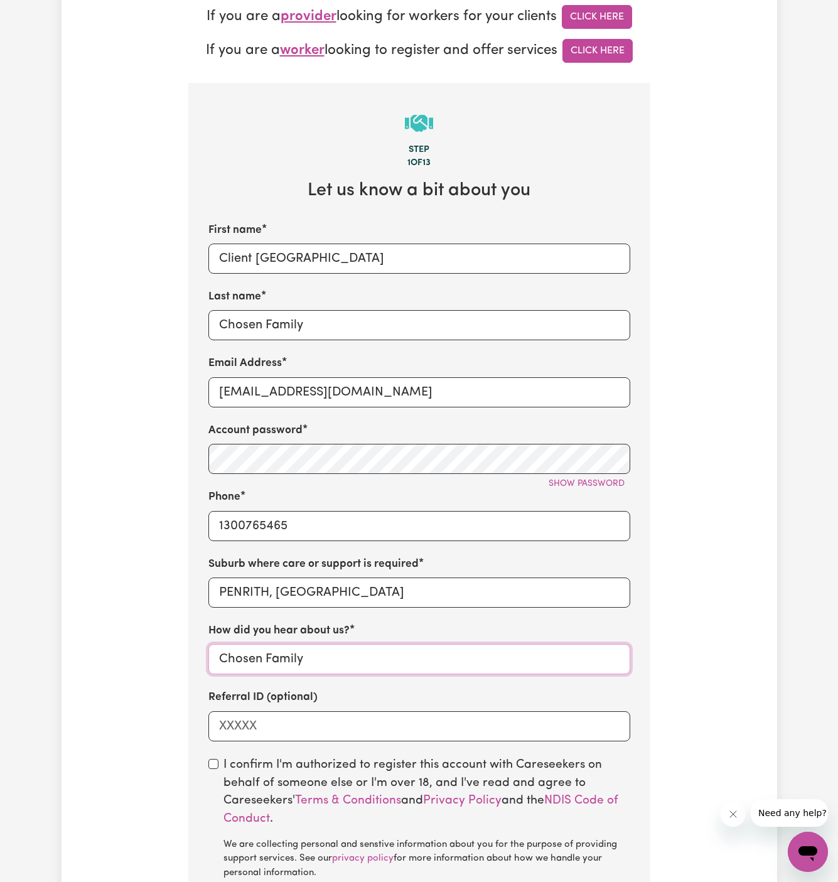
type input "Chosen Family"
click at [214, 759] on input "checkbox" at bounding box center [213, 764] width 10 height 10
checkbox input "true"
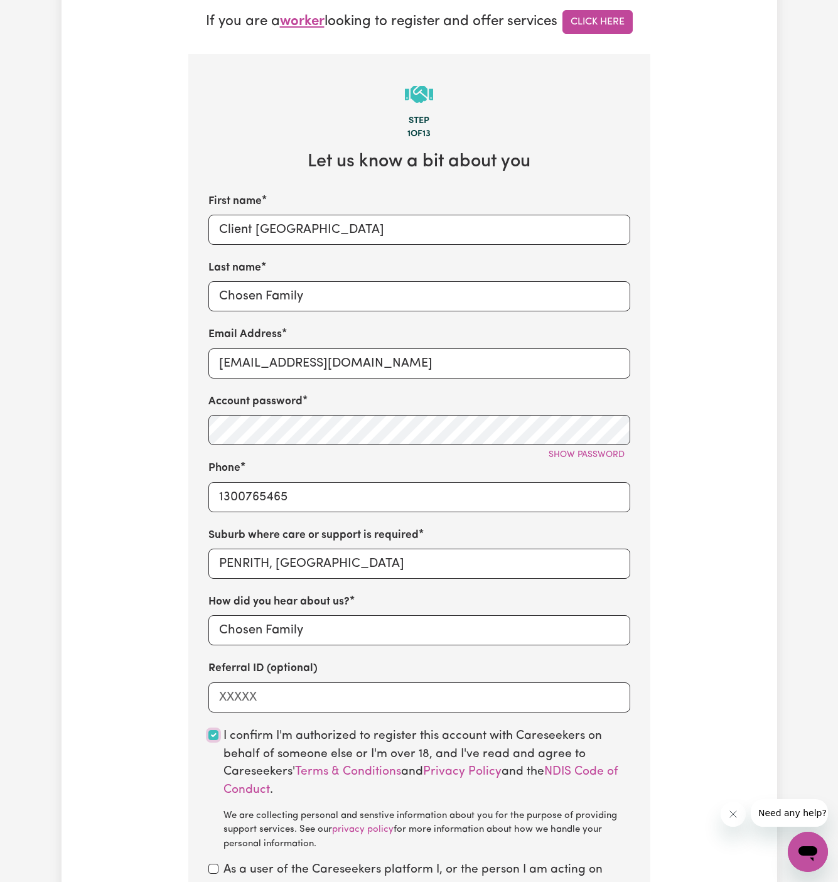
scroll to position [411, 0]
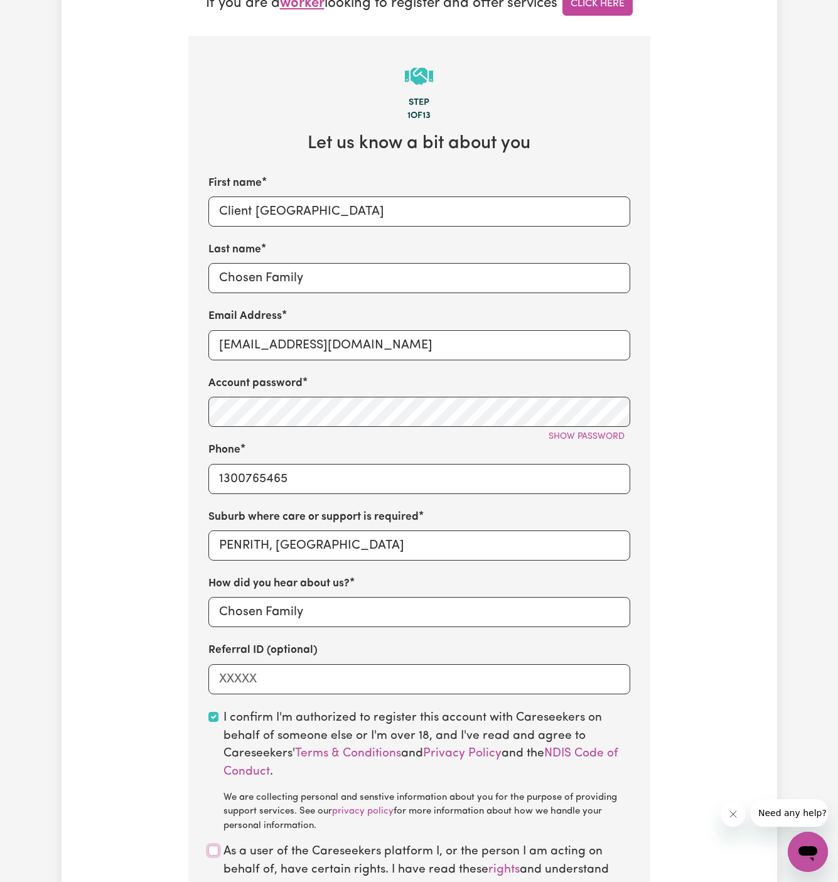
click at [213, 850] on input "checkbox" at bounding box center [213, 851] width 10 height 10
checkbox input "true"
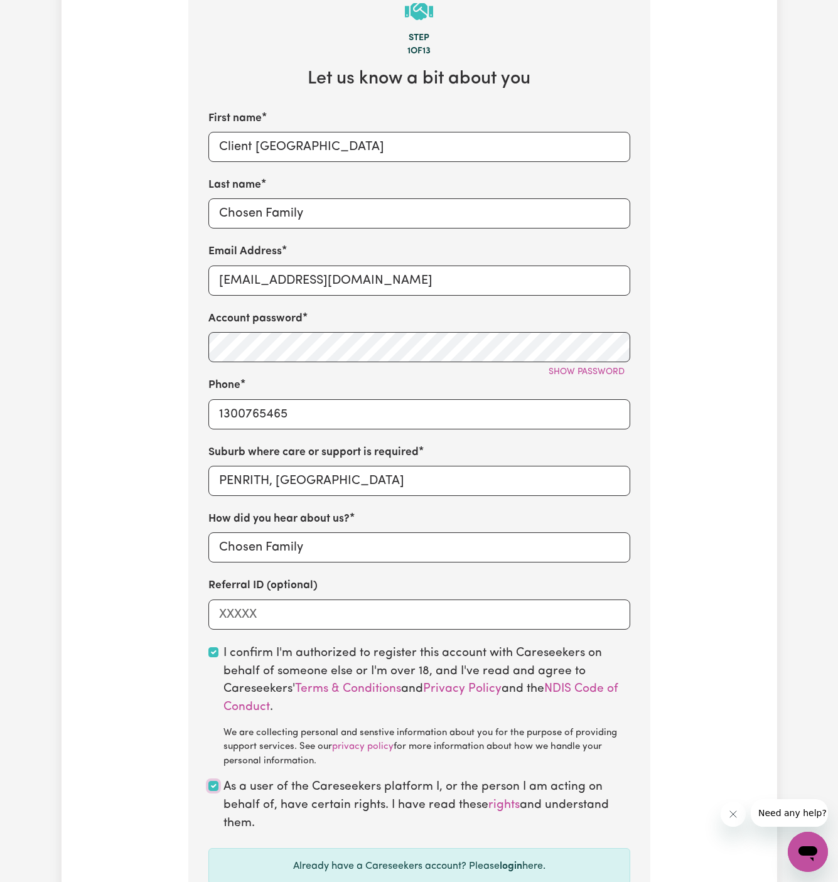
scroll to position [538, 0]
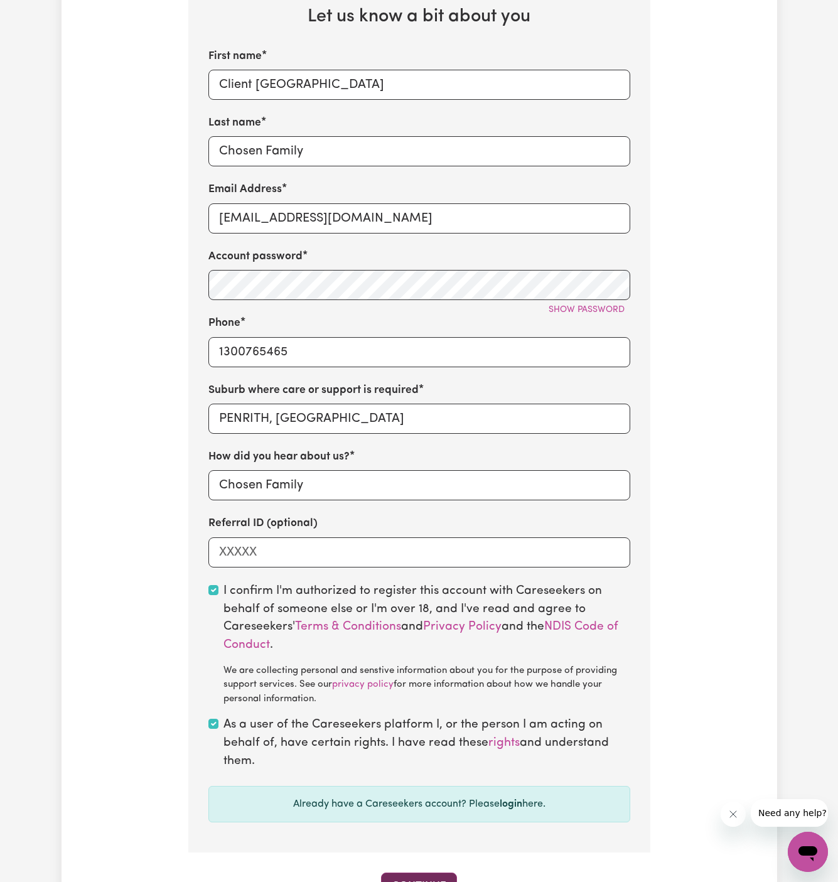
click at [420, 876] on button "Continue" at bounding box center [419, 887] width 76 height 28
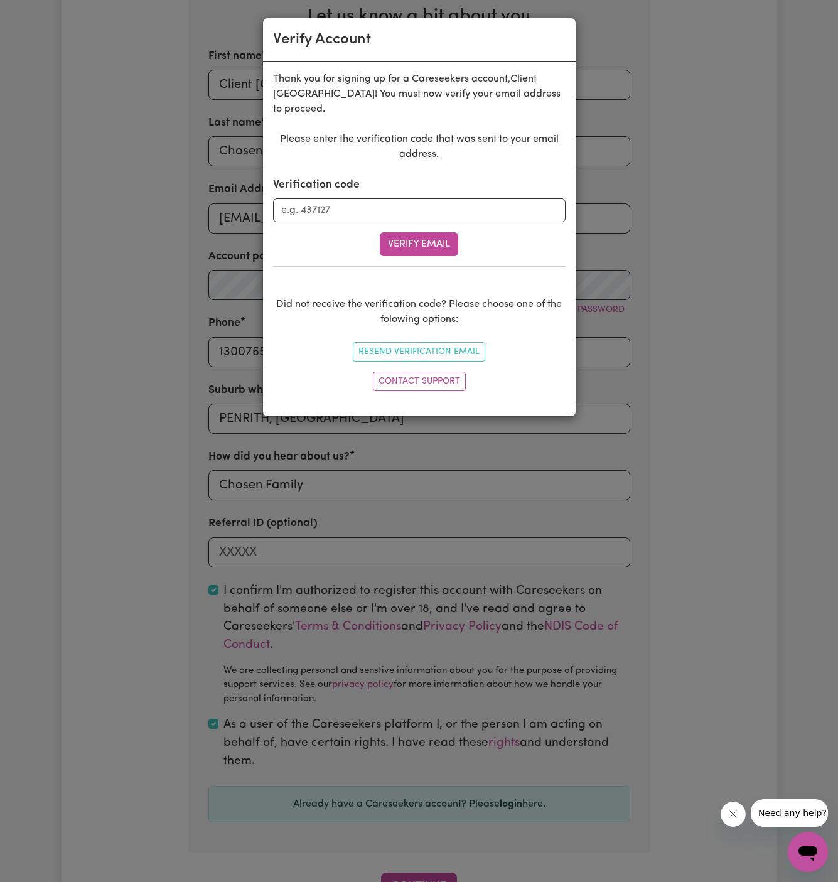
drag, startPoint x: 58, startPoint y: 668, endPoint x: 0, endPoint y: 631, distance: 69.2
click at [0, 631] on div "Verify Account Thank you for signing up for a Careseekers account, Client Penri…" at bounding box center [419, 441] width 838 height 882
click at [364, 181] on div "Verification code" at bounding box center [419, 199] width 293 height 45
click at [364, 198] on input "Verification code" at bounding box center [419, 210] width 293 height 24
paste input "725466"
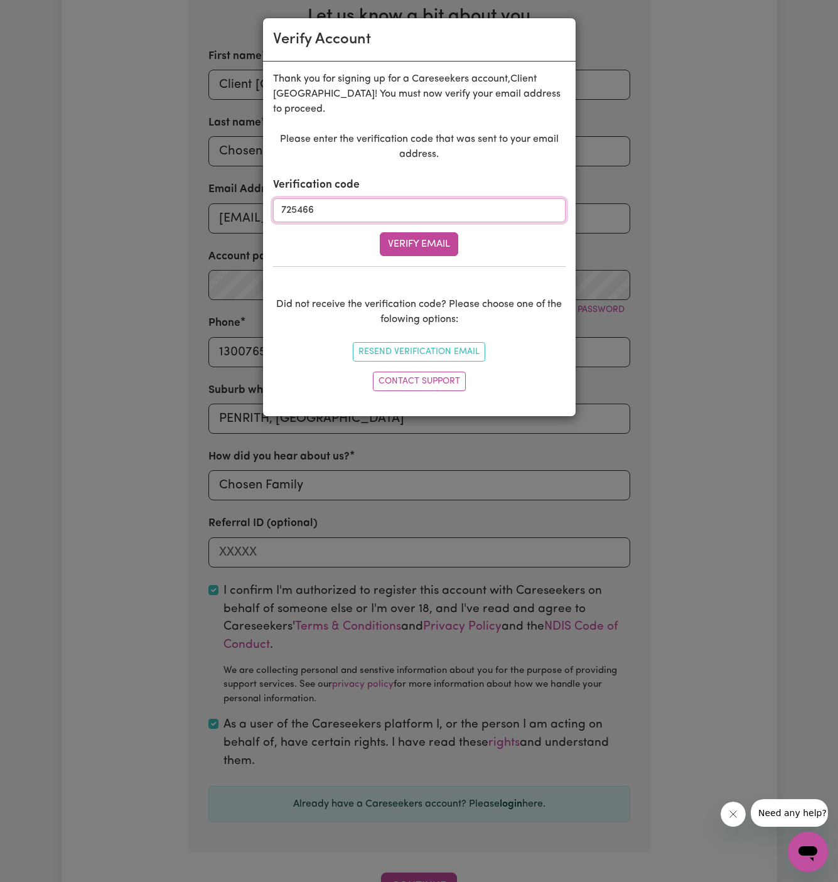
type input "725466"
click at [432, 249] on div "Please enter the verification code that was sent to your email address. Verific…" at bounding box center [419, 264] width 293 height 264
click at [429, 232] on button "Verify Email" at bounding box center [419, 244] width 78 height 24
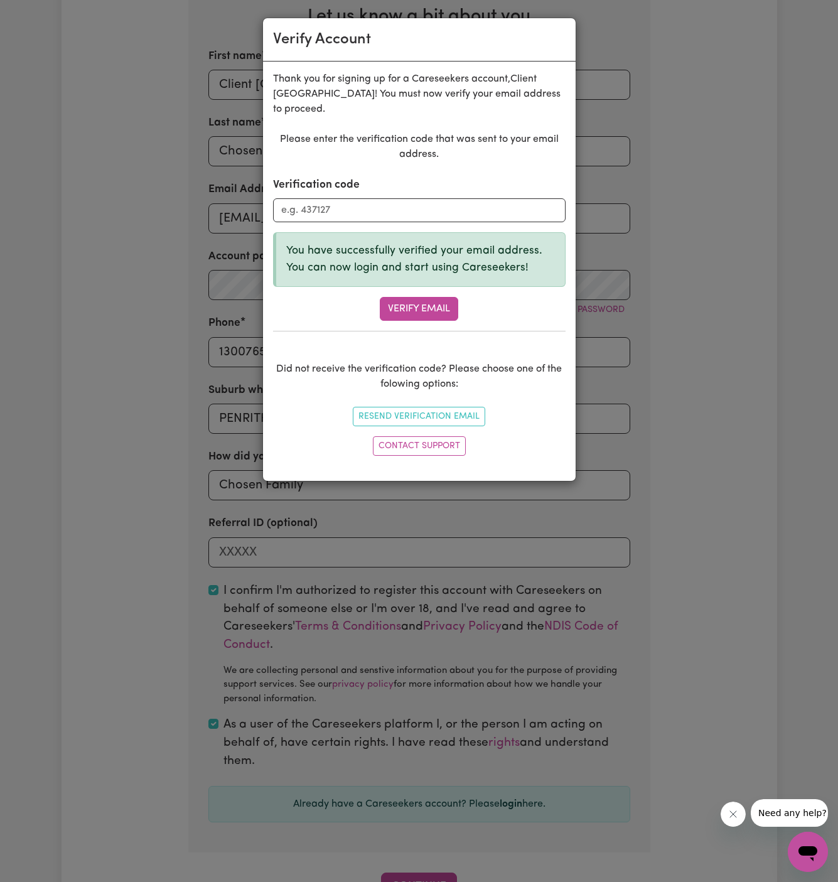
scroll to position [433, 0]
